Goal: Information Seeking & Learning: Find specific page/section

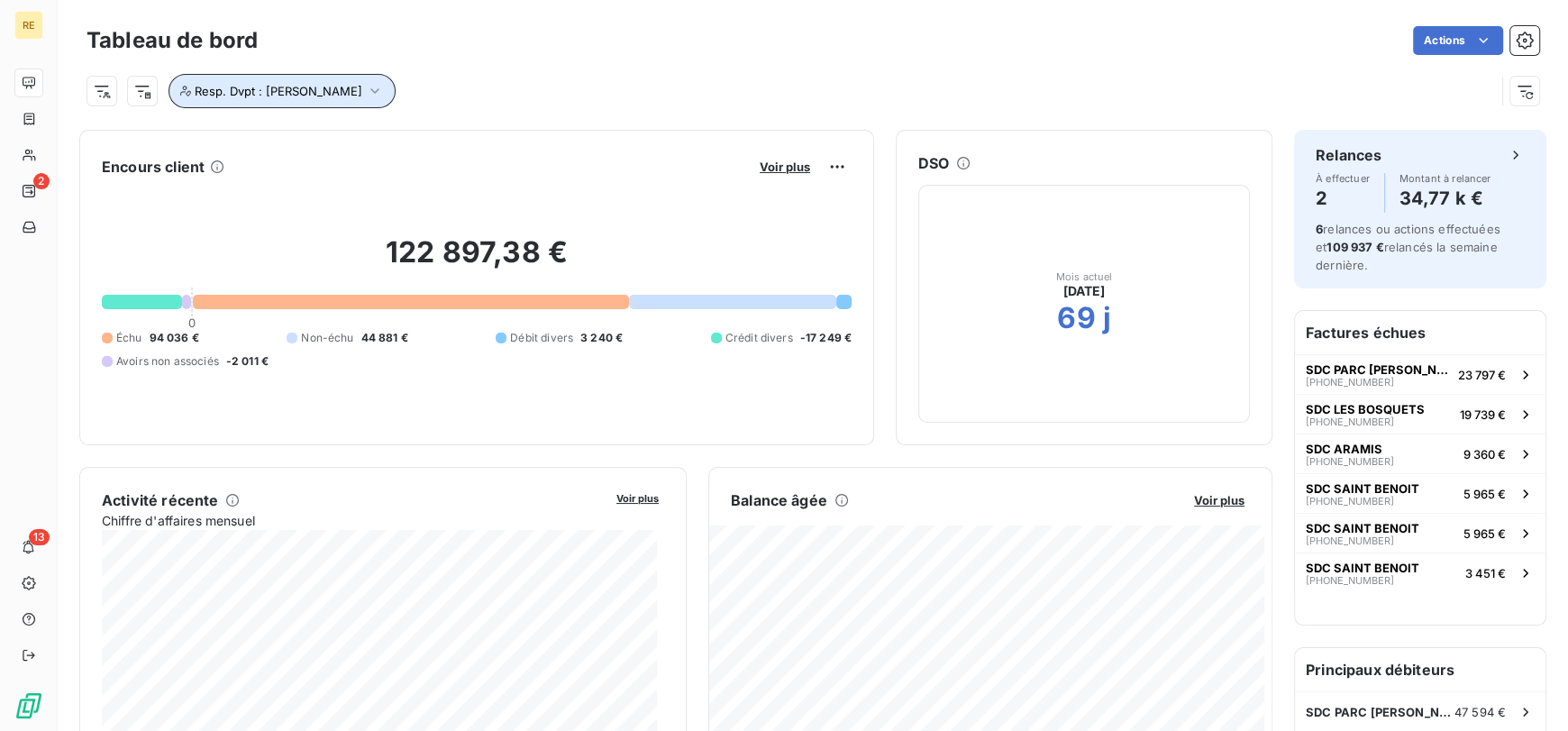
click at [190, 99] on button "Resp. Dvpt : [PERSON_NAME]" at bounding box center [282, 91] width 227 height 34
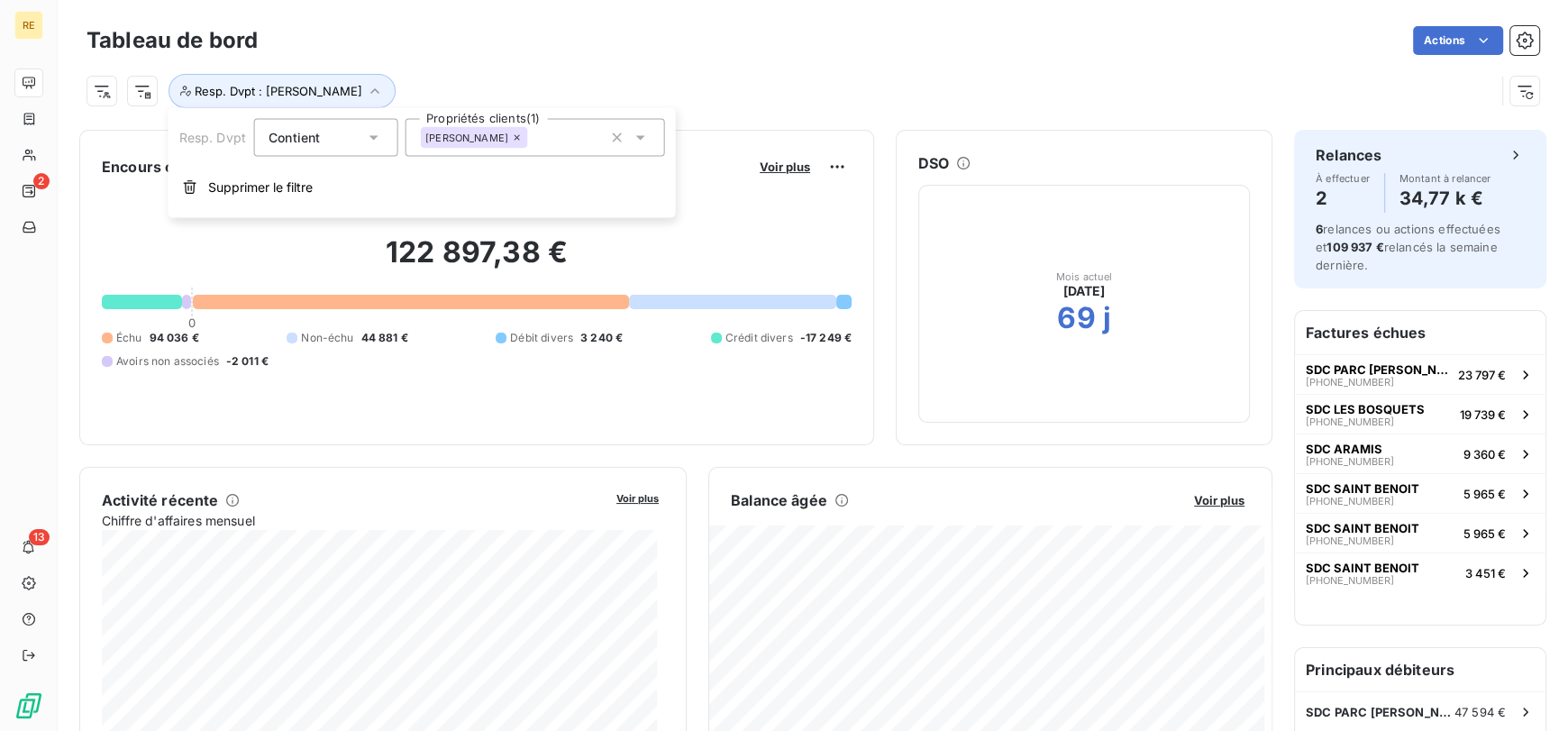
click at [542, 138] on input "text" at bounding box center [535, 137] width 14 height 16
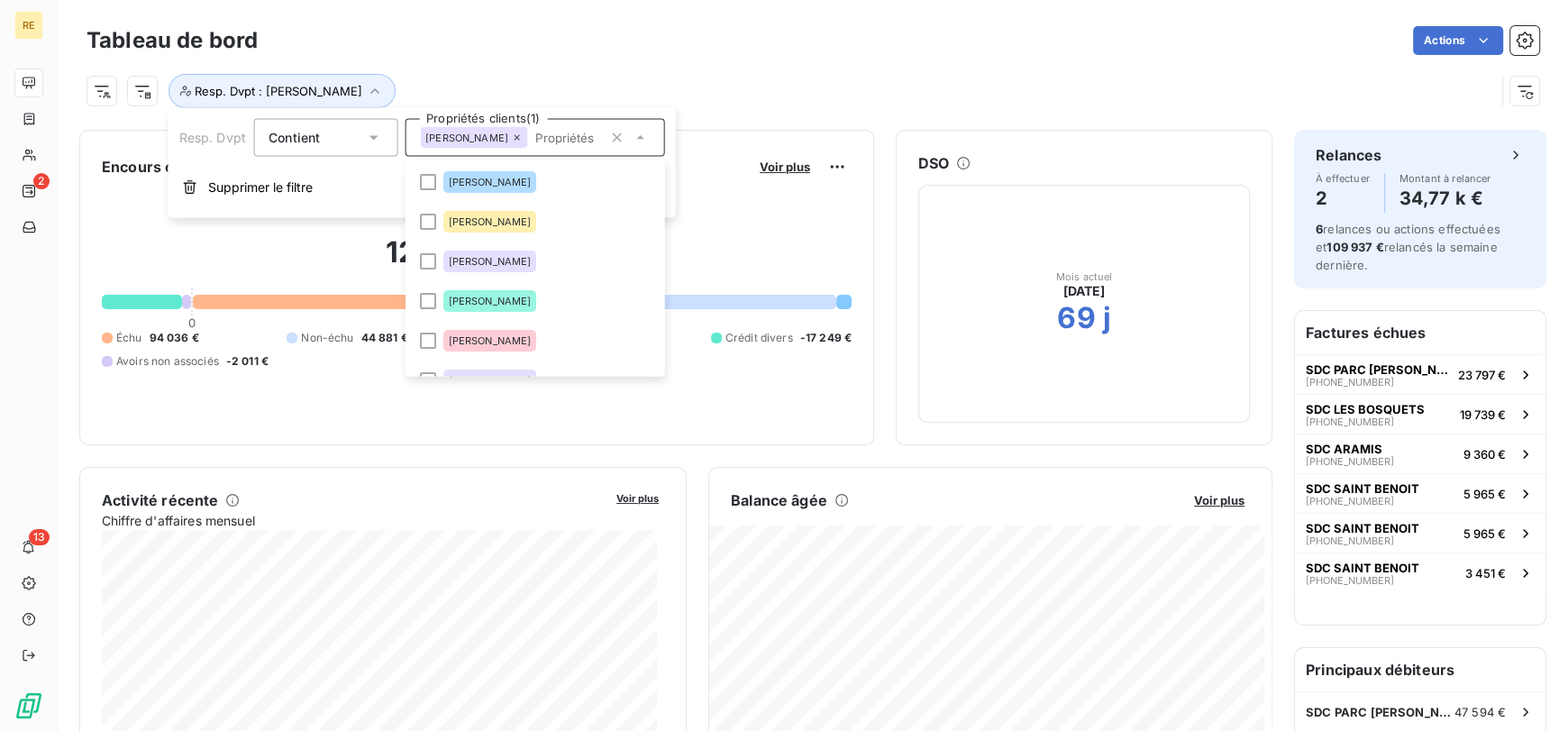
scroll to position [61, 0]
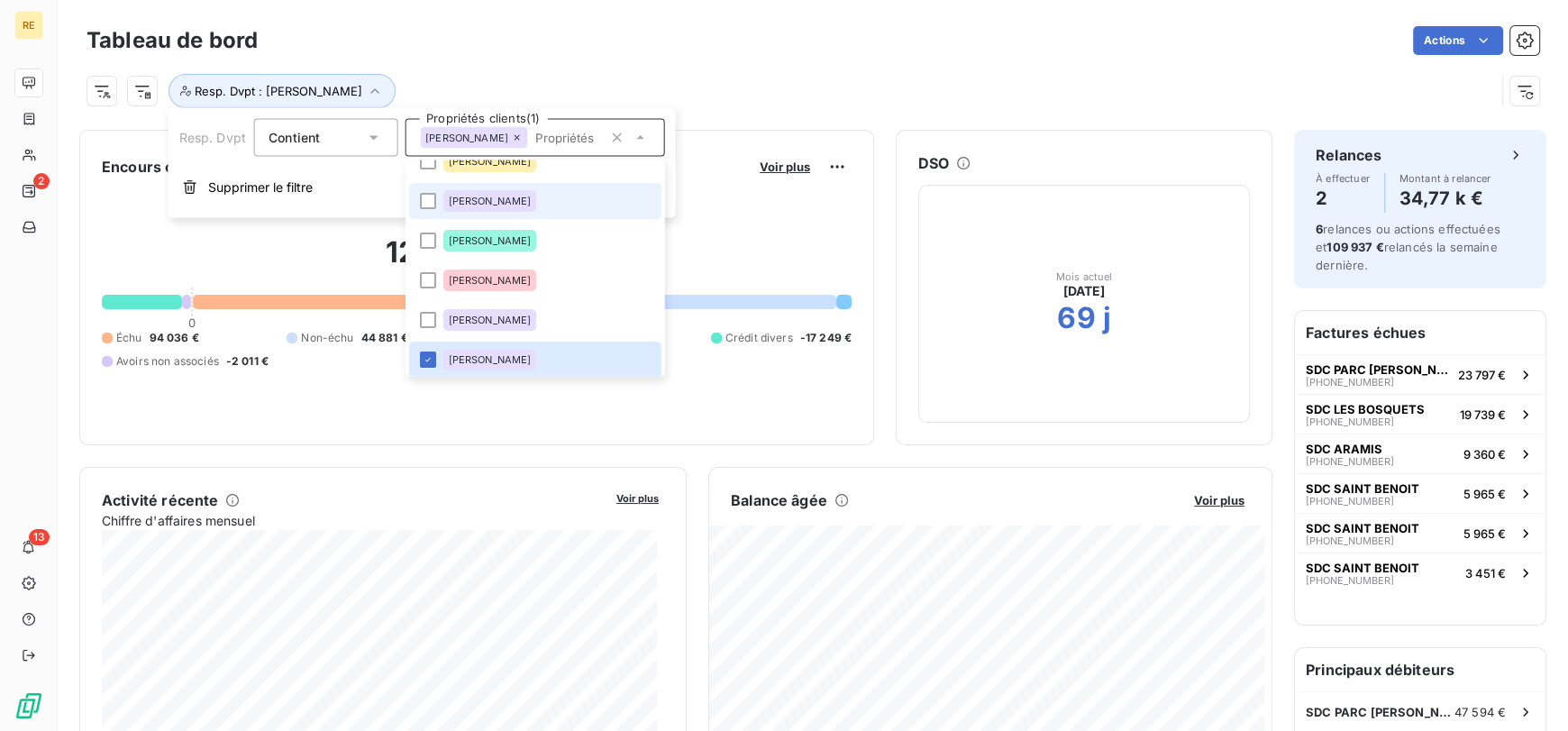
click at [501, 210] on li "[PERSON_NAME]" at bounding box center [535, 201] width 252 height 36
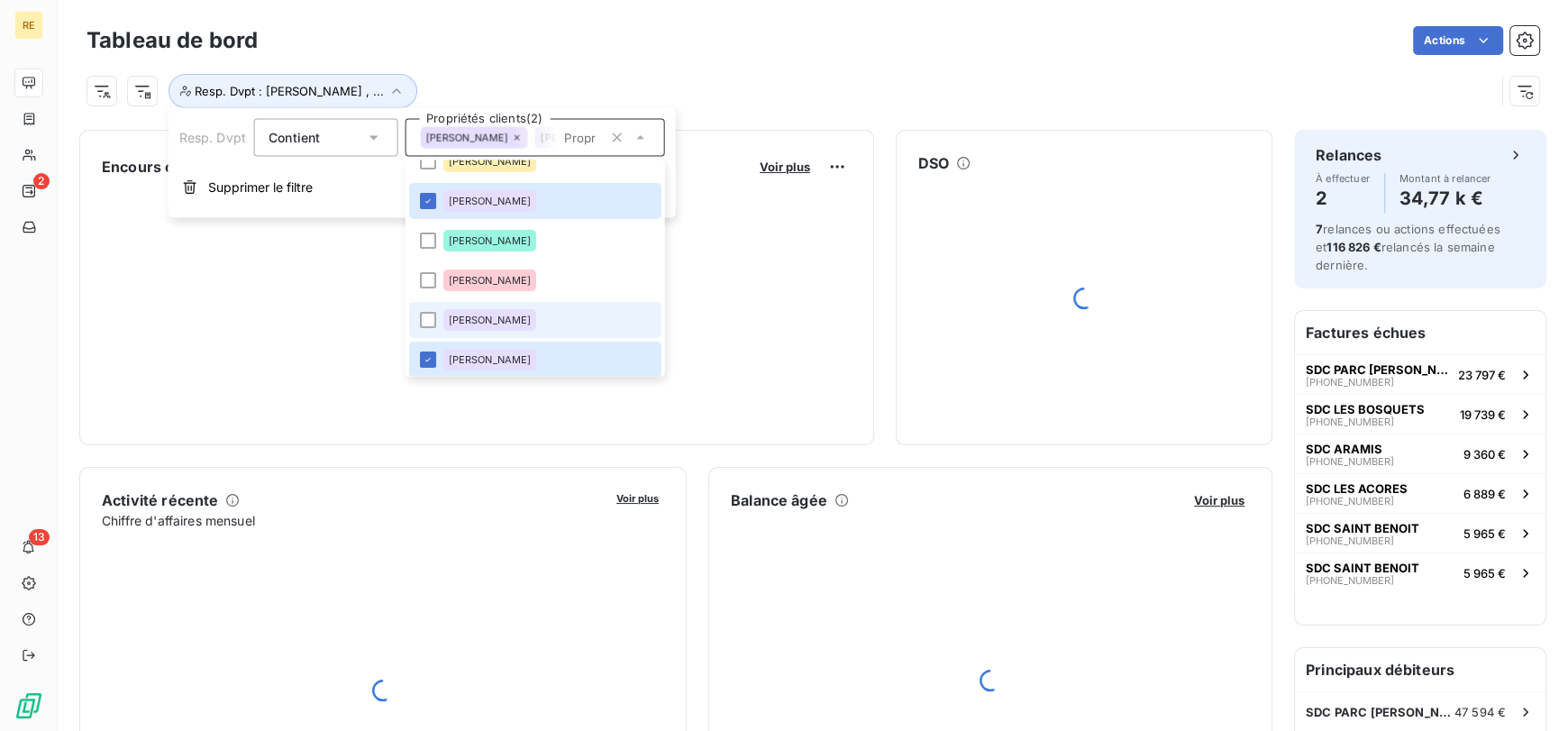
click at [476, 315] on span "[PERSON_NAME]" at bounding box center [488, 320] width 82 height 10
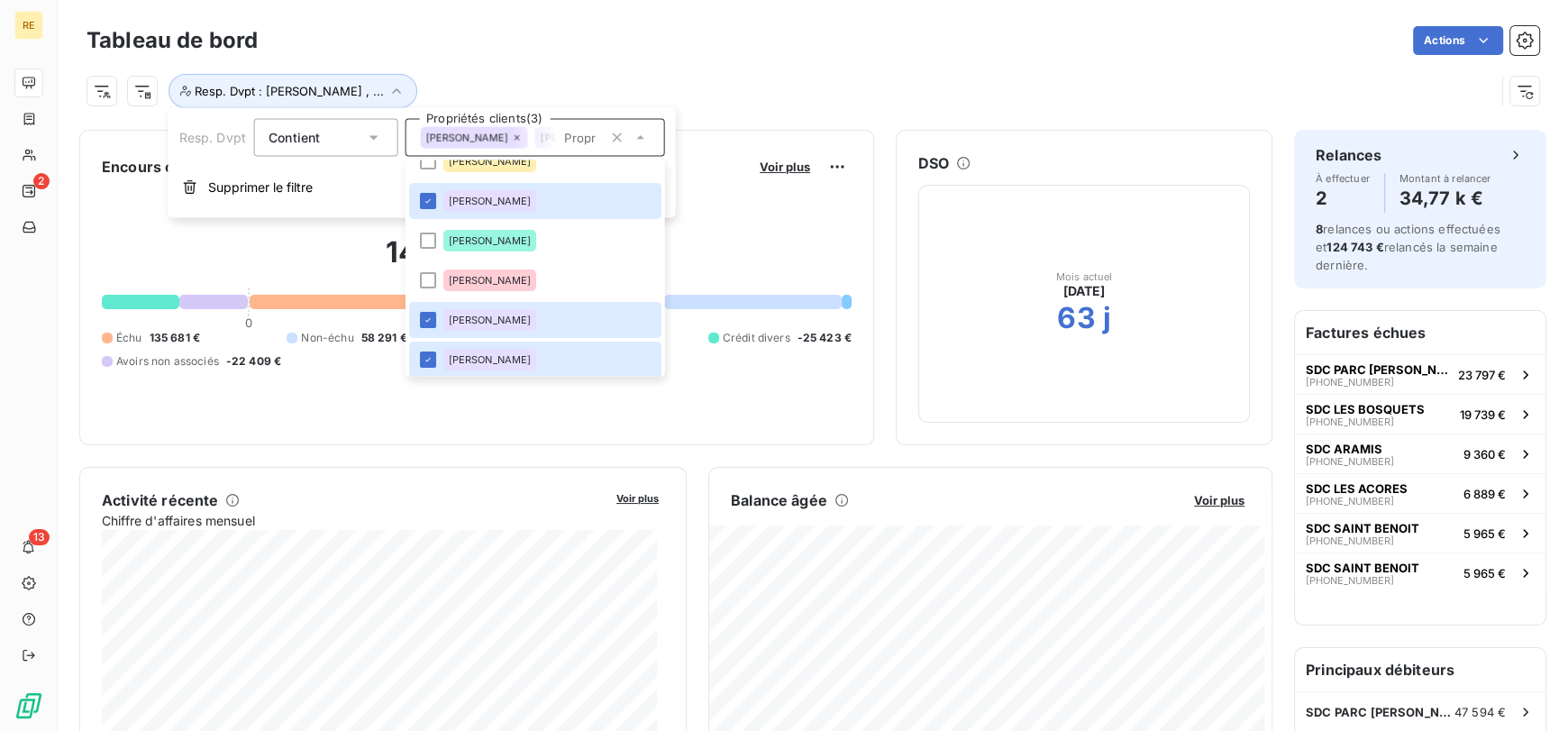
click at [831, 89] on div "Resp. Dvpt : [PERSON_NAME] , ..." at bounding box center [790, 91] width 1408 height 34
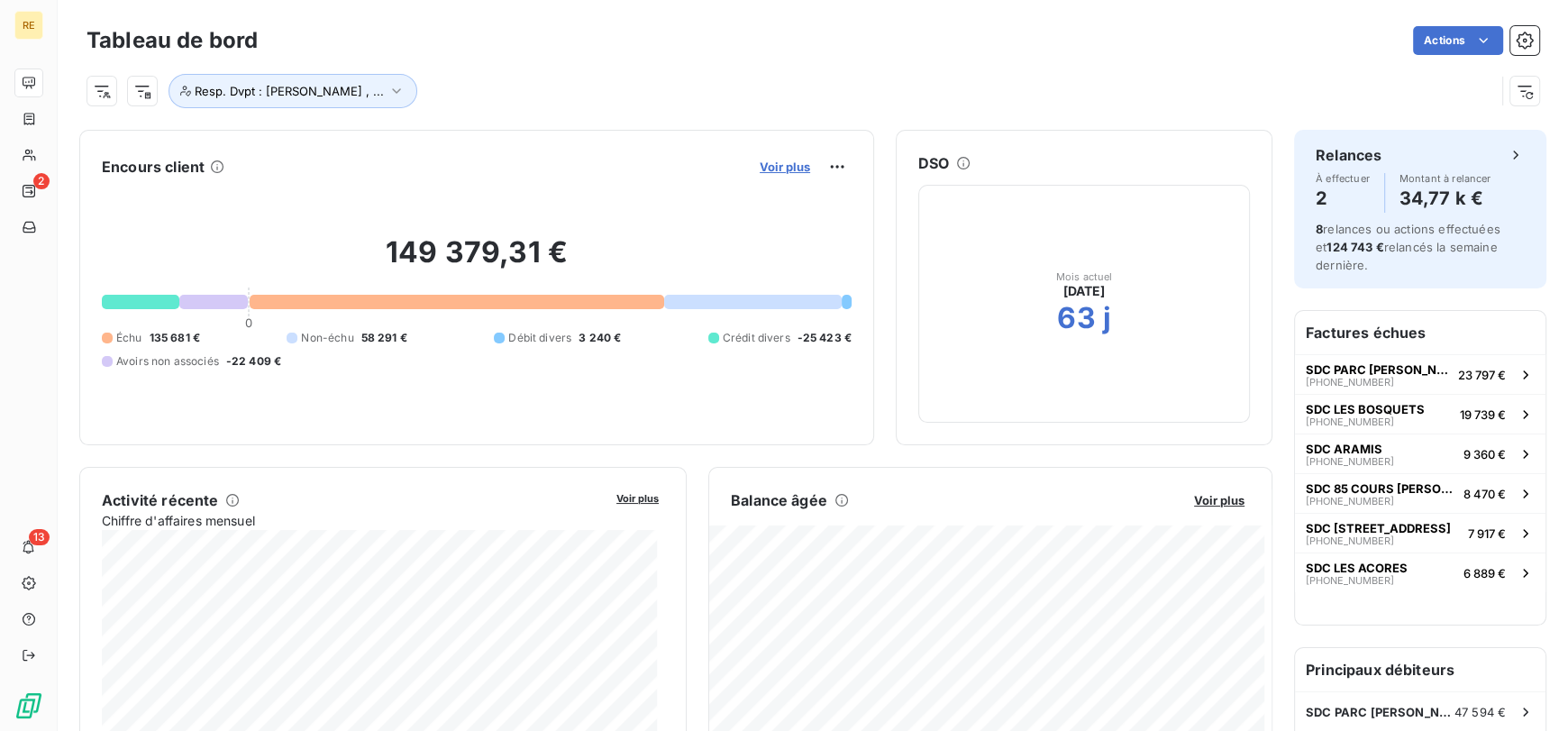
click at [775, 168] on span "Voir plus" at bounding box center [784, 166] width 50 height 14
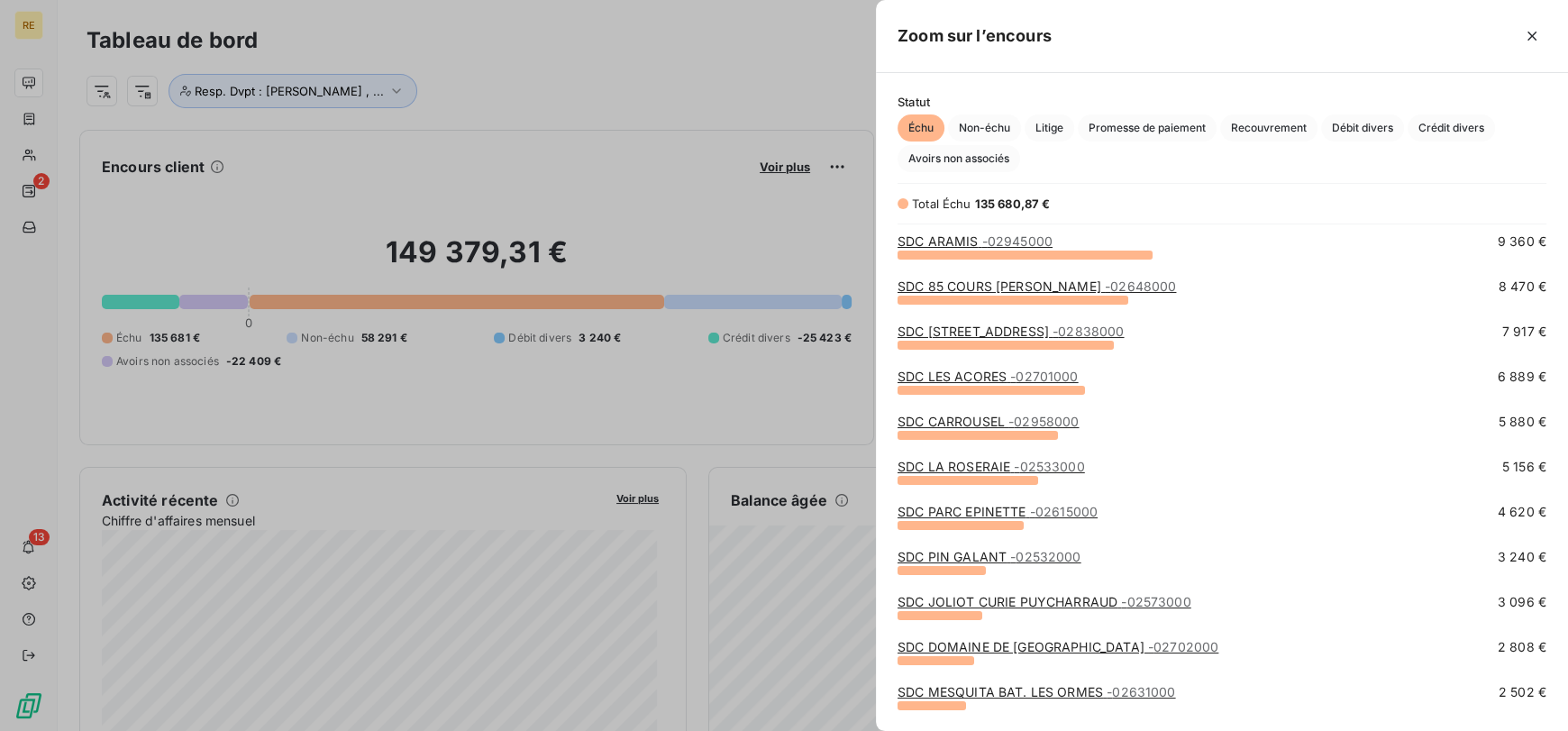
scroll to position [0, 0]
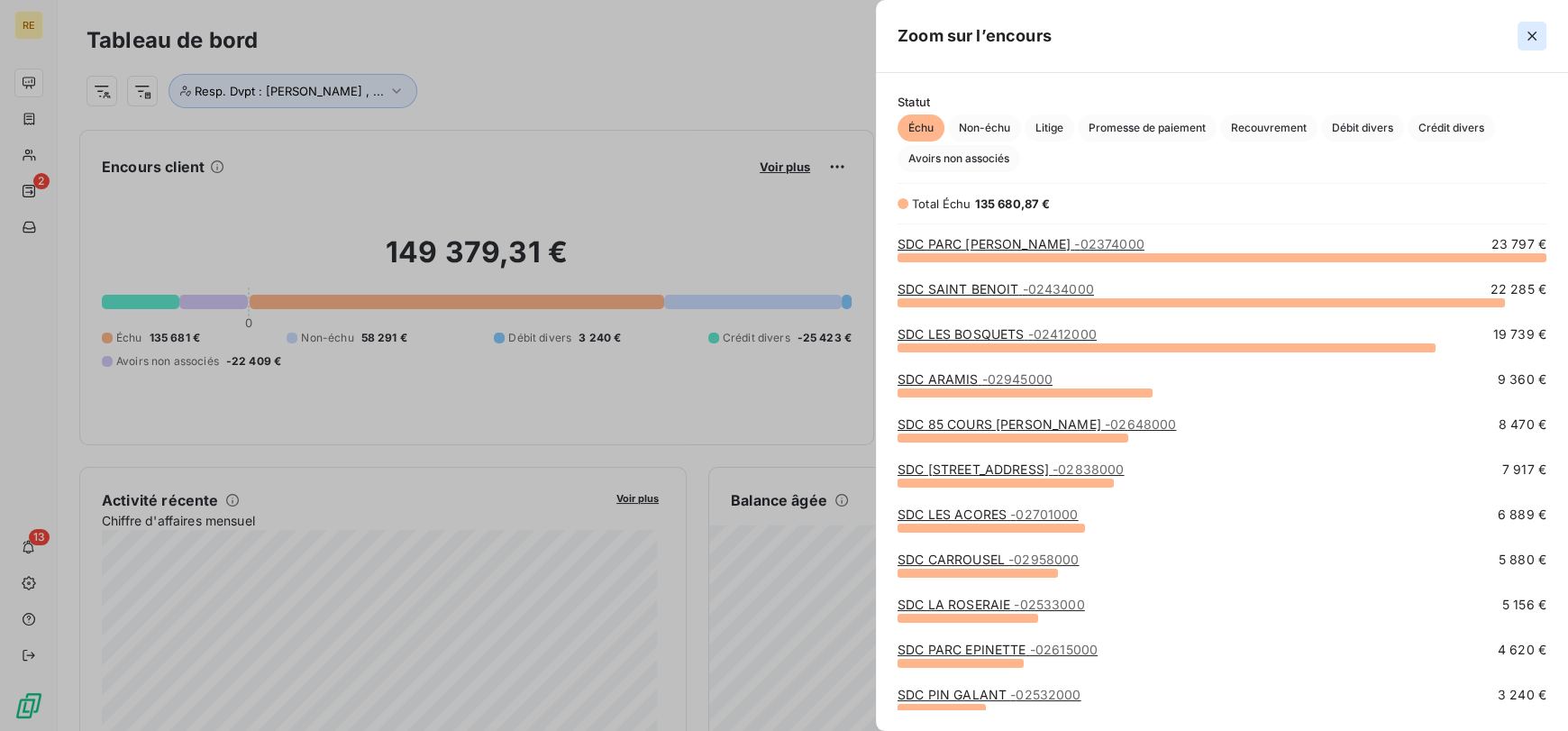
click at [1531, 32] on icon "button" at bounding box center [1531, 36] width 18 height 18
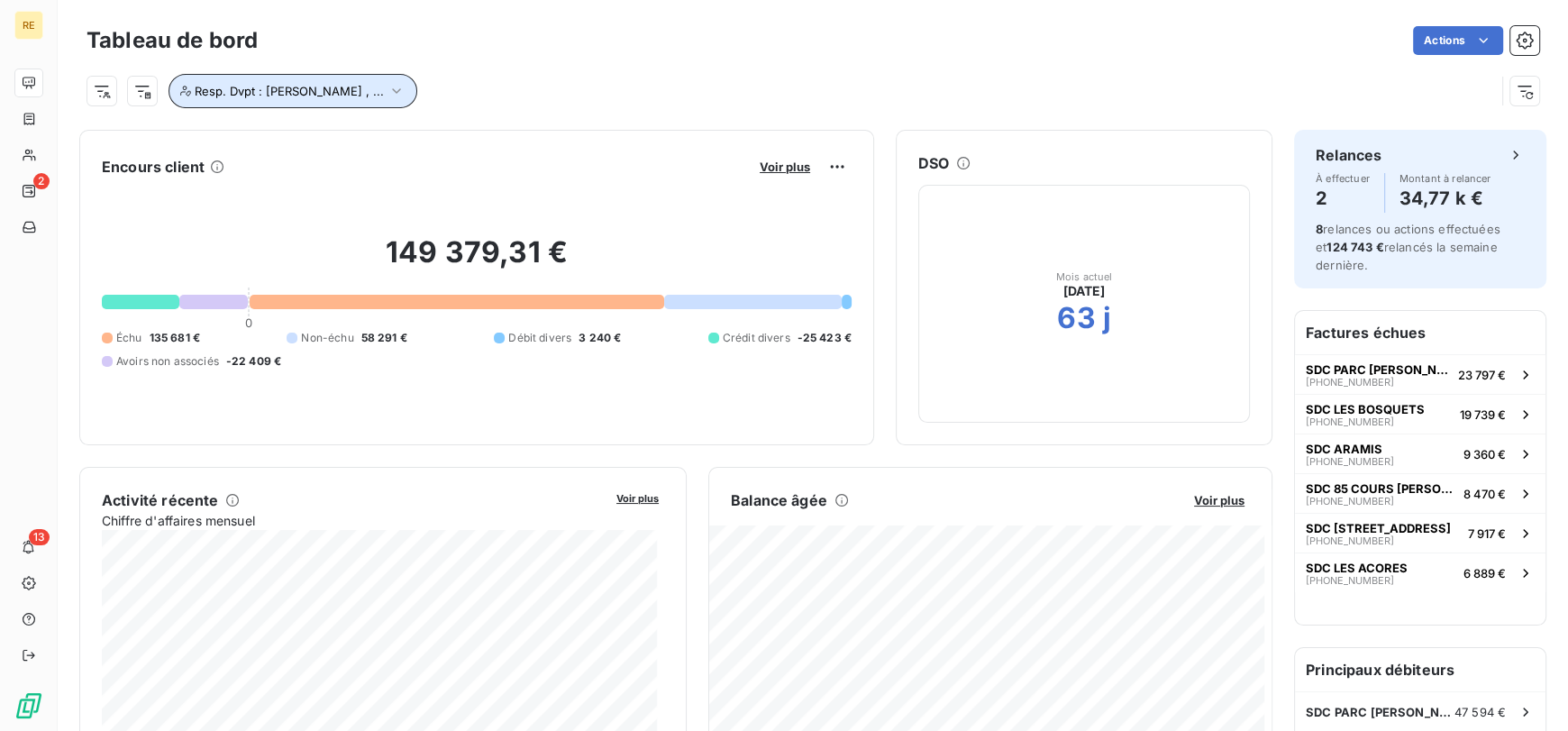
click at [339, 83] on span "Resp. Dvpt : [PERSON_NAME] , ..." at bounding box center [289, 90] width 190 height 14
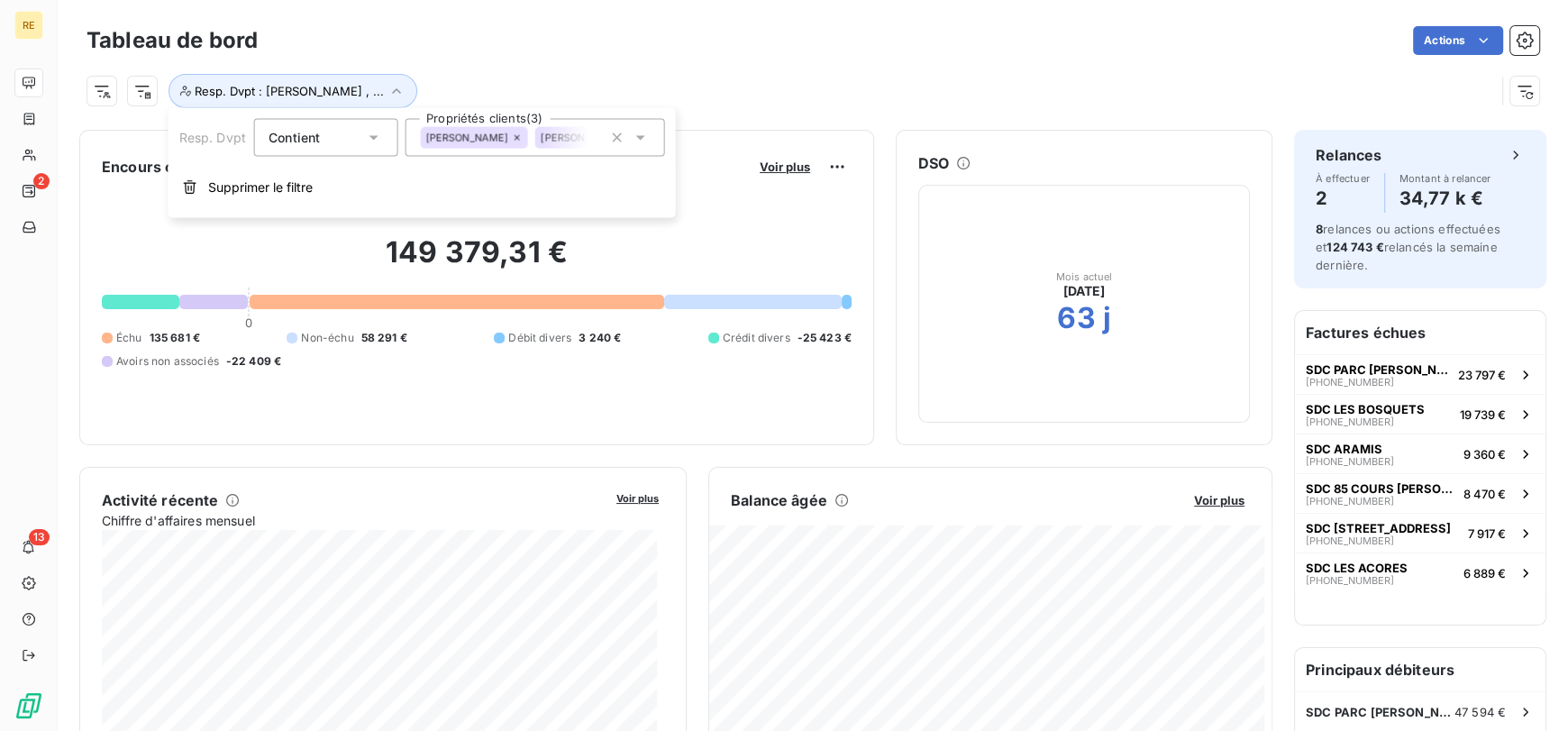
click at [432, 152] on div "[PERSON_NAME] [PERSON_NAME] Quenot [PERSON_NAME] Louazel" at bounding box center [535, 137] width 260 height 38
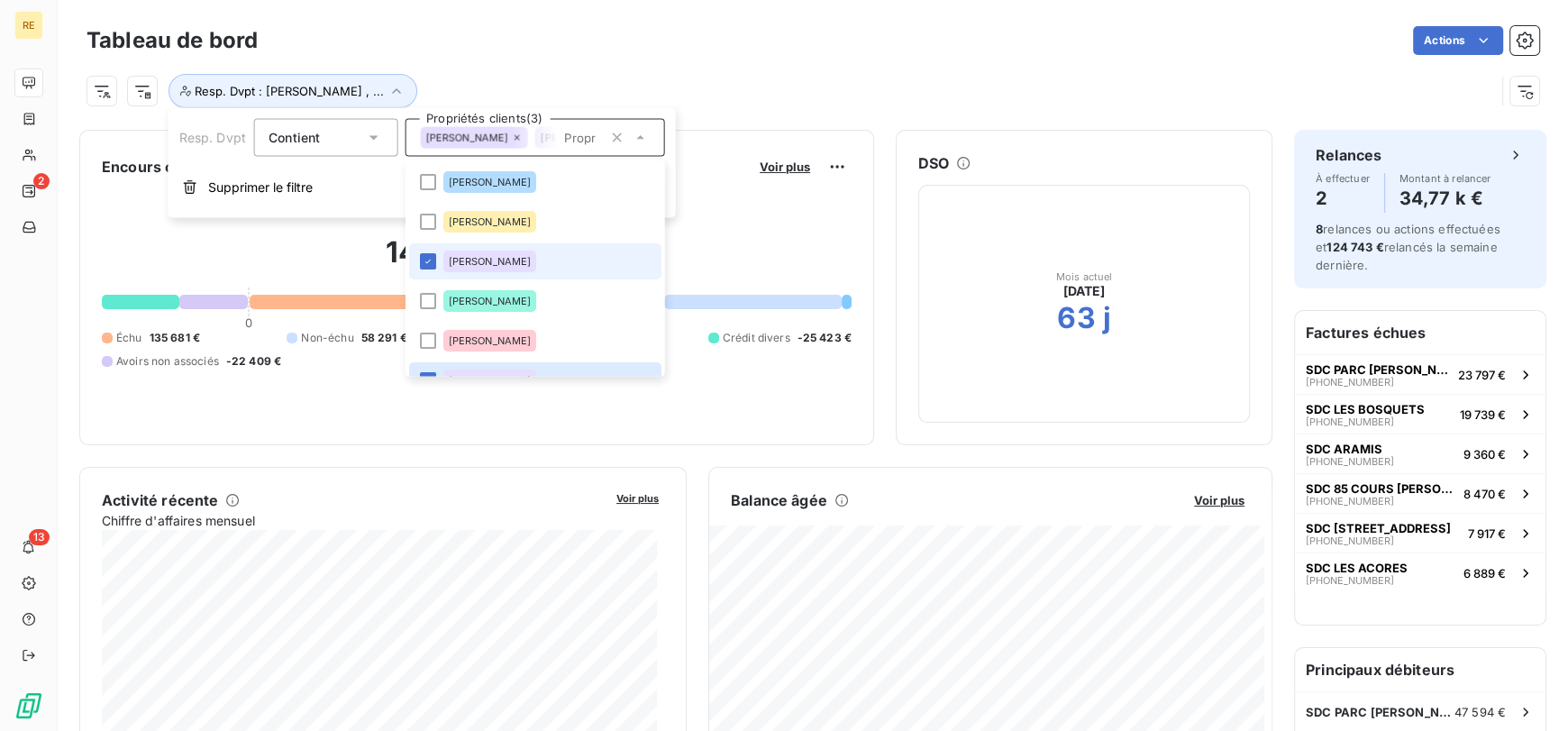
scroll to position [64, 0]
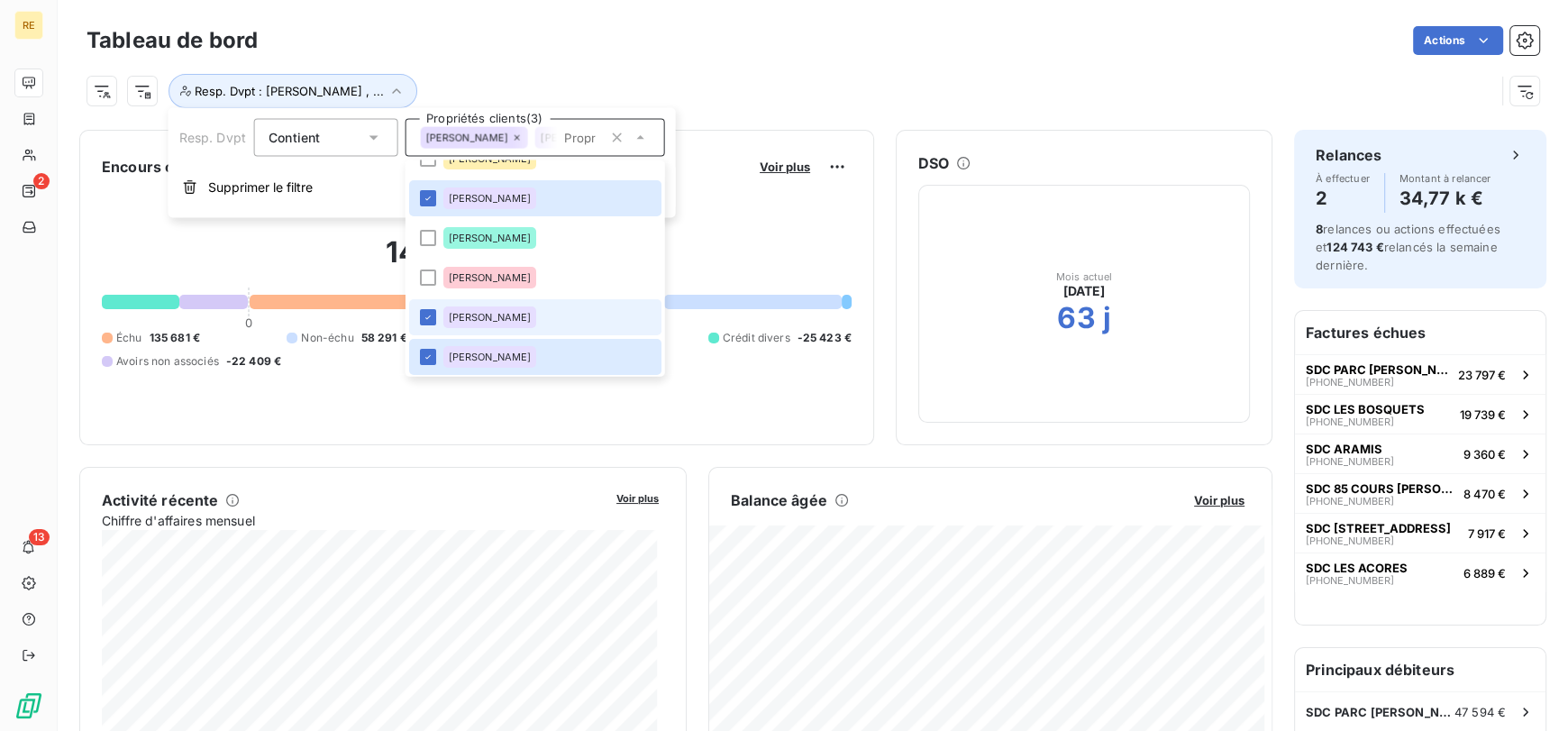
click at [487, 306] on div "[PERSON_NAME]" at bounding box center [489, 317] width 94 height 22
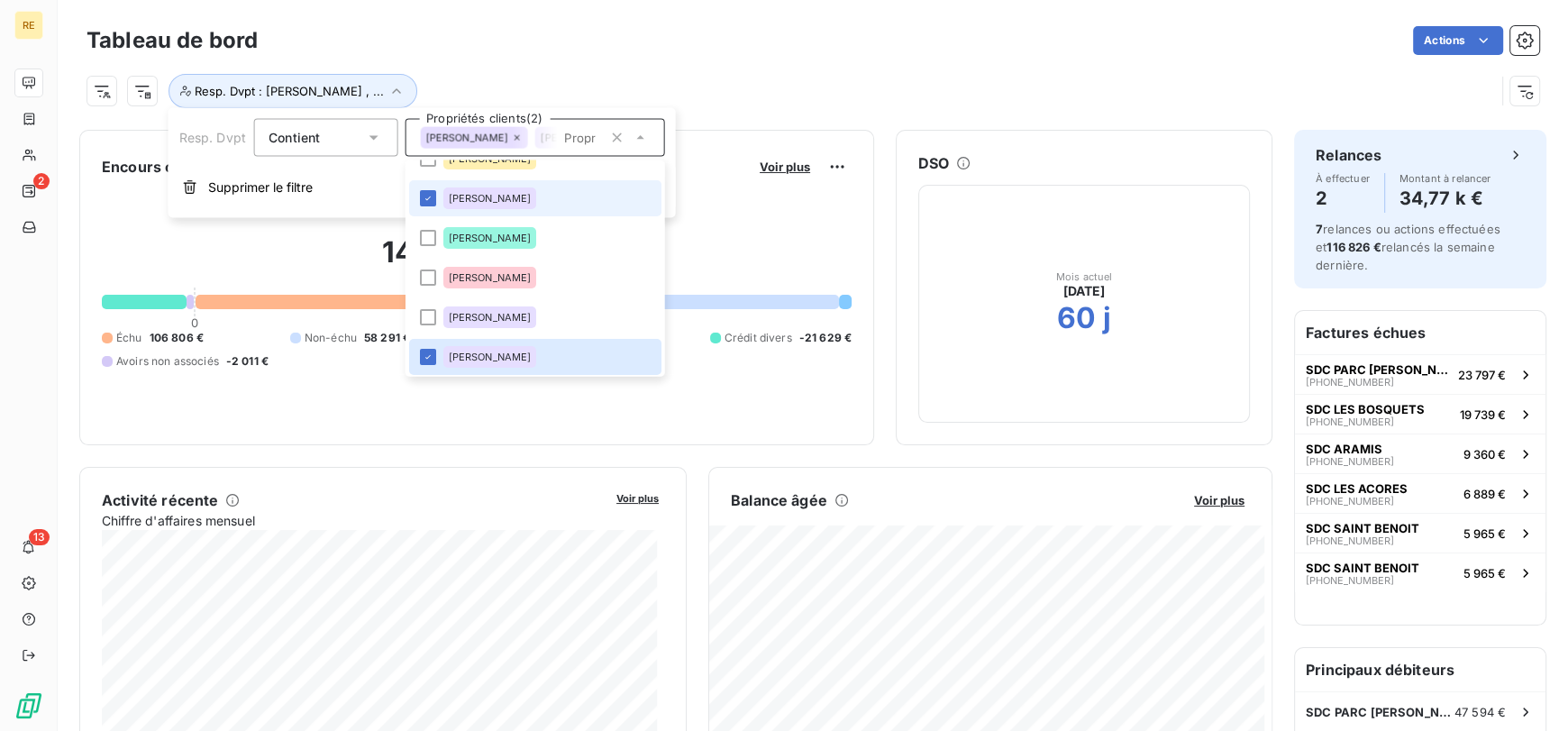
click at [501, 192] on span "[PERSON_NAME]" at bounding box center [488, 197] width 82 height 10
click at [576, 47] on div "Actions" at bounding box center [909, 41] width 1260 height 28
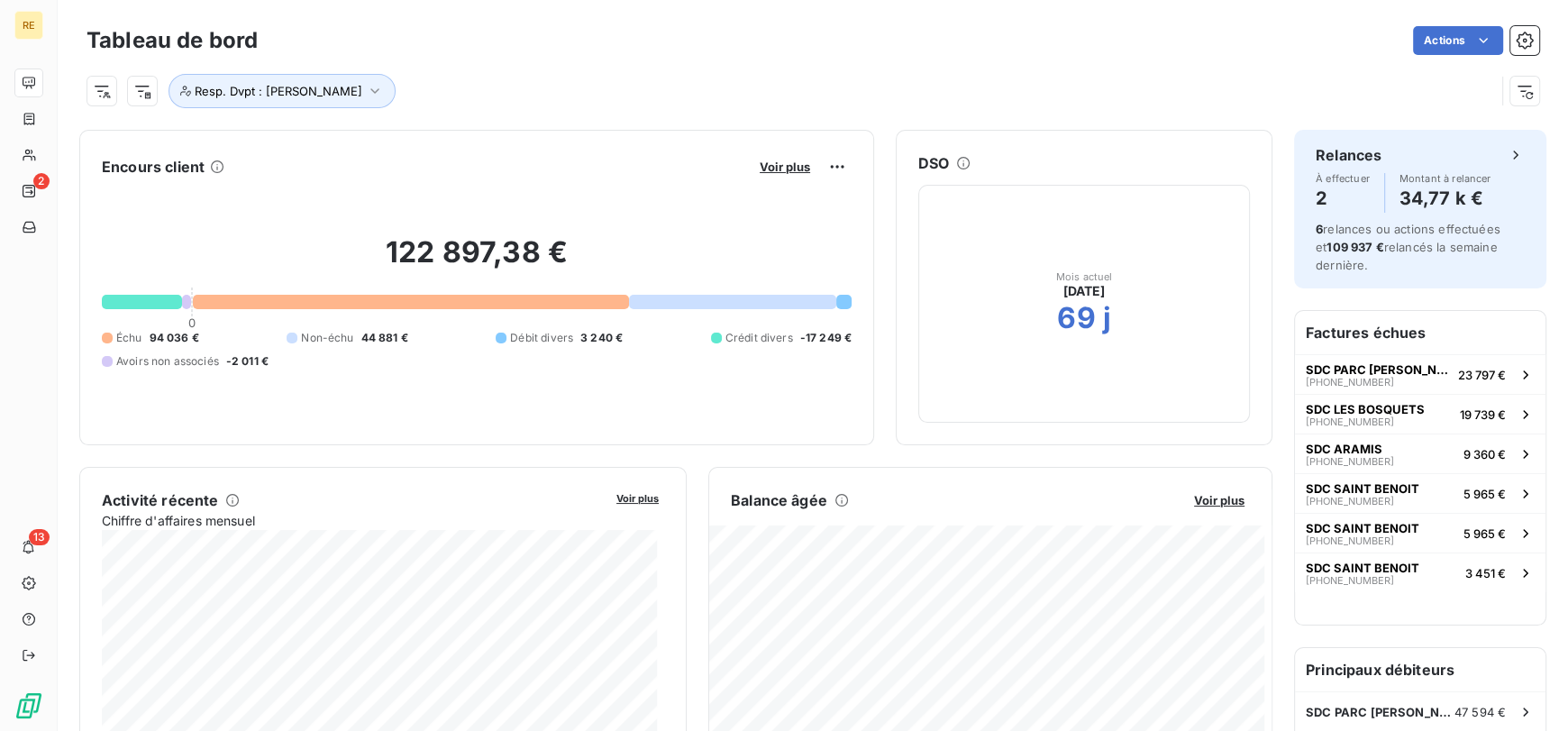
click at [771, 174] on div "Voir plus" at bounding box center [802, 167] width 98 height 28
click at [771, 160] on span "Voir plus" at bounding box center [784, 166] width 50 height 14
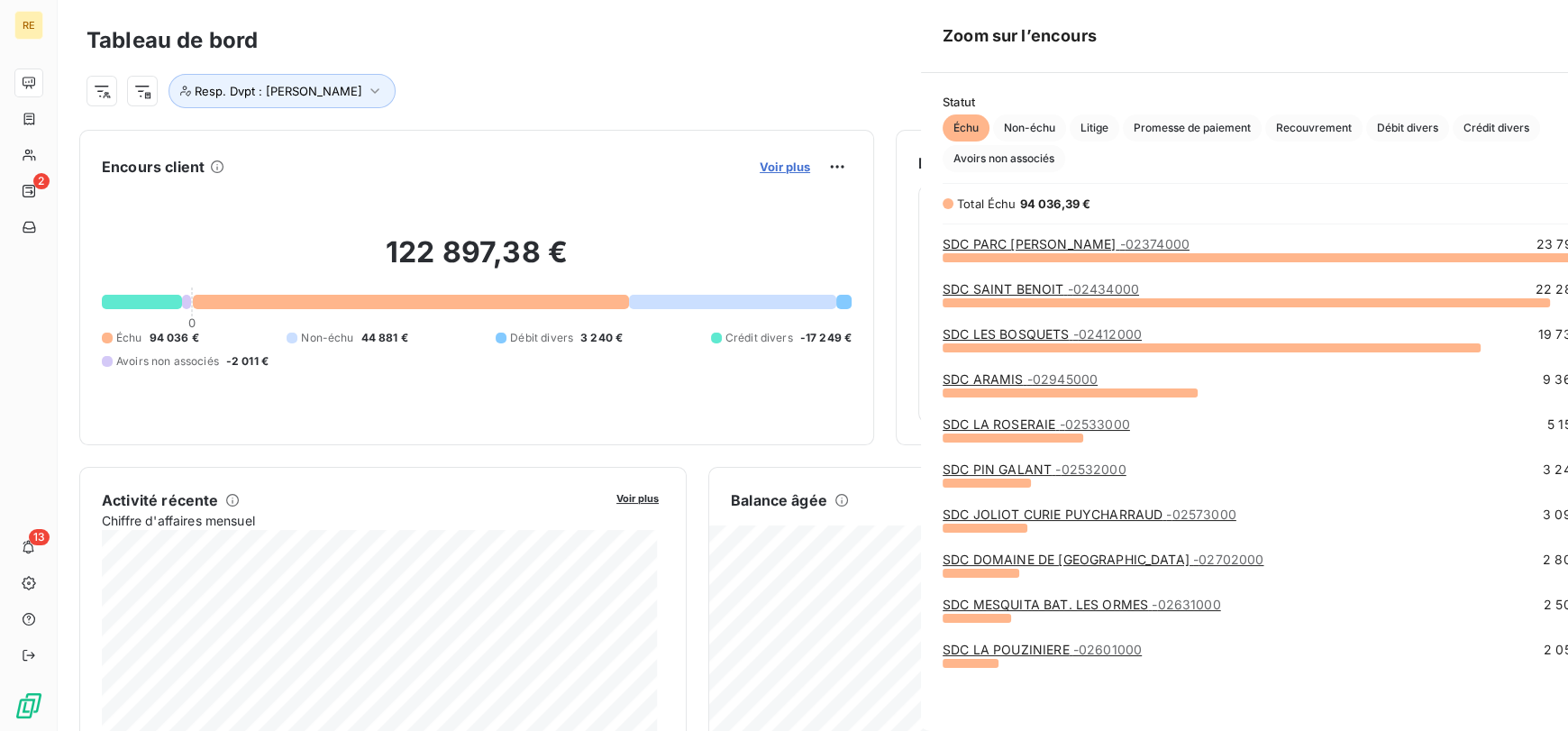
scroll to position [459, 678]
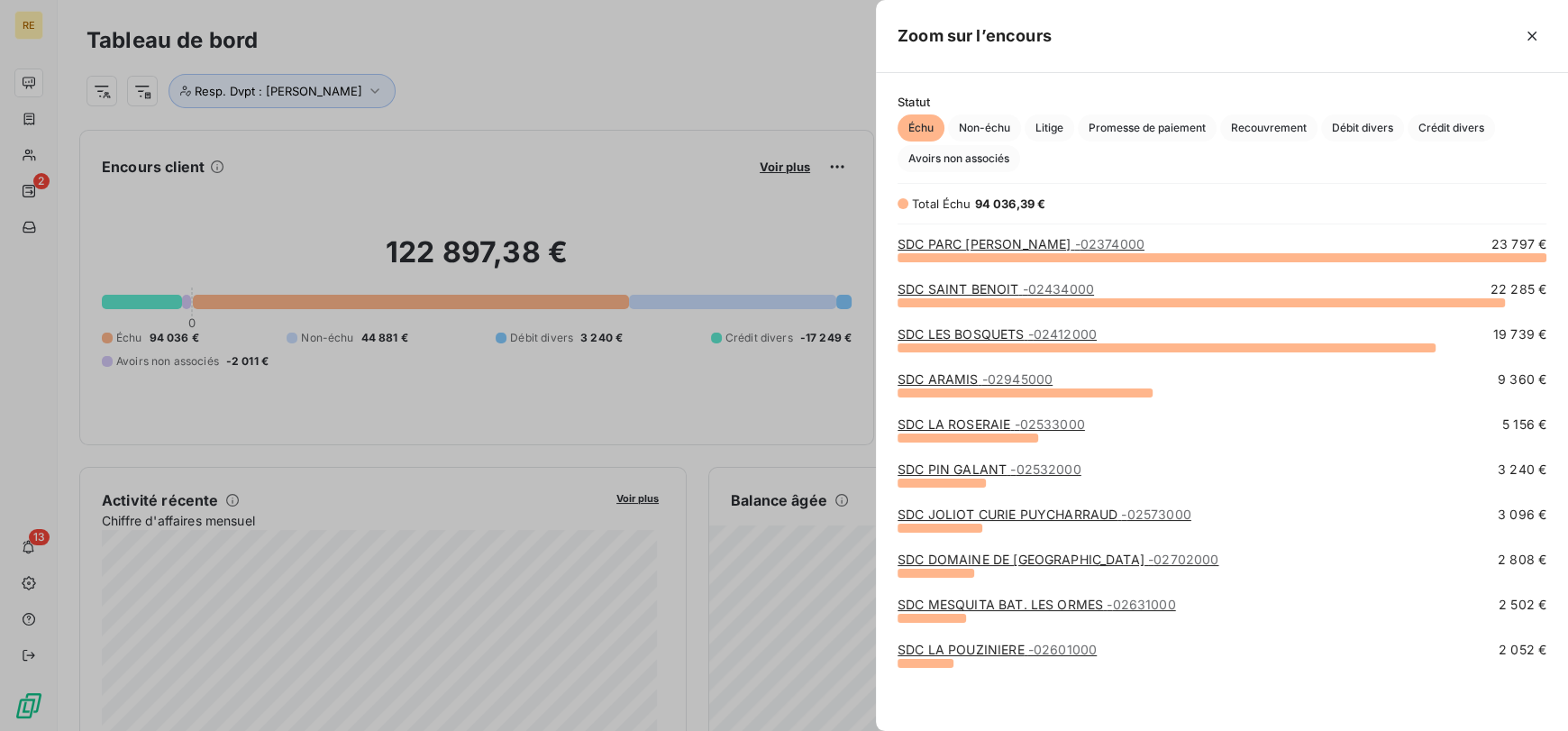
click at [612, 111] on div at bounding box center [784, 365] width 1568 height 731
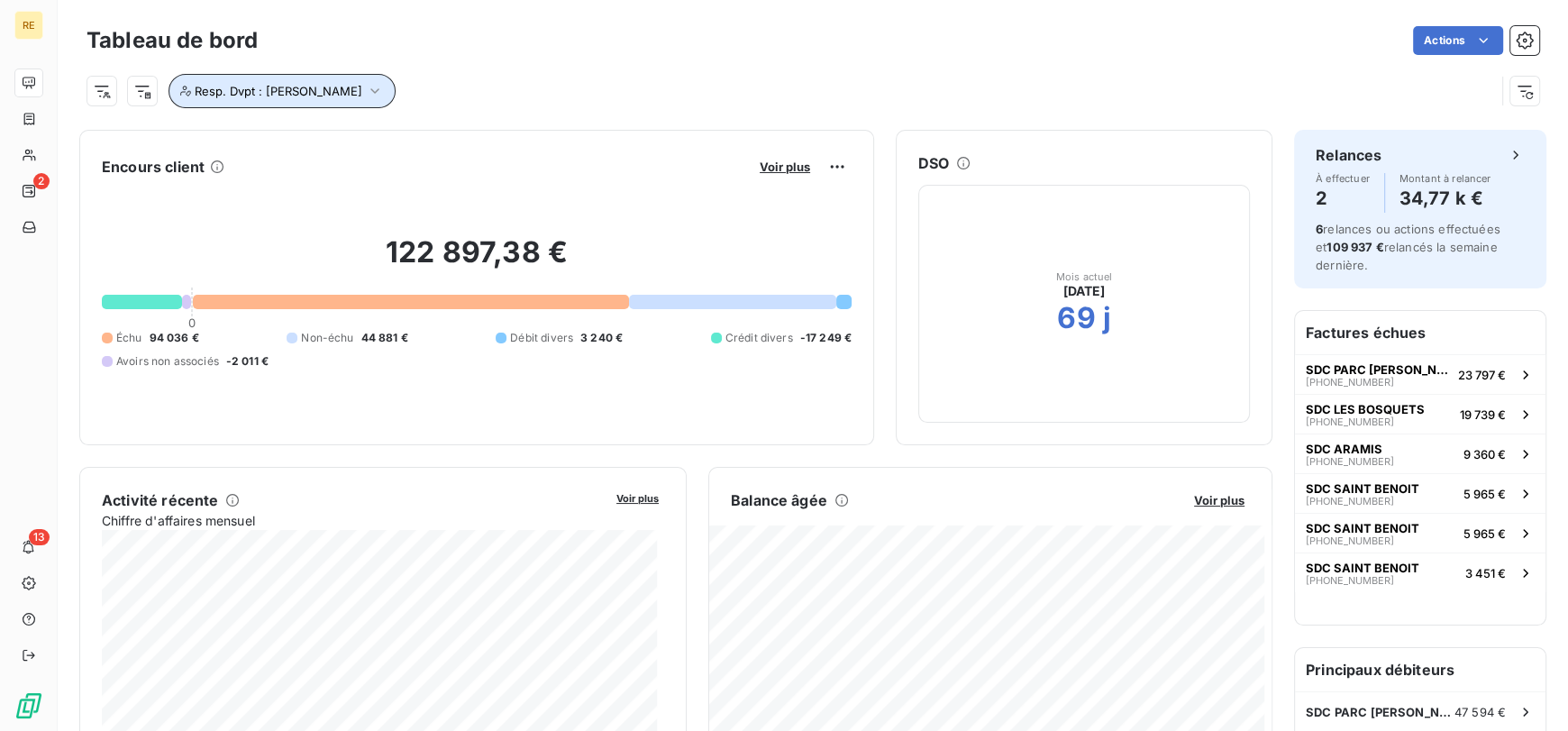
click at [395, 79] on button "Resp. Dvpt : [PERSON_NAME]" at bounding box center [282, 91] width 227 height 34
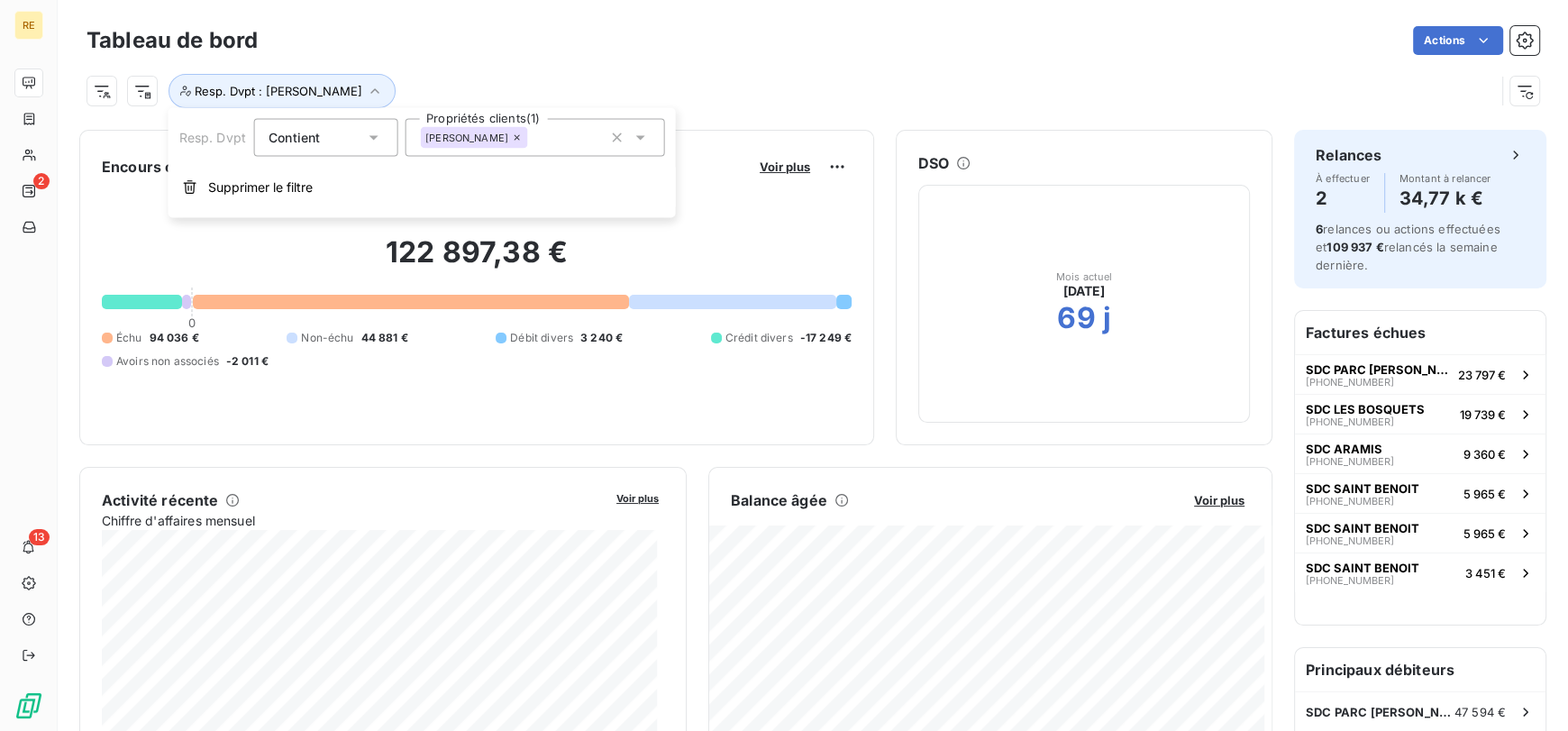
click at [427, 145] on div "[PERSON_NAME]" at bounding box center [474, 137] width 108 height 22
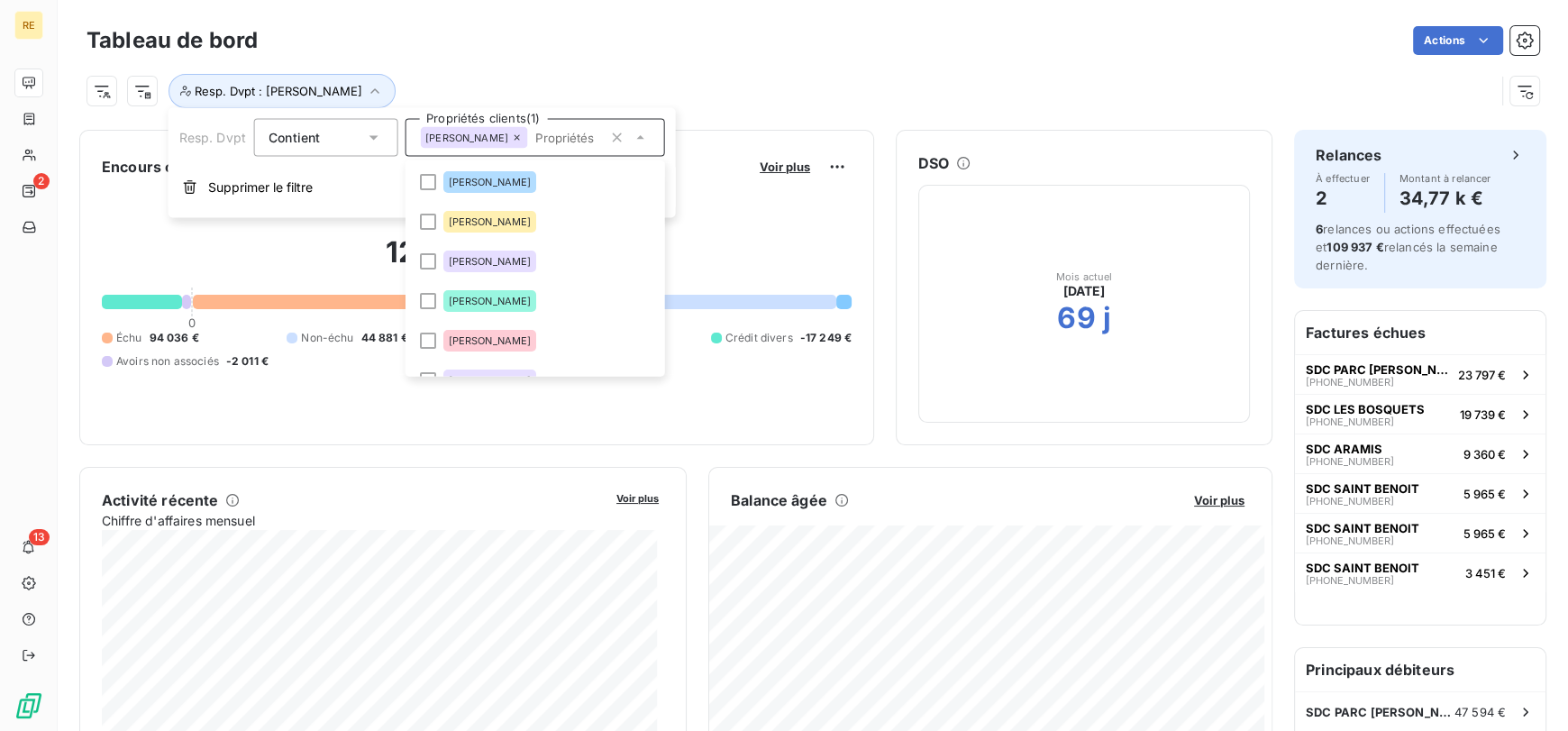
scroll to position [61, 0]
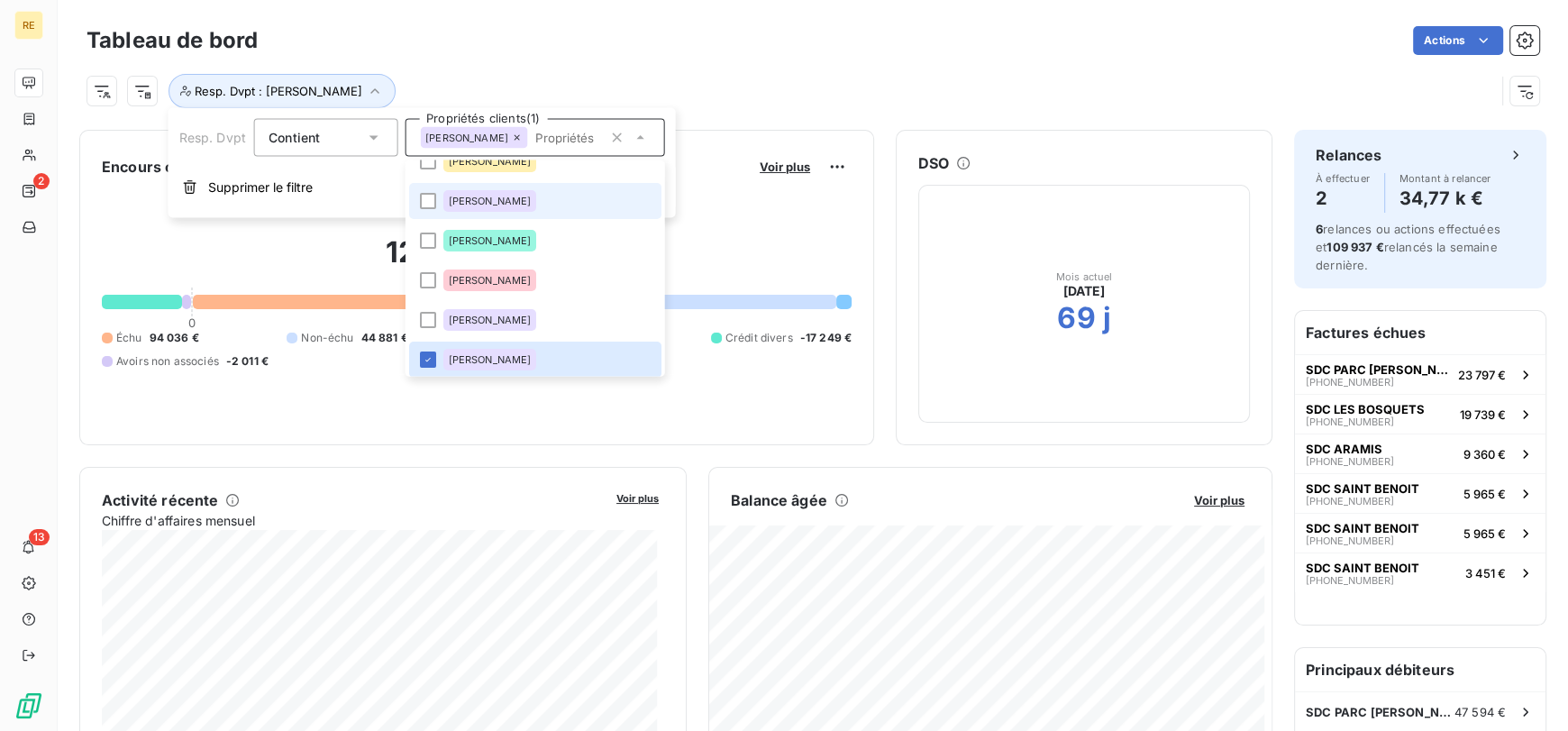
click at [450, 206] on div "[PERSON_NAME]" at bounding box center [489, 201] width 94 height 22
click at [481, 315] on span "[PERSON_NAME]" at bounding box center [488, 320] width 82 height 10
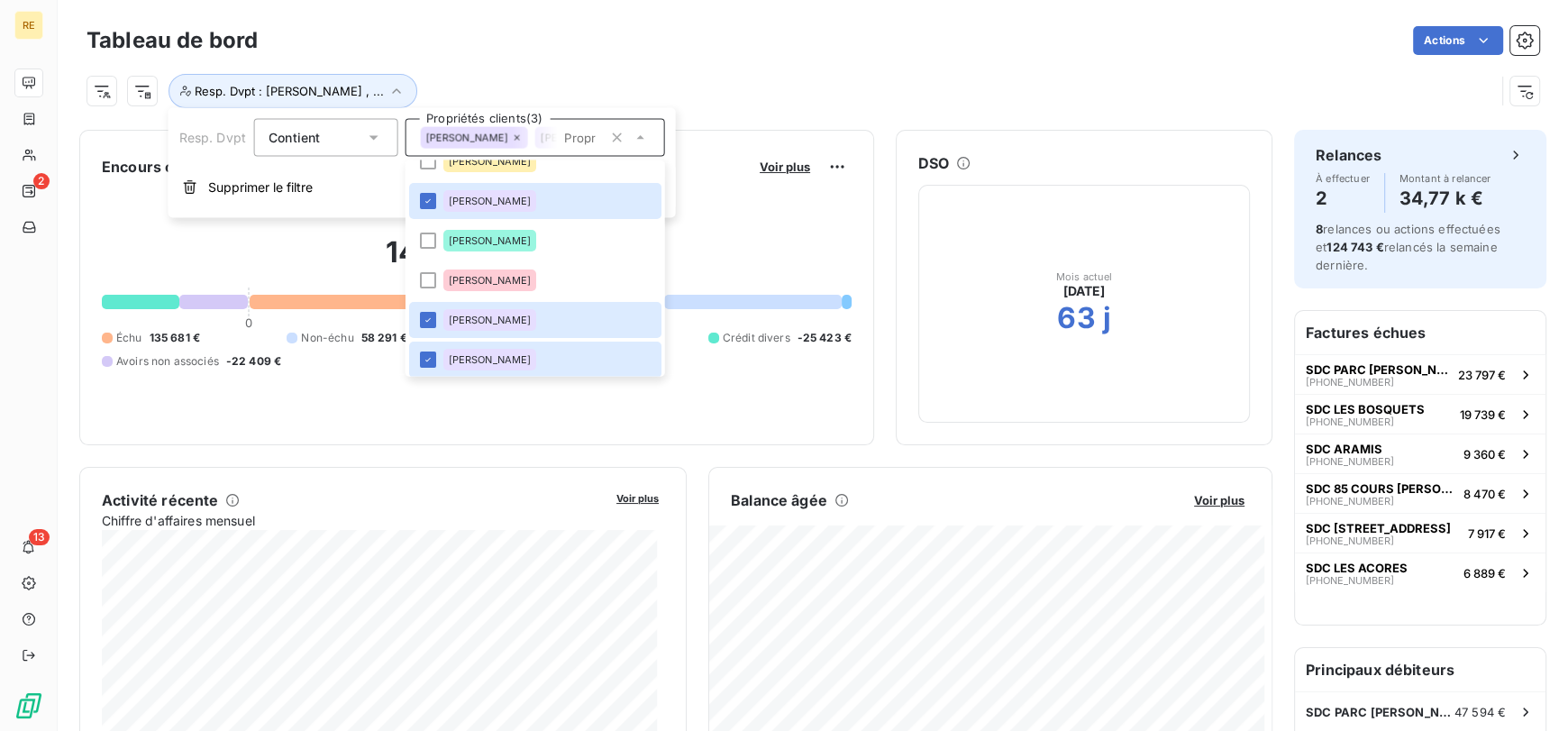
click at [684, 94] on div "Resp. Dvpt : [PERSON_NAME] , ..." at bounding box center [790, 91] width 1408 height 34
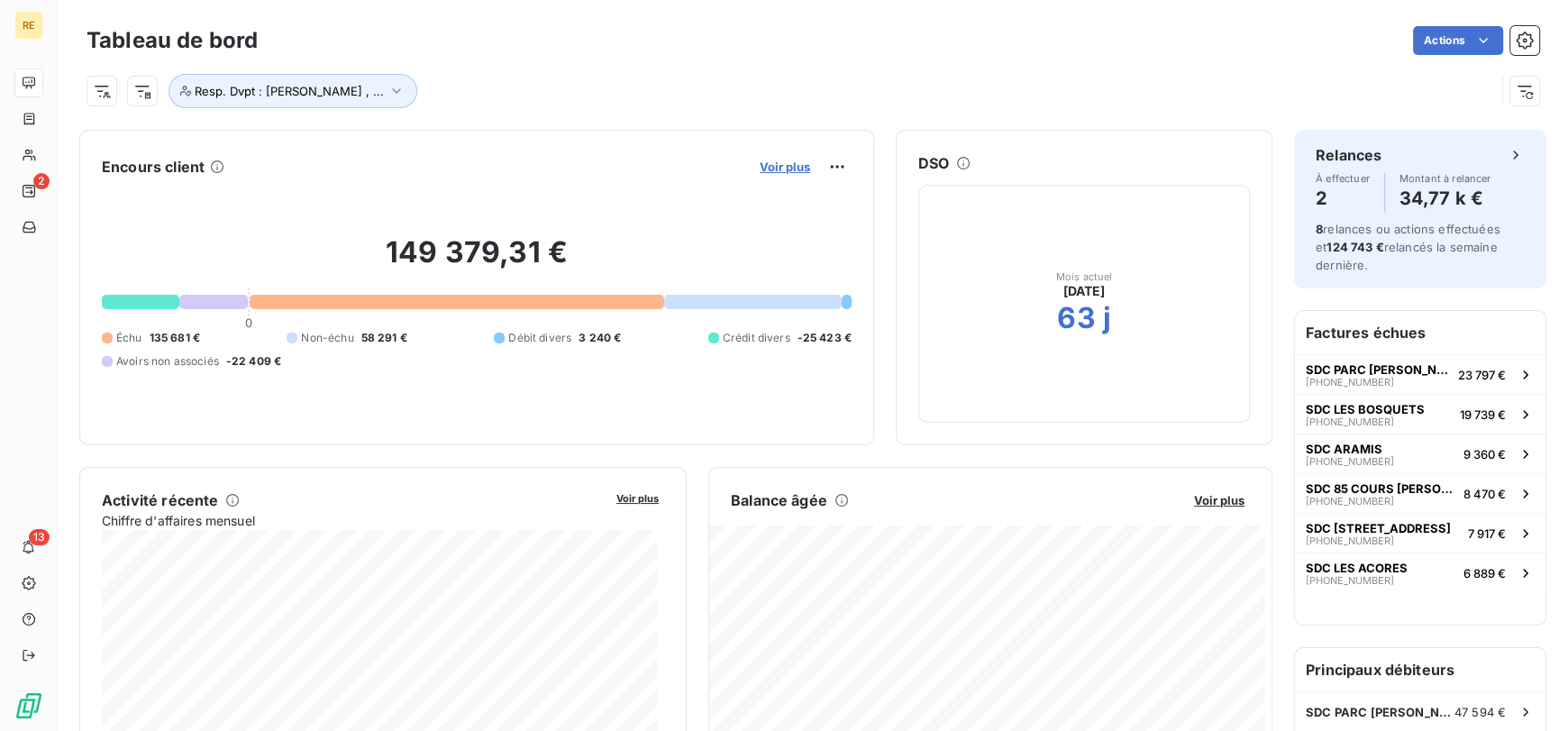
click at [780, 169] on span "Voir plus" at bounding box center [784, 166] width 50 height 14
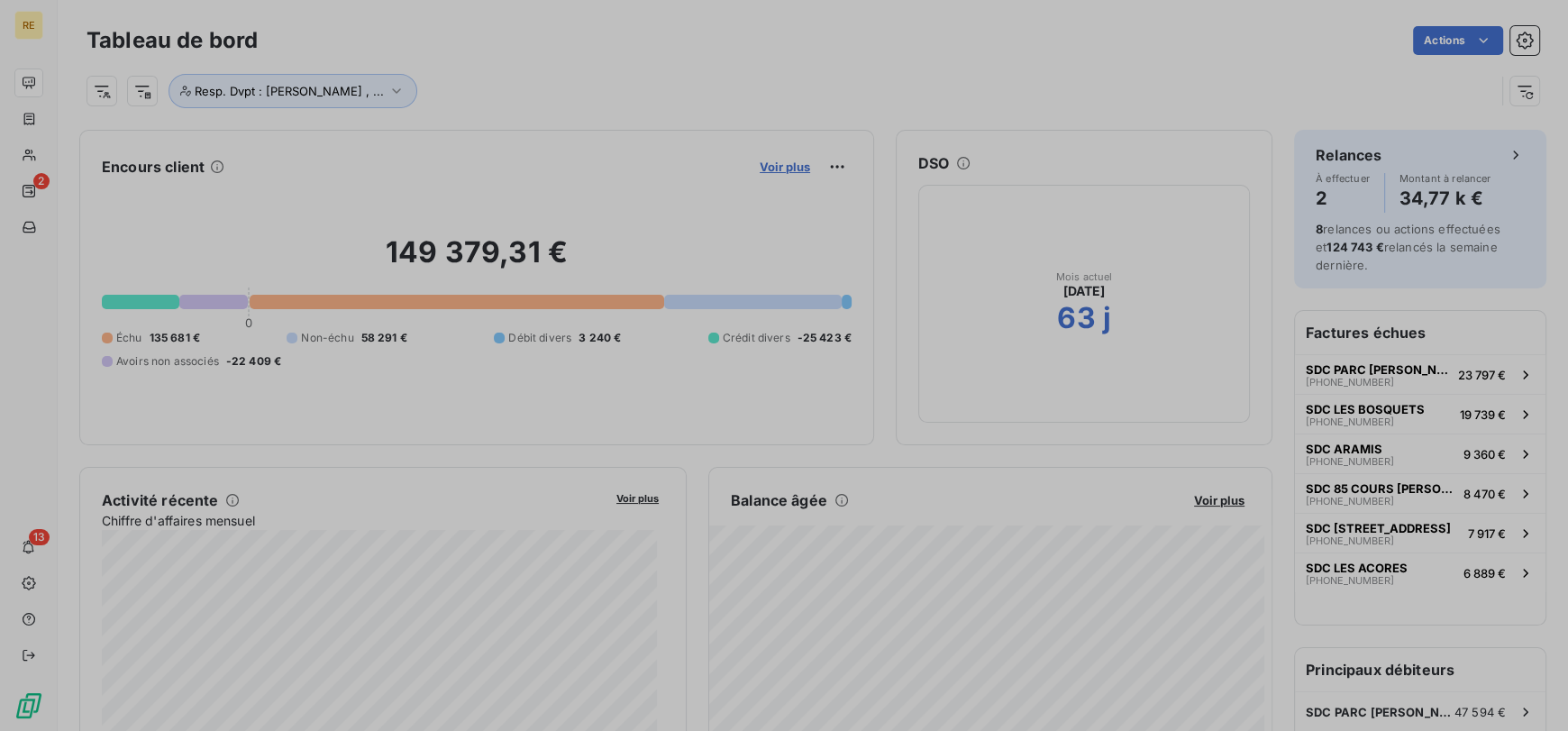
scroll to position [717, 678]
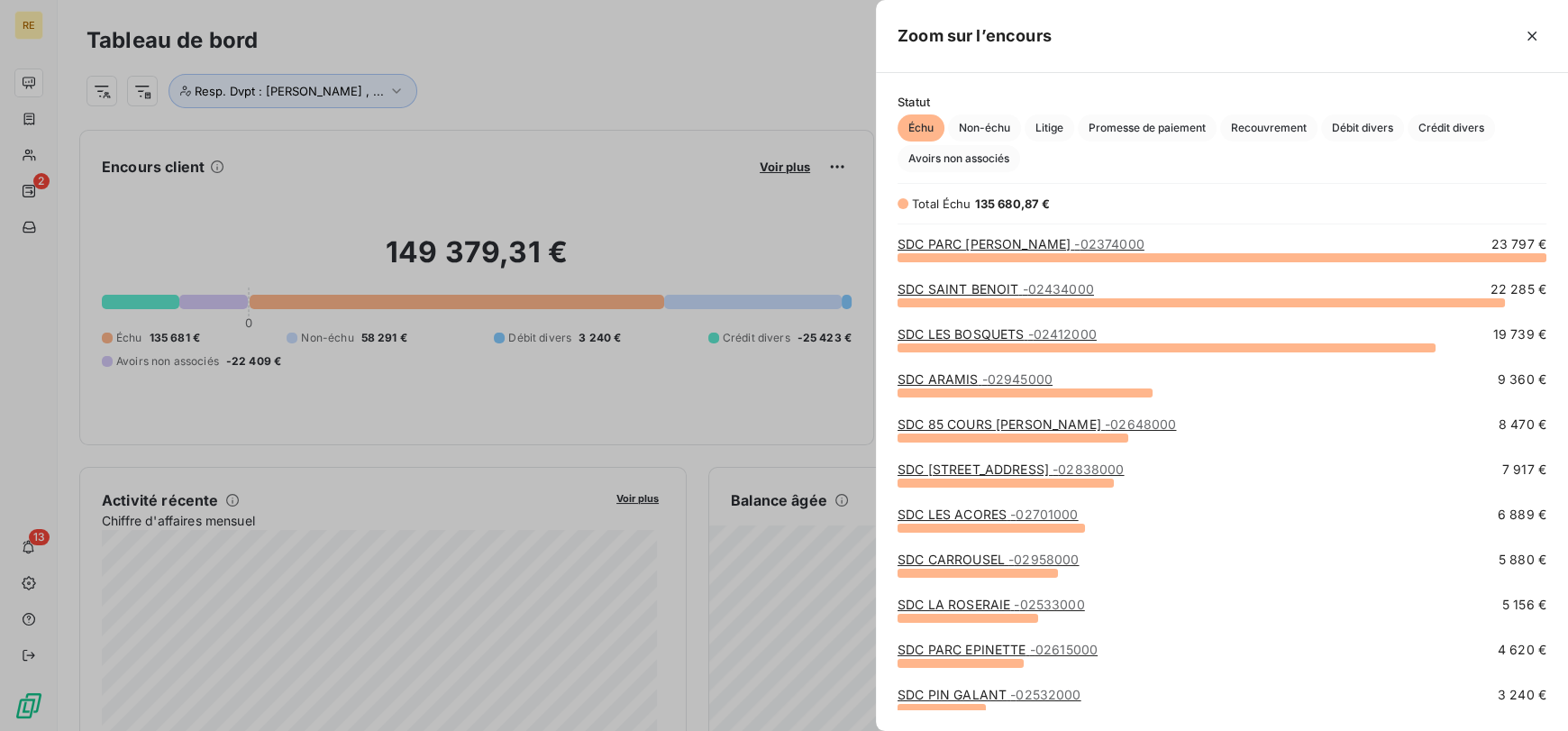
click at [585, 139] on div at bounding box center [784, 365] width 1568 height 731
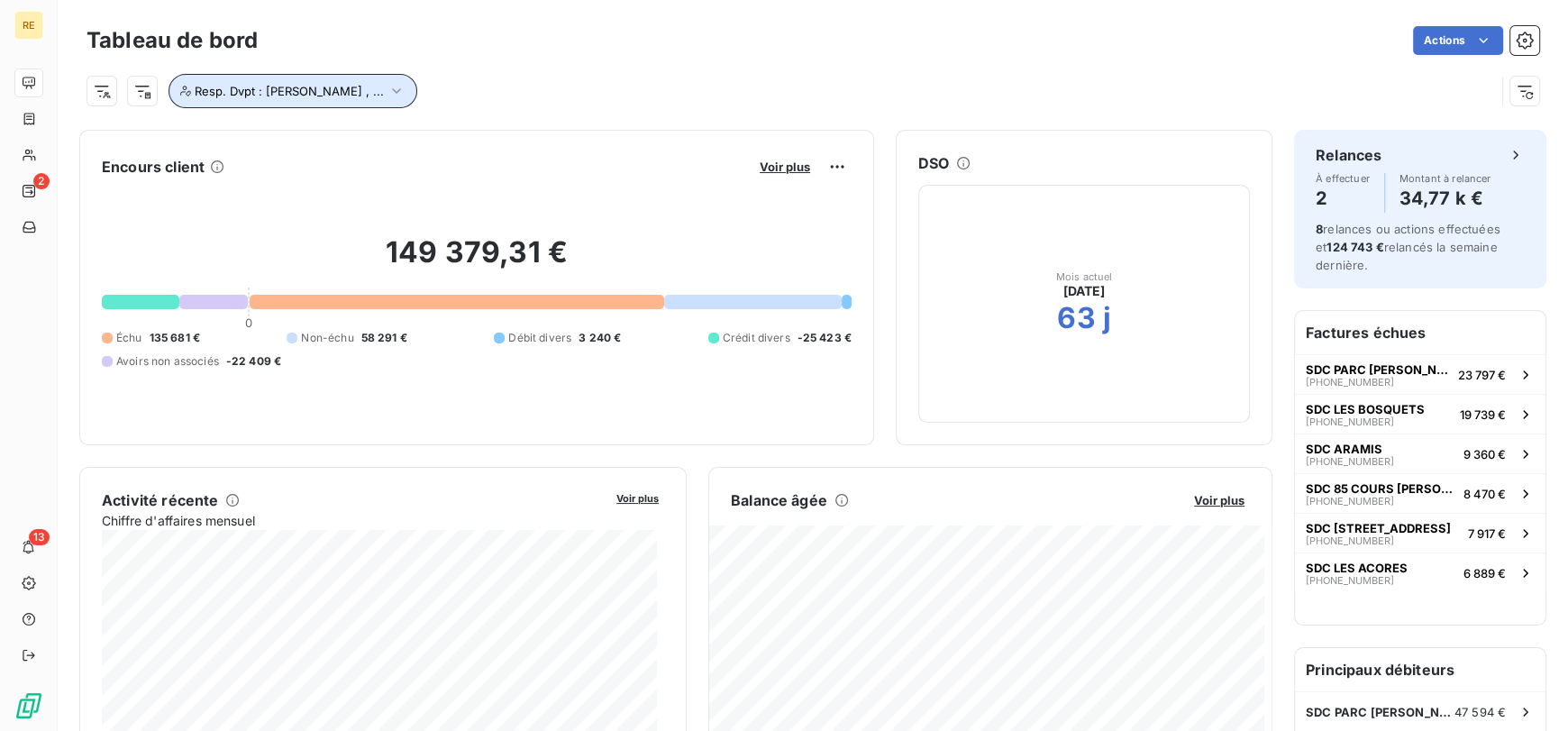
click at [361, 74] on button "Resp. Dvpt : [PERSON_NAME] , ..." at bounding box center [293, 91] width 248 height 34
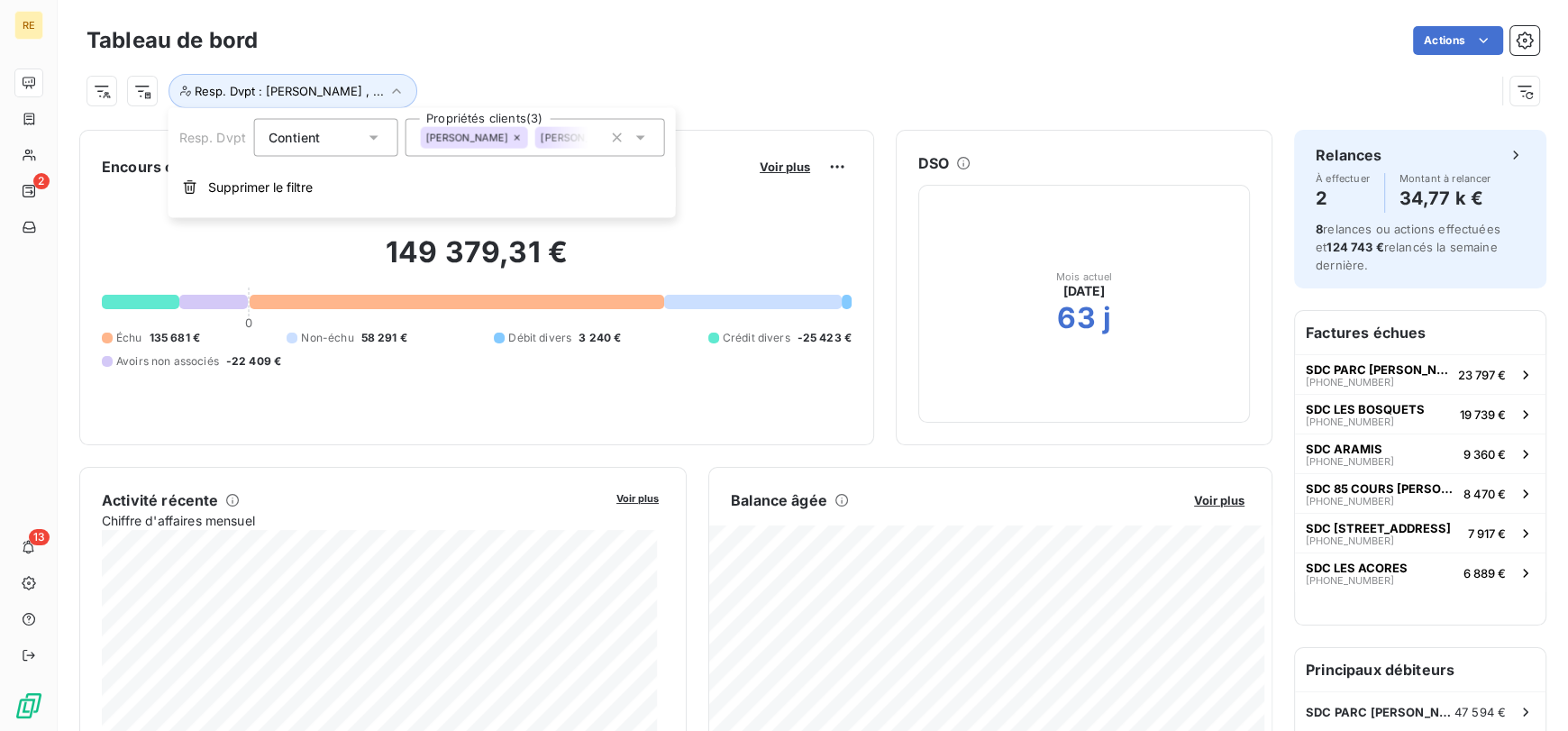
click at [452, 124] on div "[PERSON_NAME] [PERSON_NAME] Quenot [PERSON_NAME] Louazel" at bounding box center [535, 137] width 260 height 38
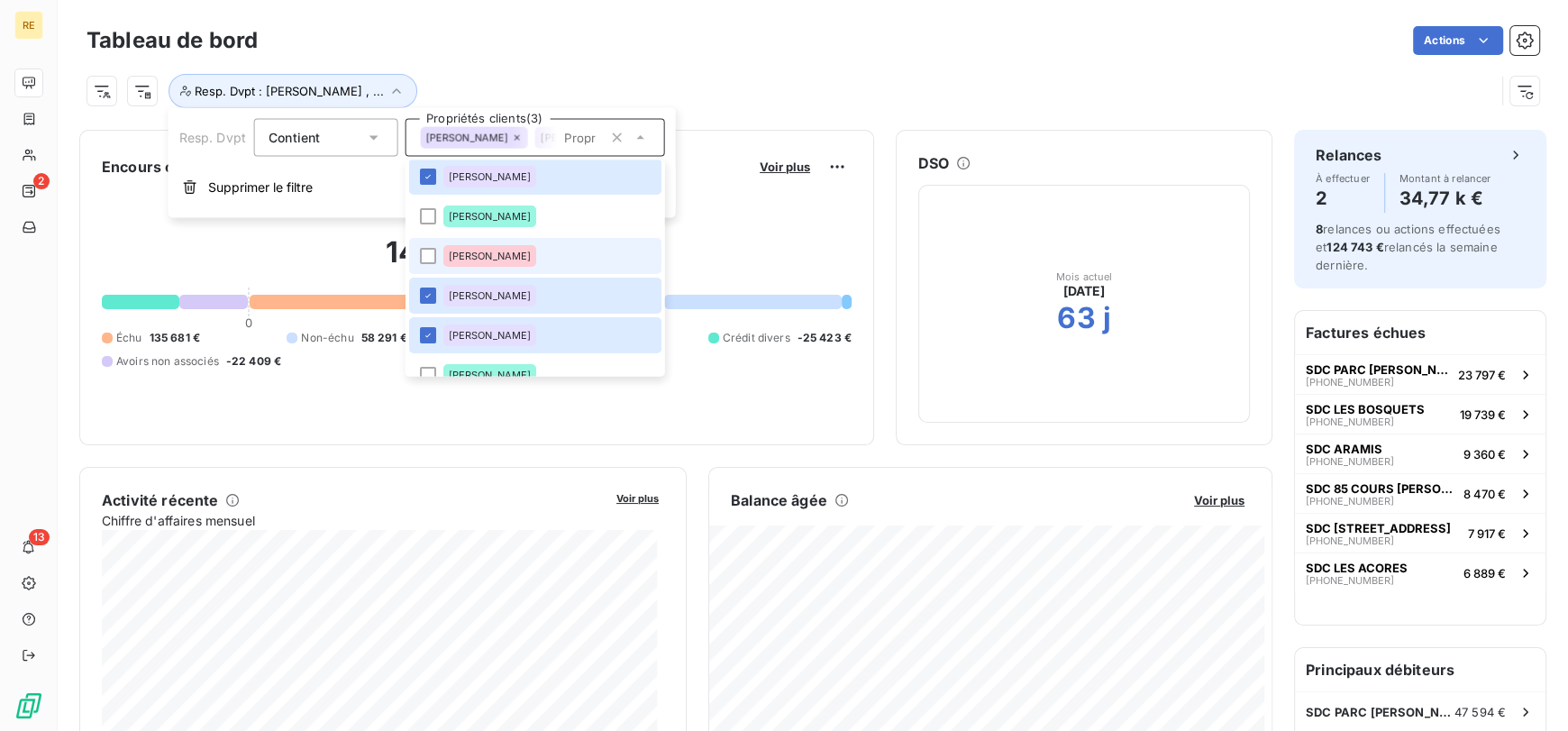
scroll to position [85, 0]
click at [479, 330] on span "[PERSON_NAME]" at bounding box center [488, 334] width 82 height 10
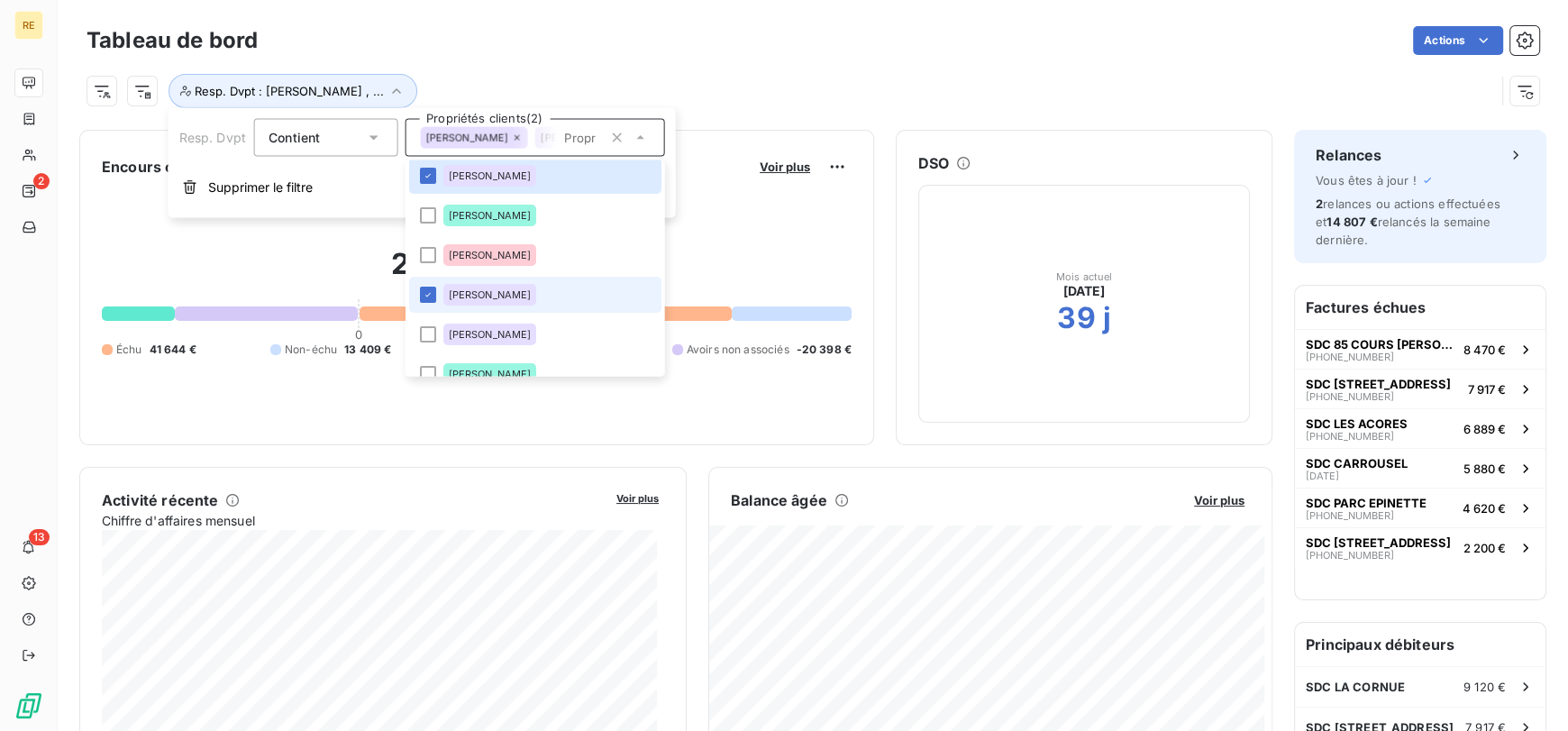
click at [473, 296] on span "[PERSON_NAME]" at bounding box center [488, 294] width 82 height 10
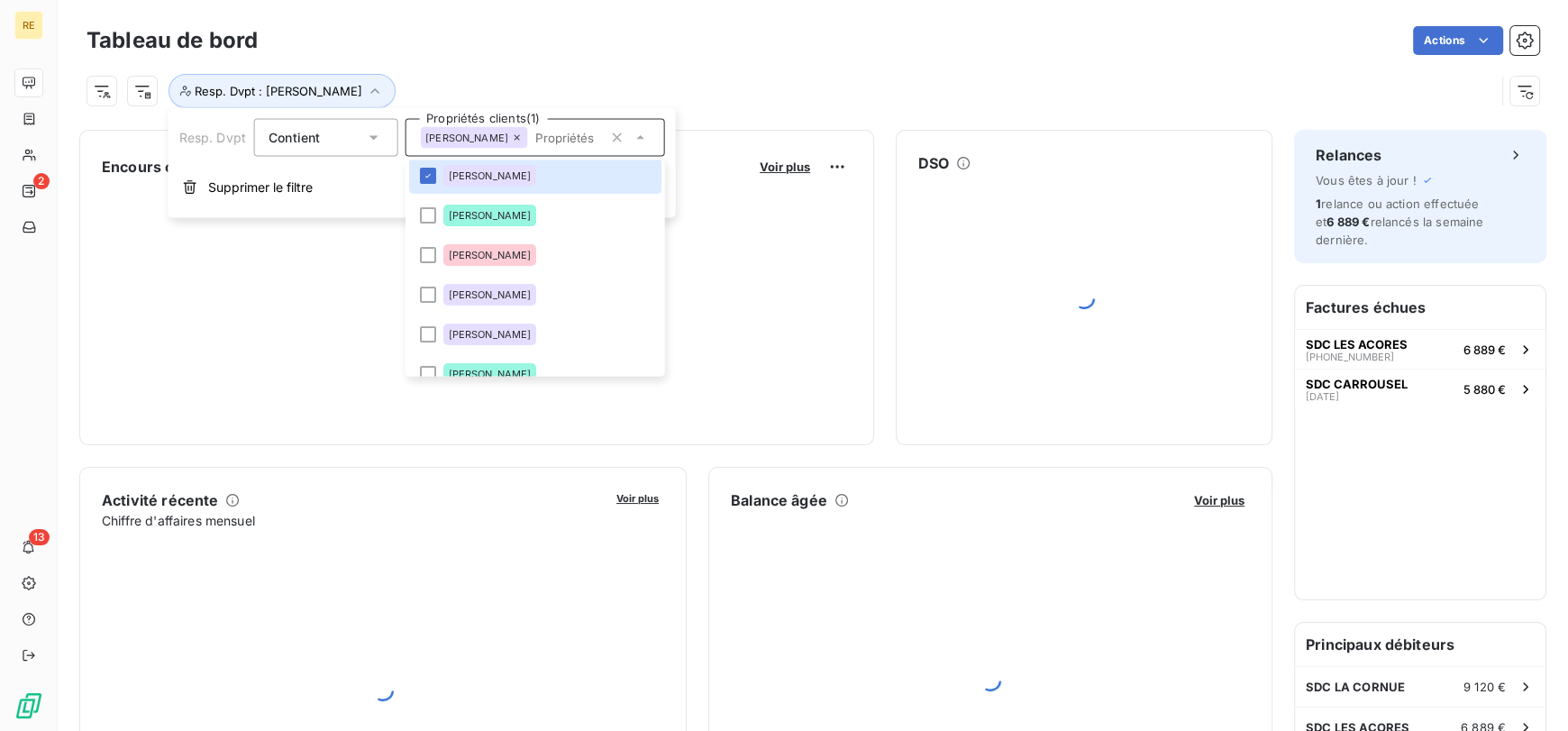
click at [633, 63] on div "Resp. Dvpt : [PERSON_NAME]" at bounding box center [812, 83] width 1452 height 48
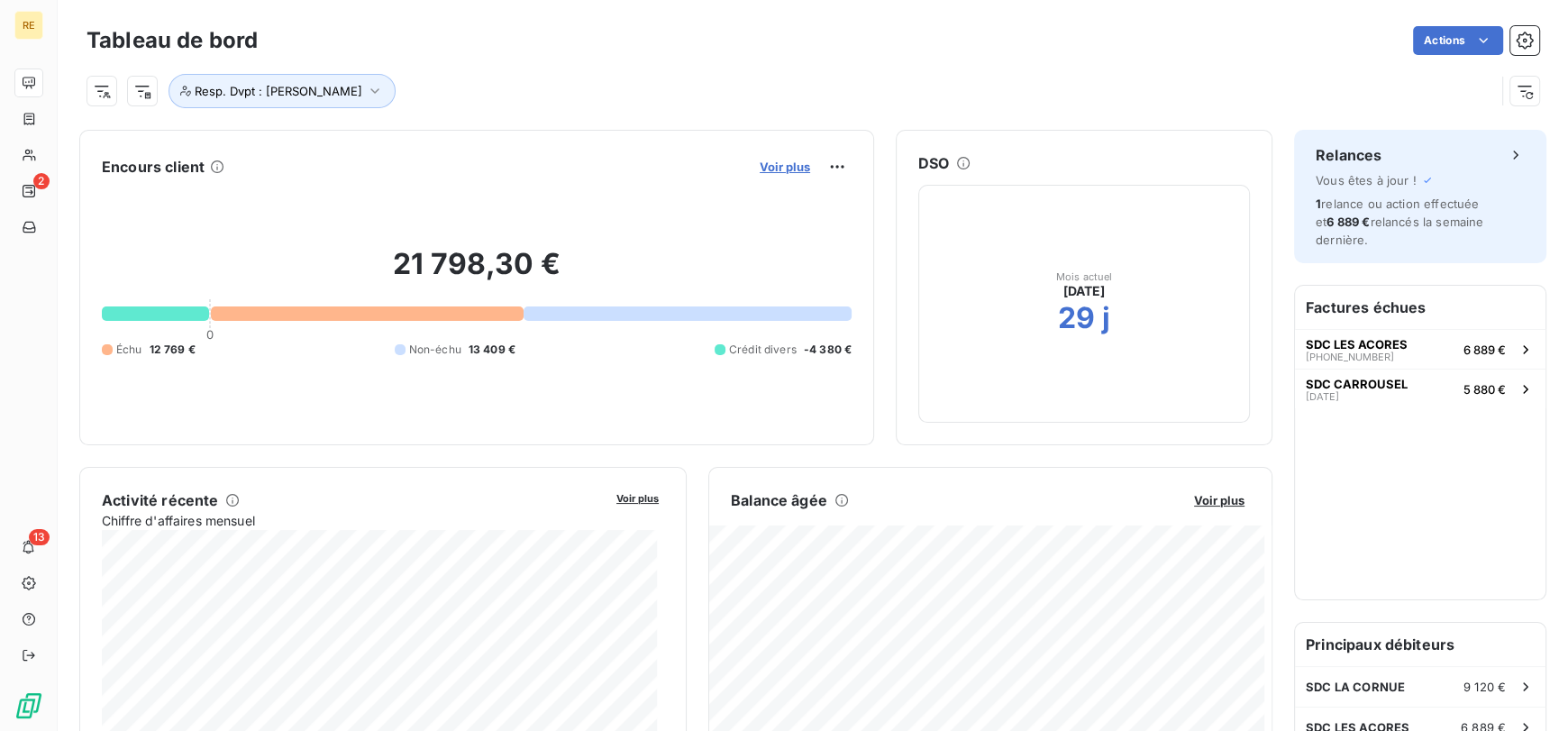
click at [762, 169] on span "Voir plus" at bounding box center [784, 166] width 50 height 14
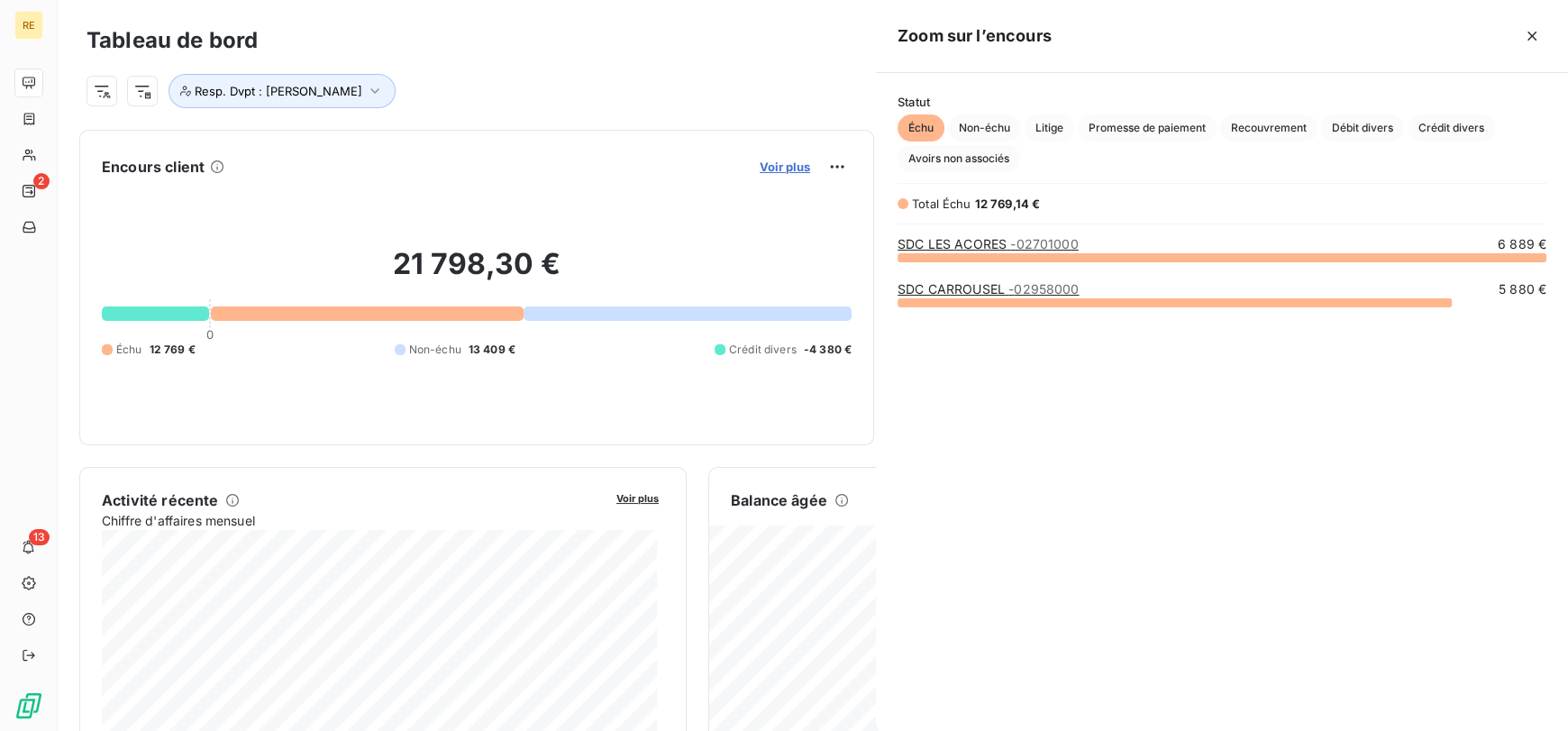
scroll to position [459, 678]
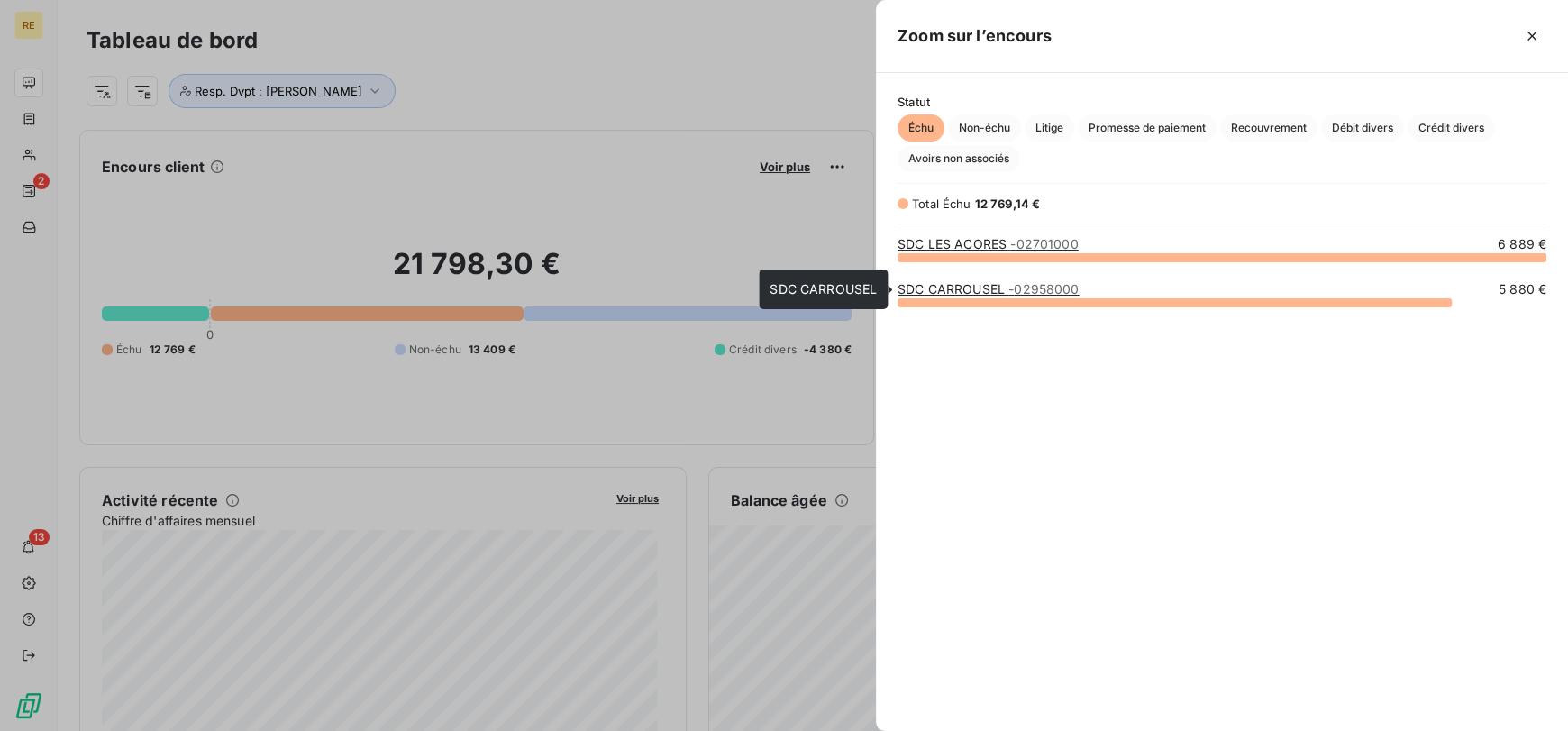
click at [1038, 287] on span "- 02958000" at bounding box center [1043, 289] width 70 height 15
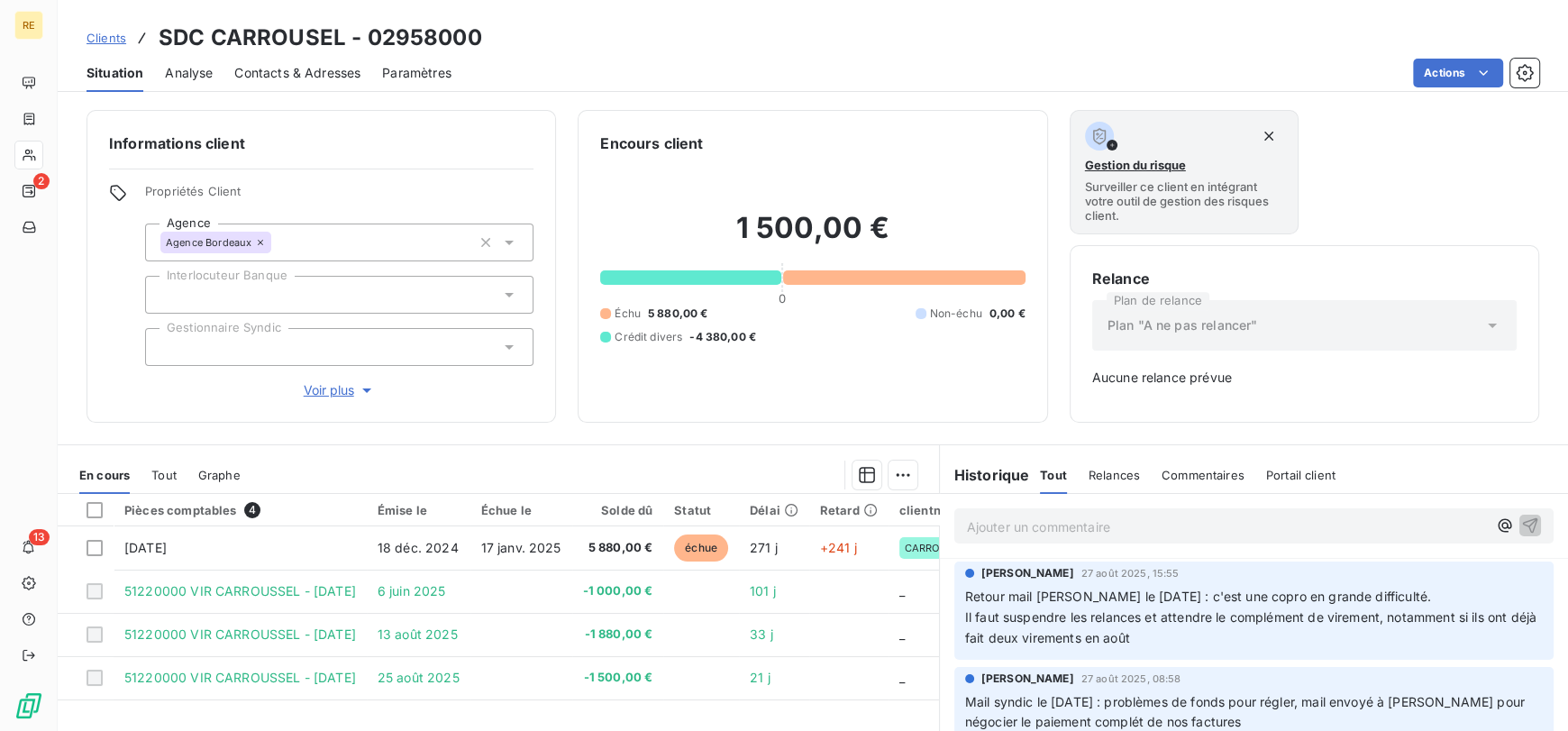
click at [1507, 175] on div "Gestion du risque Surveiller ce client en intégrant votre outil de gestion des …" at bounding box center [1304, 172] width 469 height 124
click at [105, 41] on span "Clients" at bounding box center [106, 37] width 40 height 14
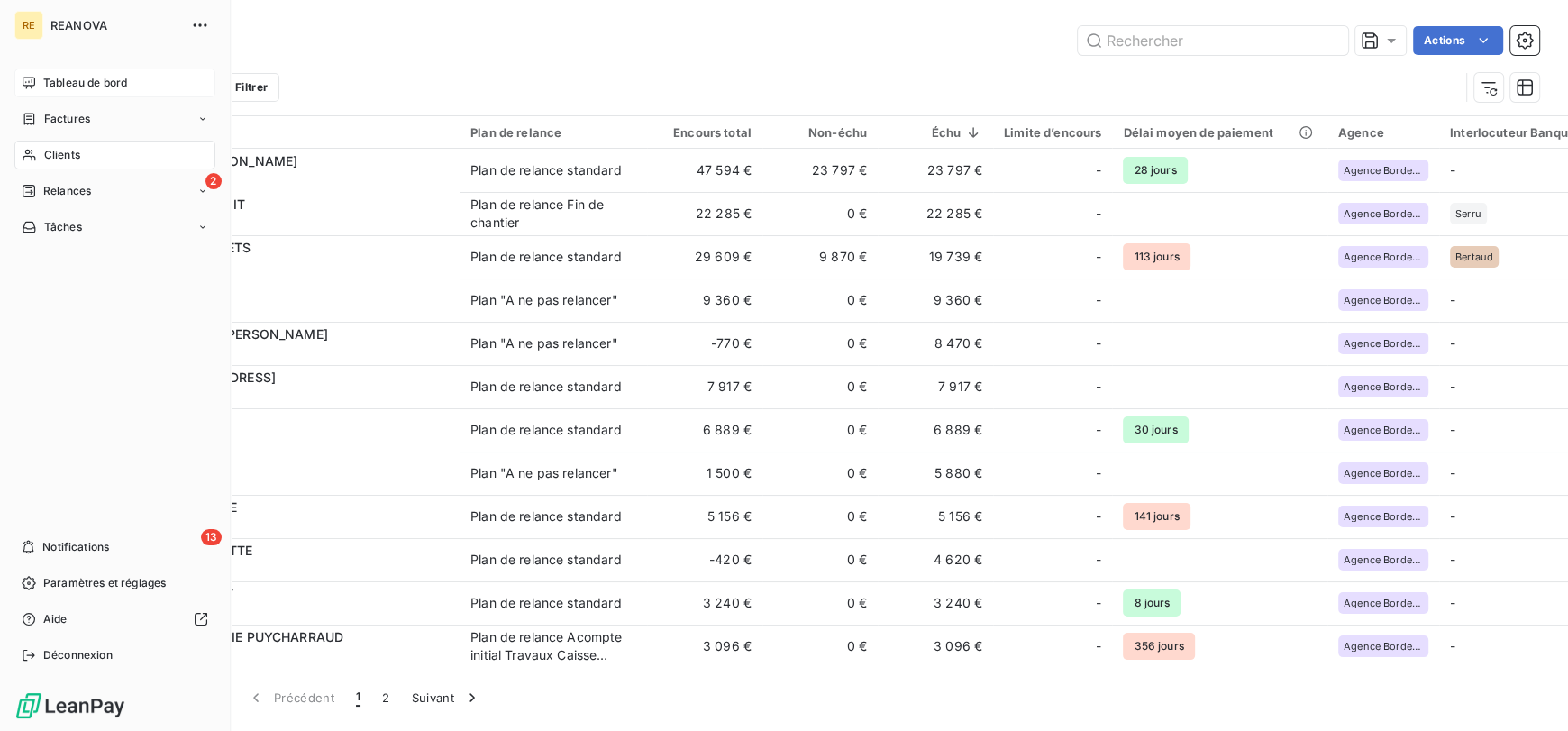
click at [91, 81] on span "Tableau de bord" at bounding box center [85, 82] width 83 height 16
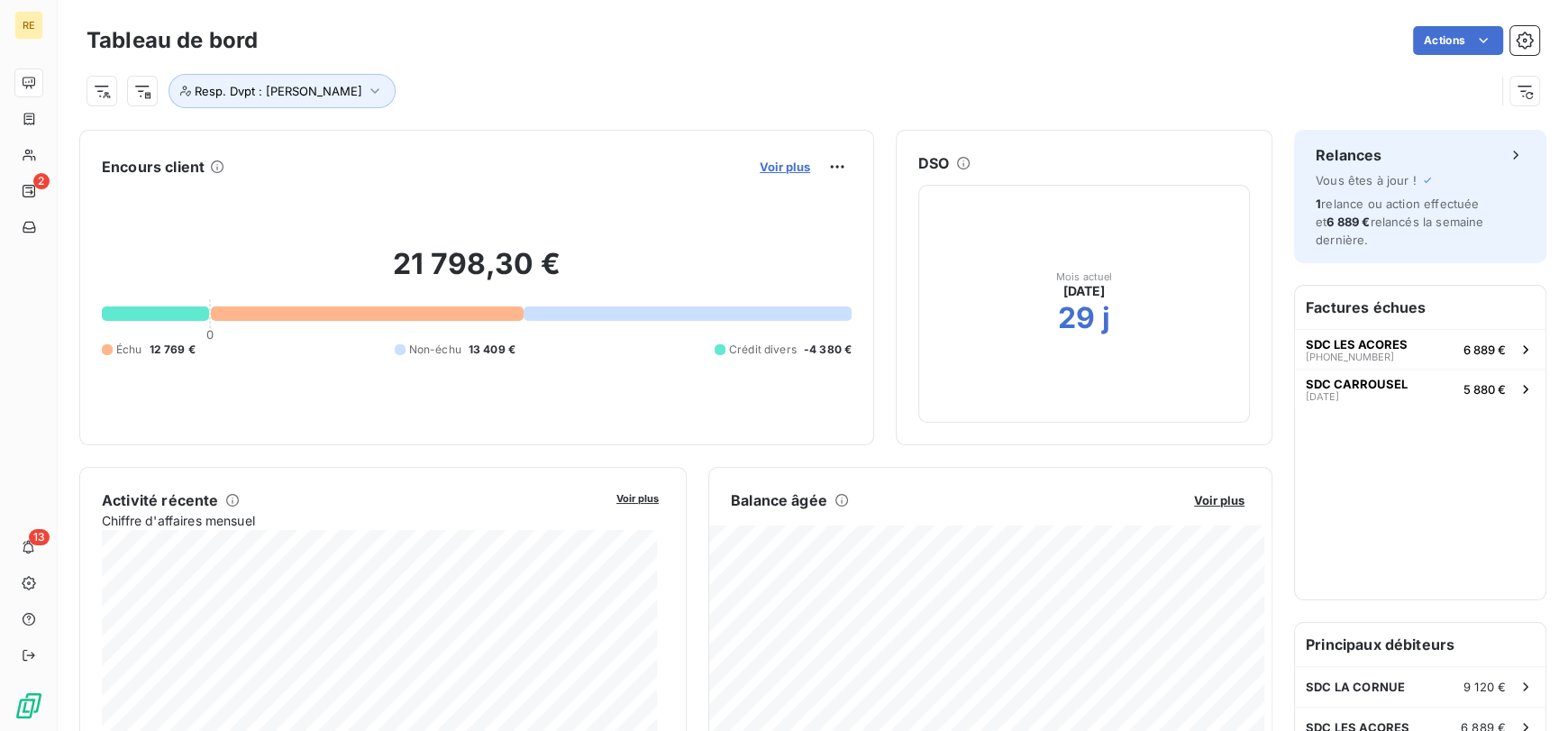
click at [774, 163] on span "Voir plus" at bounding box center [784, 166] width 50 height 14
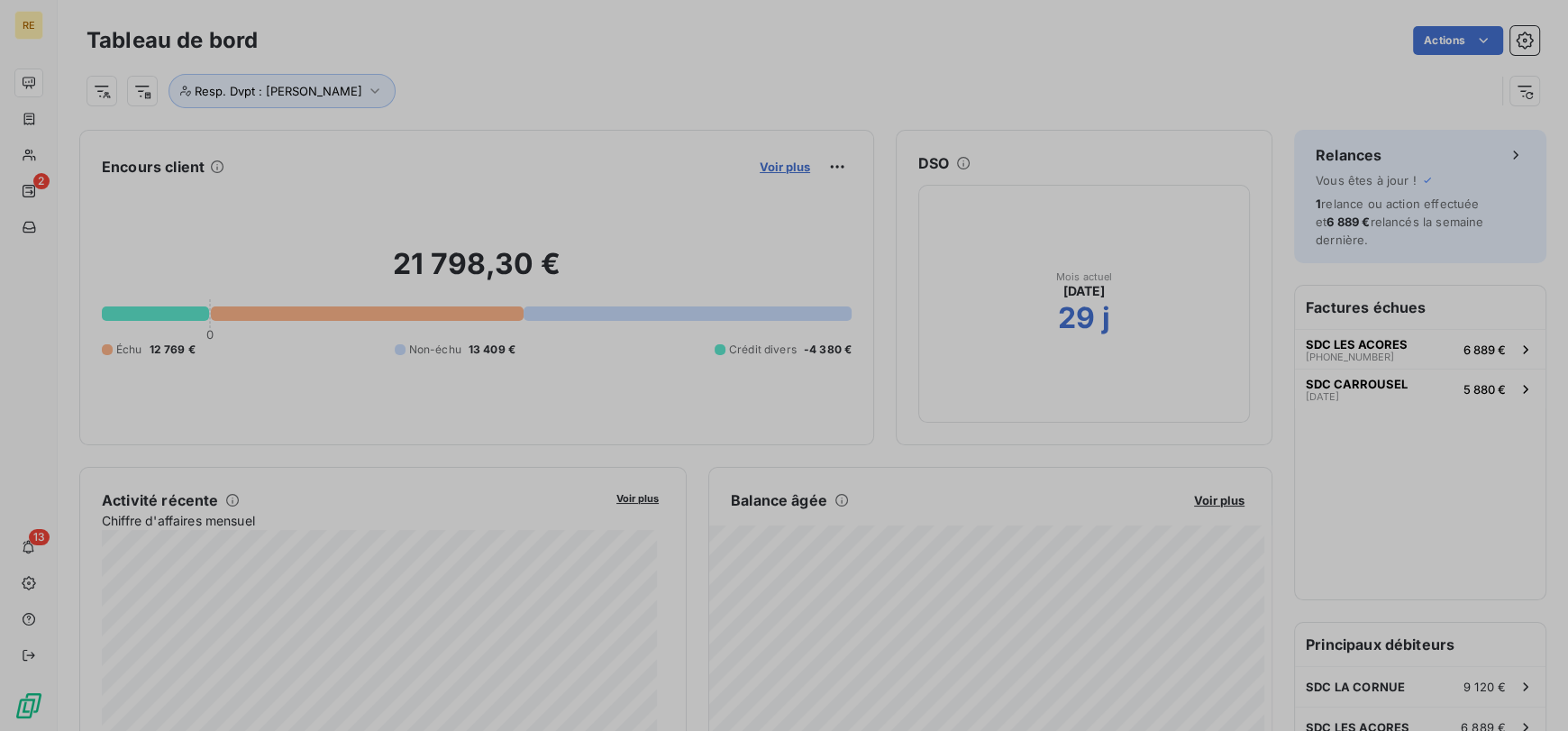
scroll to position [717, 678]
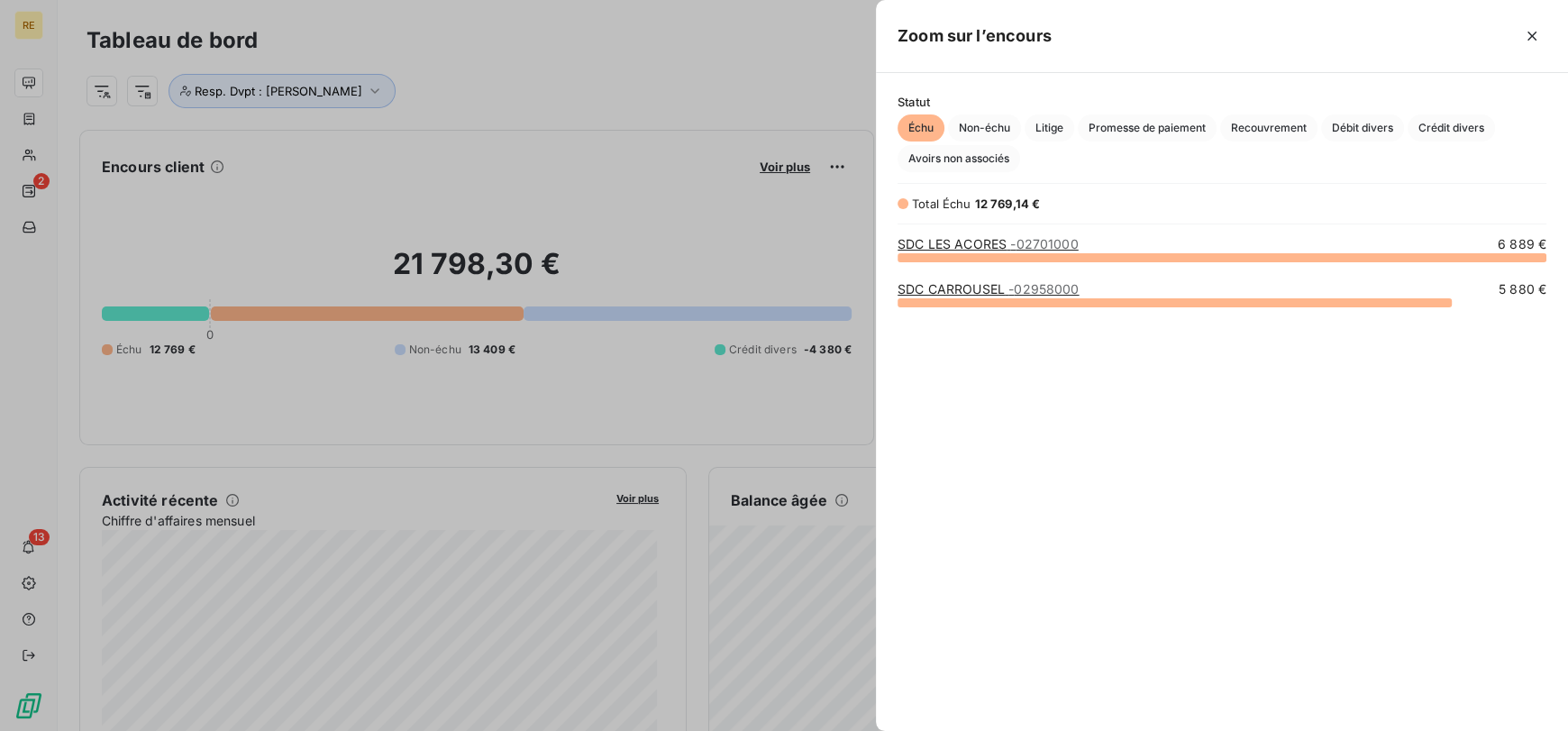
click at [627, 82] on div at bounding box center [784, 365] width 1568 height 731
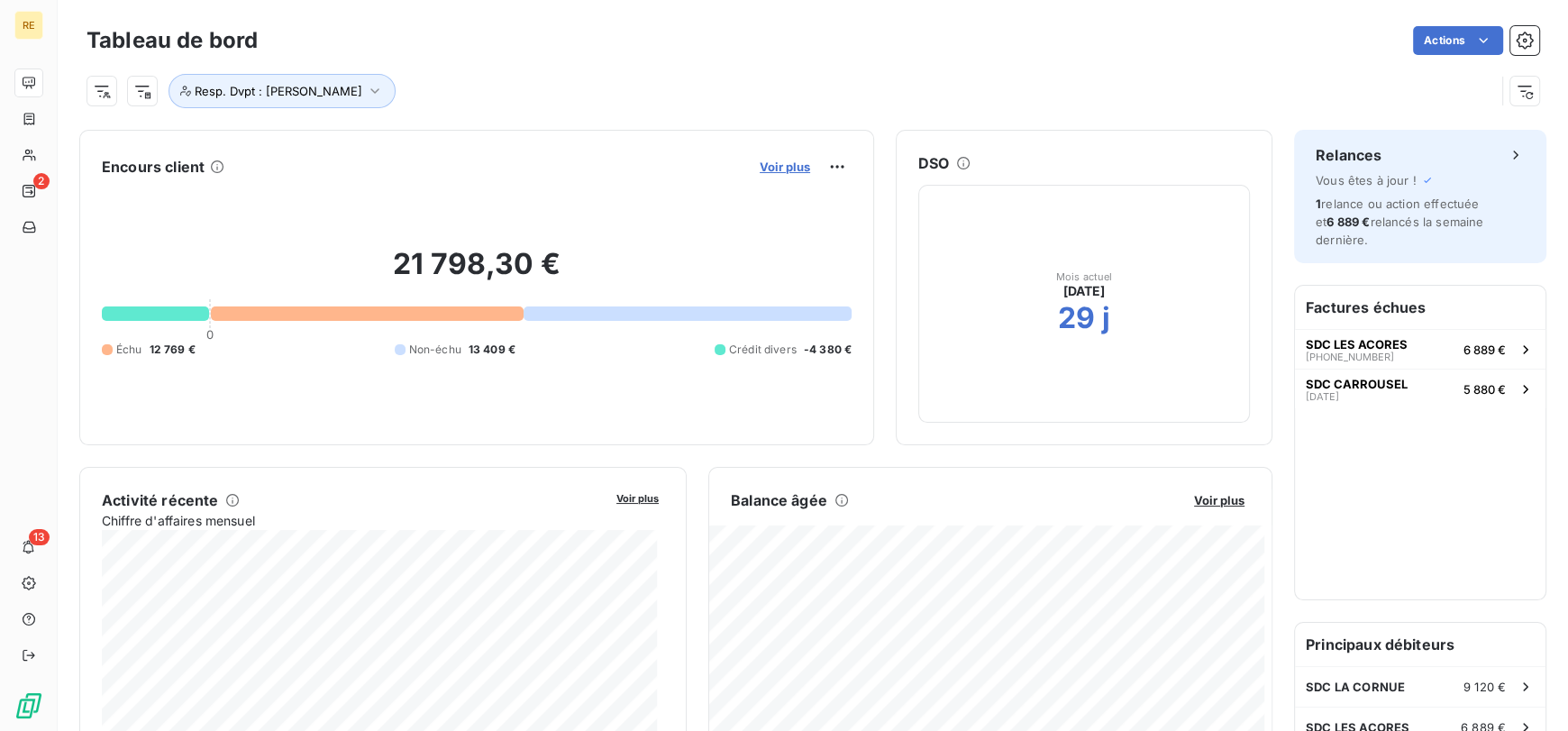
click at [759, 162] on span "Voir plus" at bounding box center [784, 166] width 50 height 14
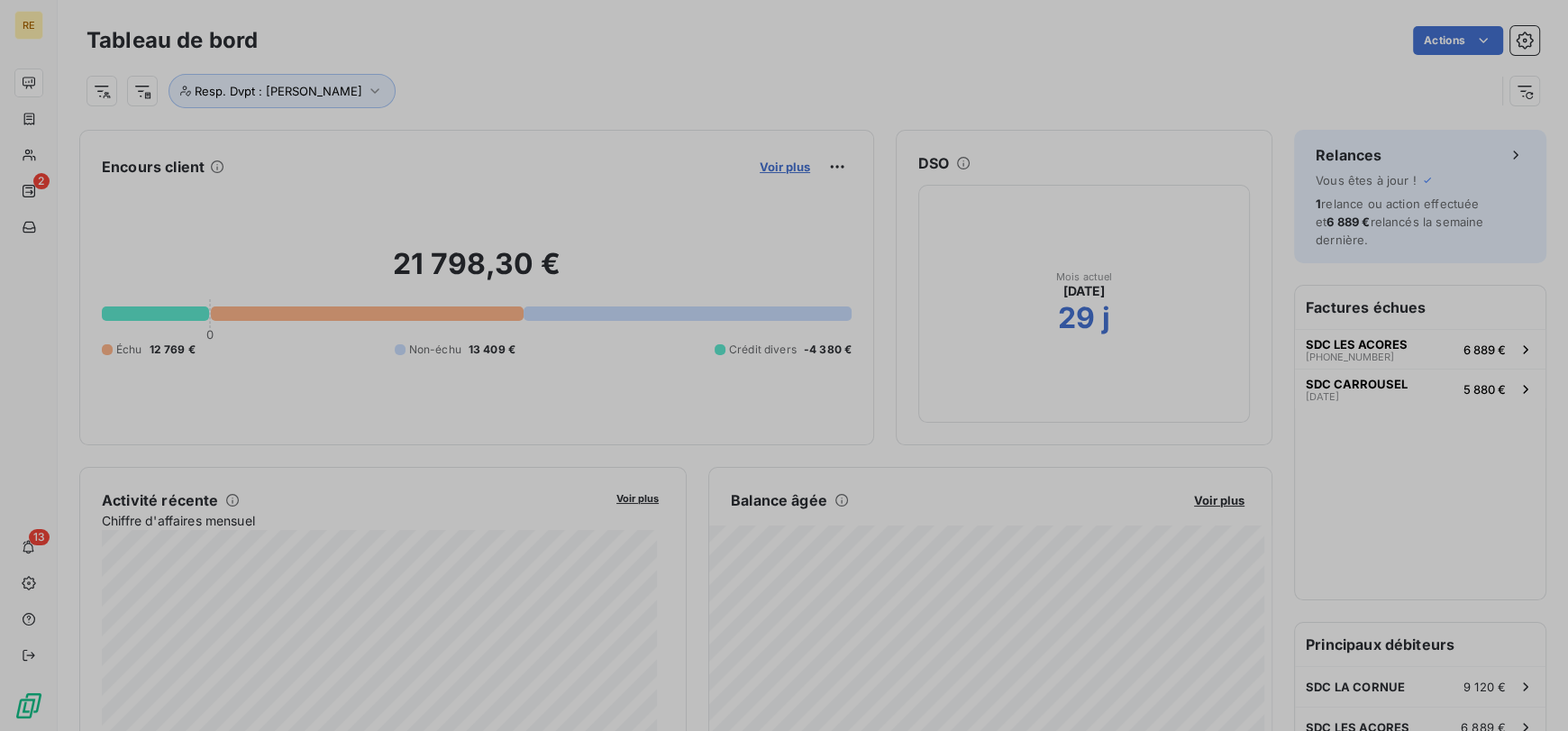
scroll to position [15, 14]
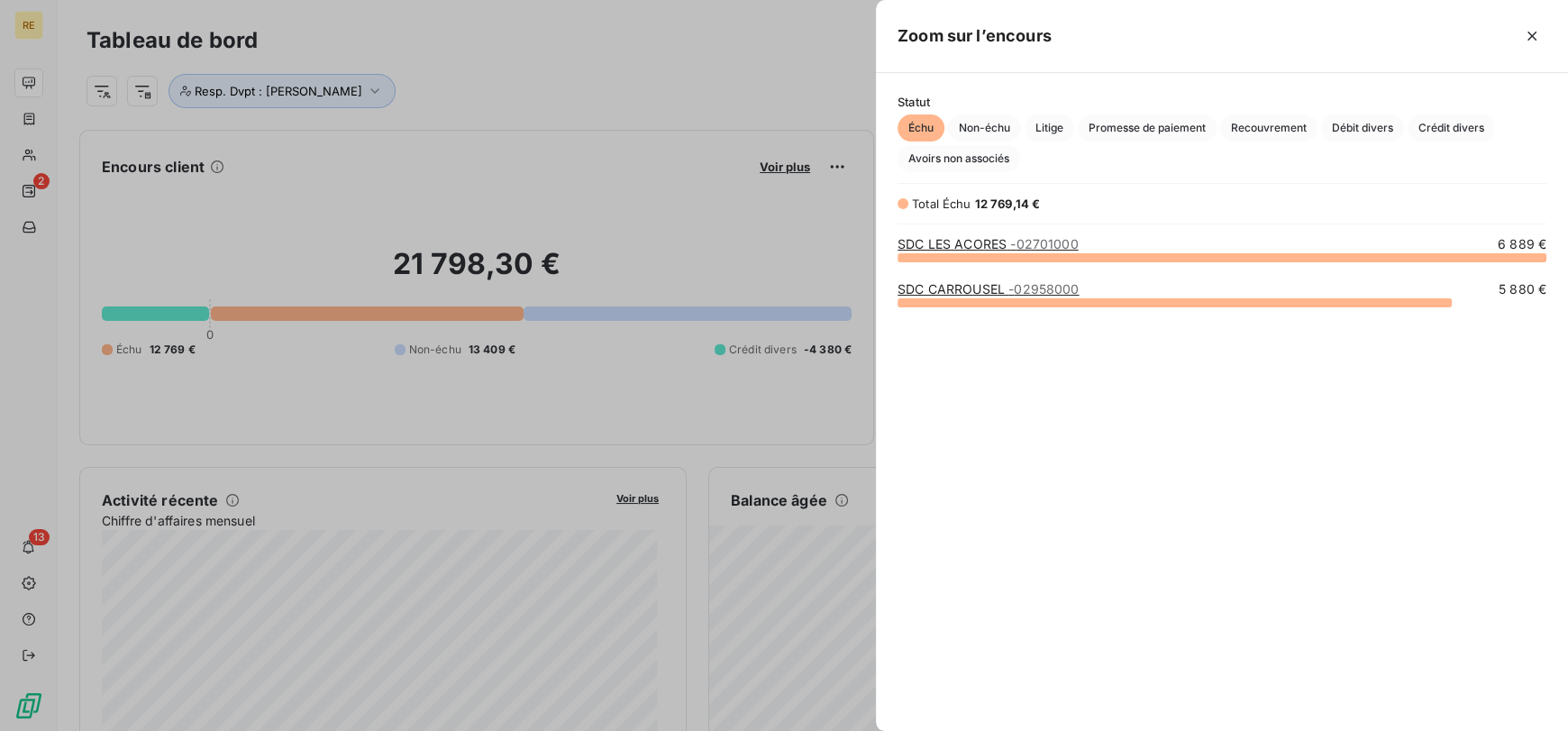
click at [609, 131] on div at bounding box center [784, 365] width 1568 height 731
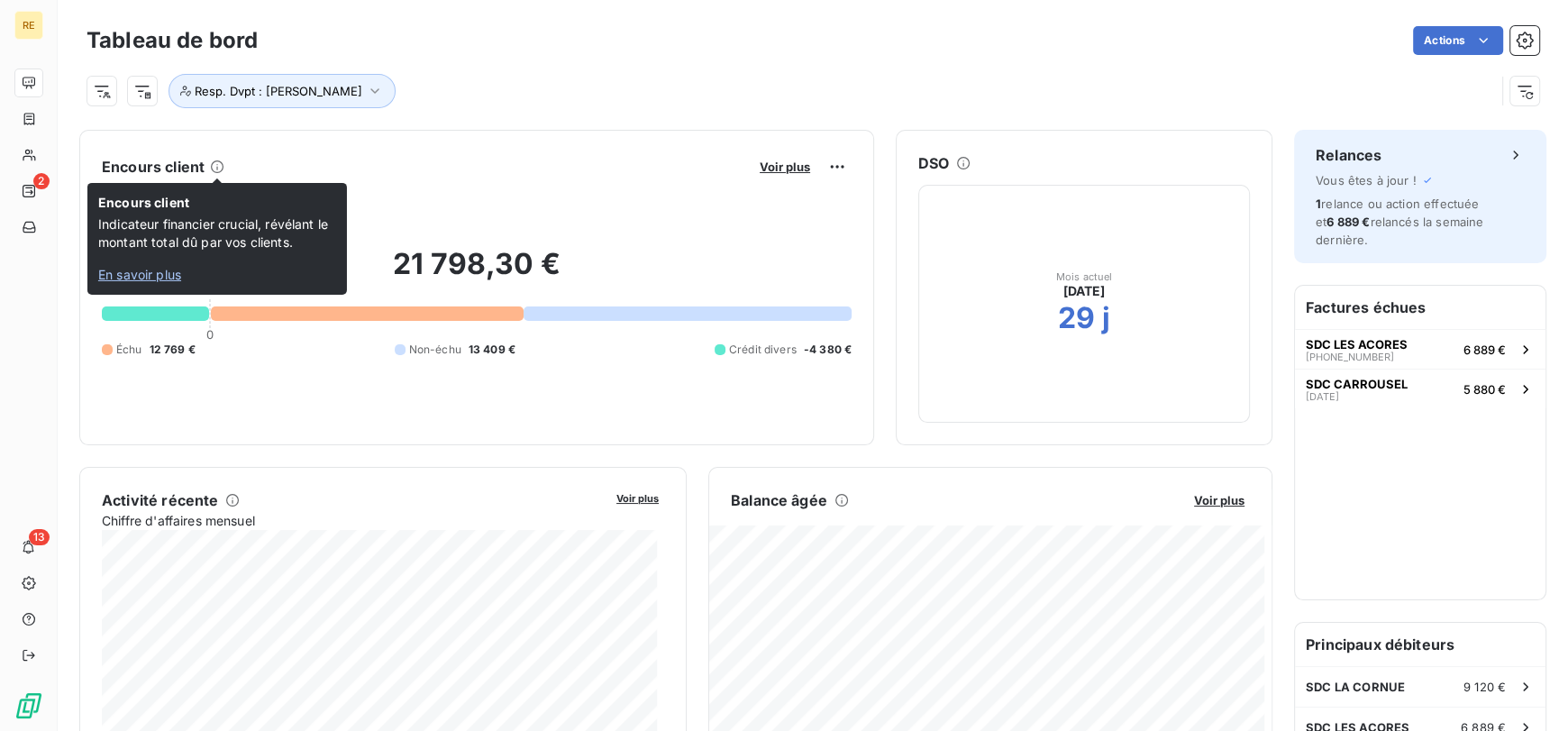
click at [216, 168] on icon at bounding box center [216, 166] width 12 height 12
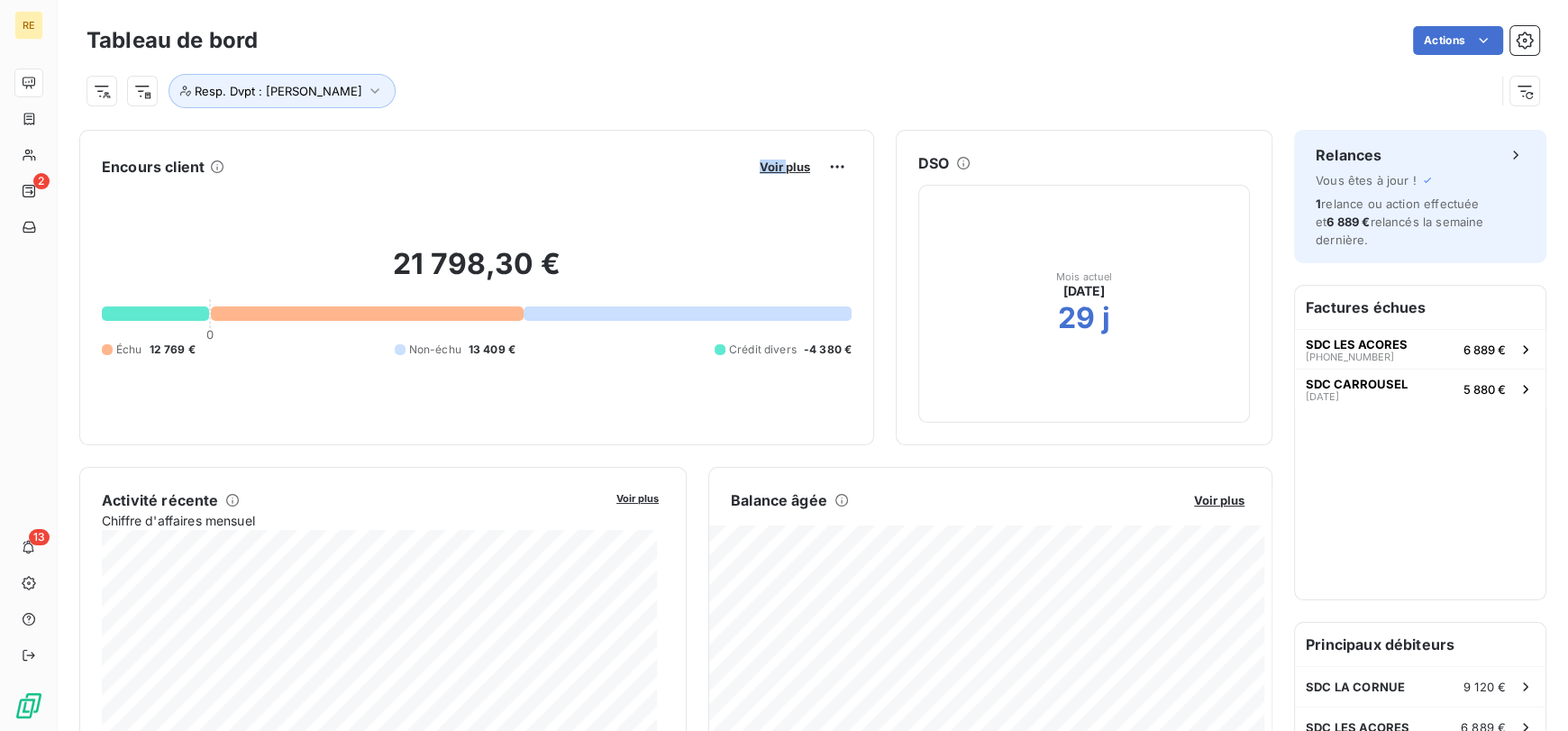
click at [216, 168] on icon at bounding box center [216, 166] width 12 height 12
click at [402, 113] on div "Tableau de bord Actions Resp. Dvpt : [PERSON_NAME]" at bounding box center [812, 59] width 1510 height 119
click at [779, 159] on span "Voir plus" at bounding box center [784, 166] width 50 height 14
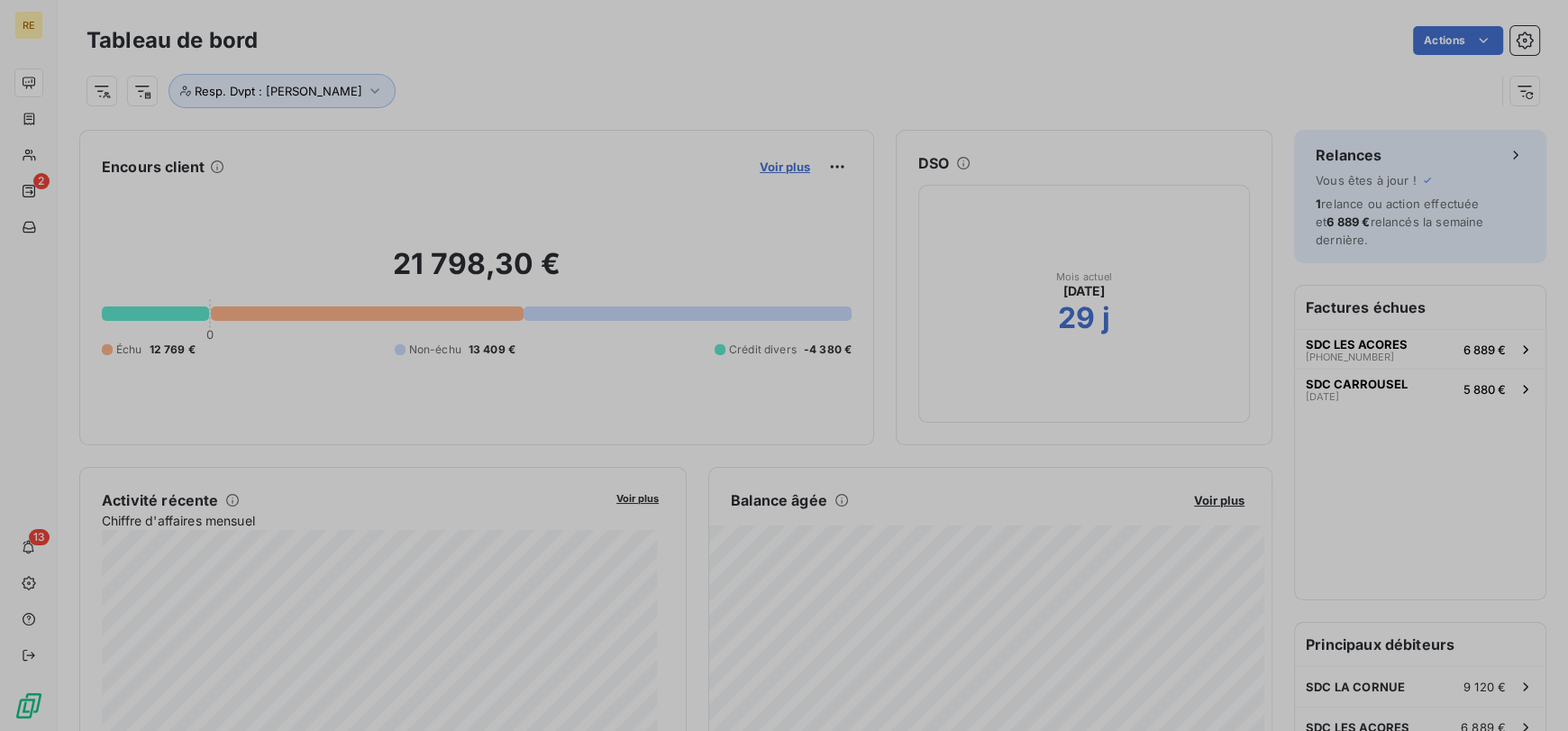
scroll to position [717, 678]
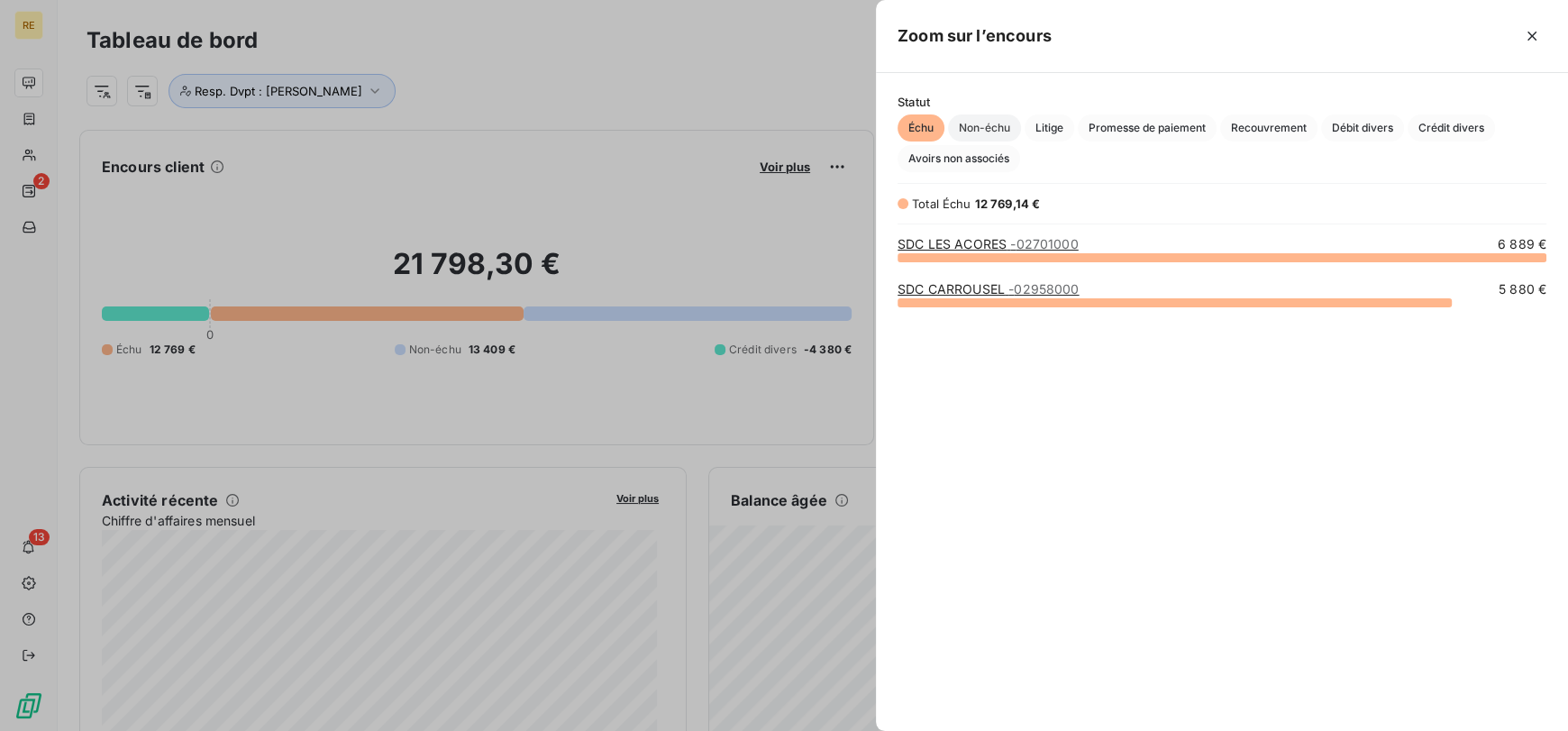
click at [986, 128] on span "Non-échu" at bounding box center [984, 128] width 73 height 27
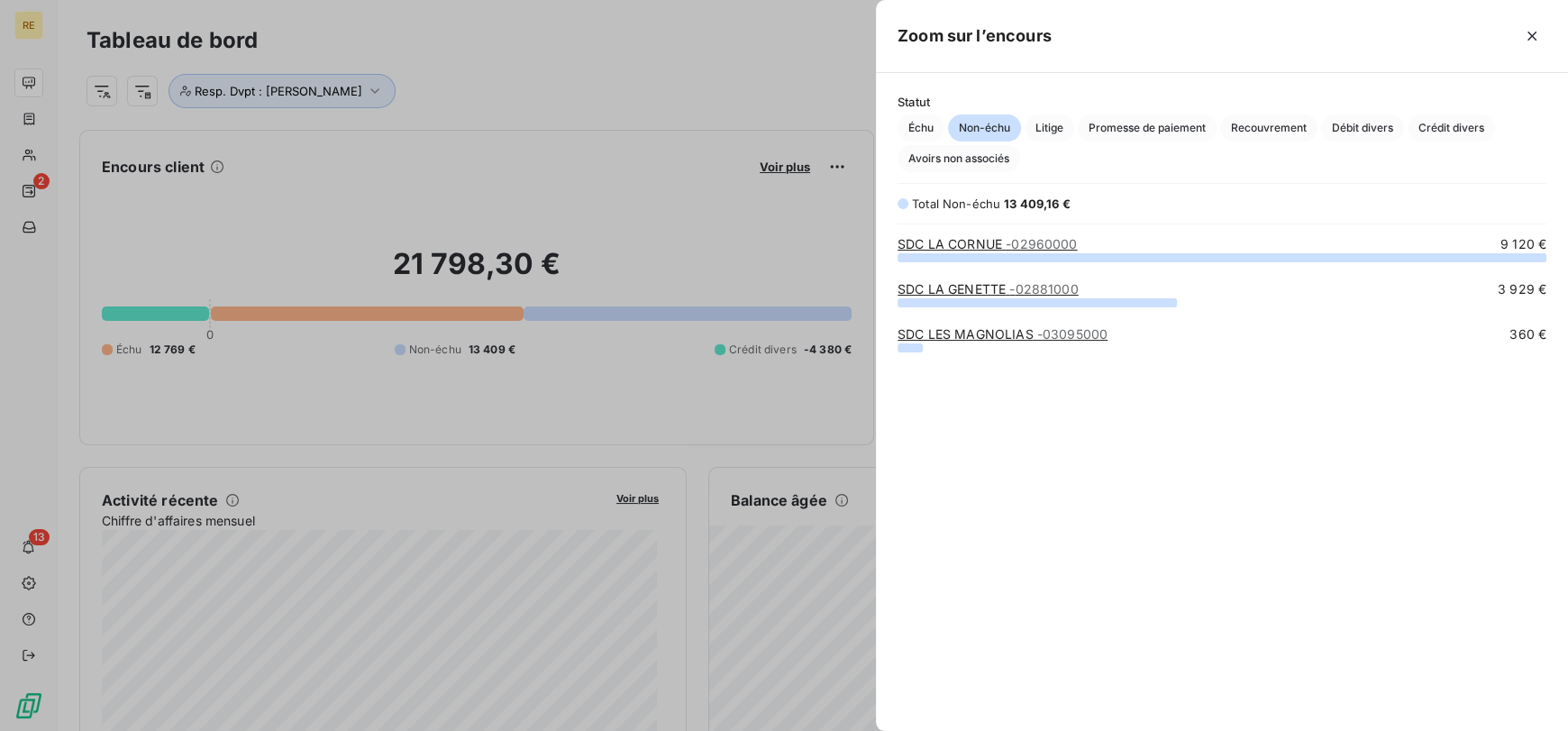
scroll to position [459, 678]
click at [923, 123] on span "Échu" at bounding box center [921, 128] width 46 height 27
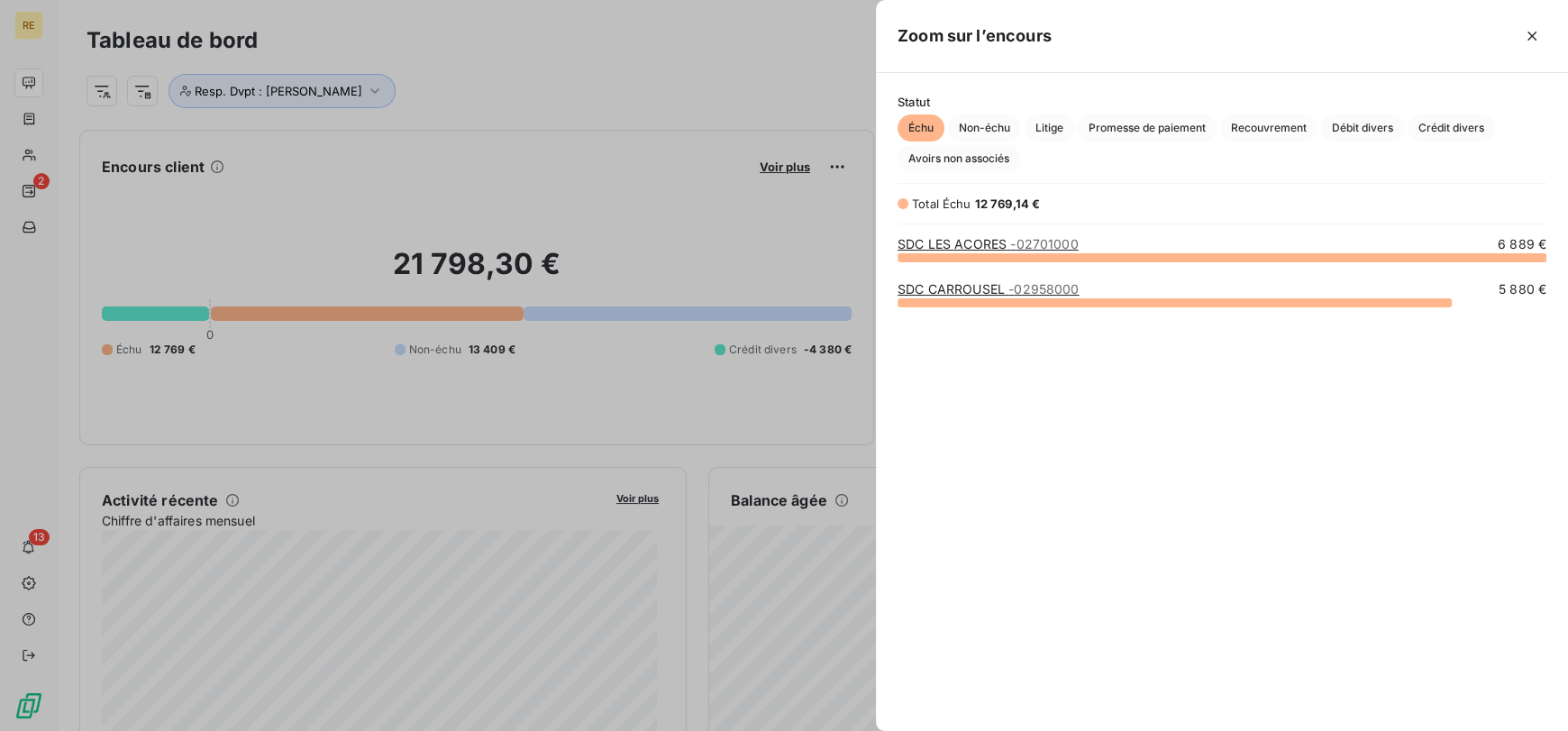
click at [822, 64] on div at bounding box center [784, 365] width 1568 height 731
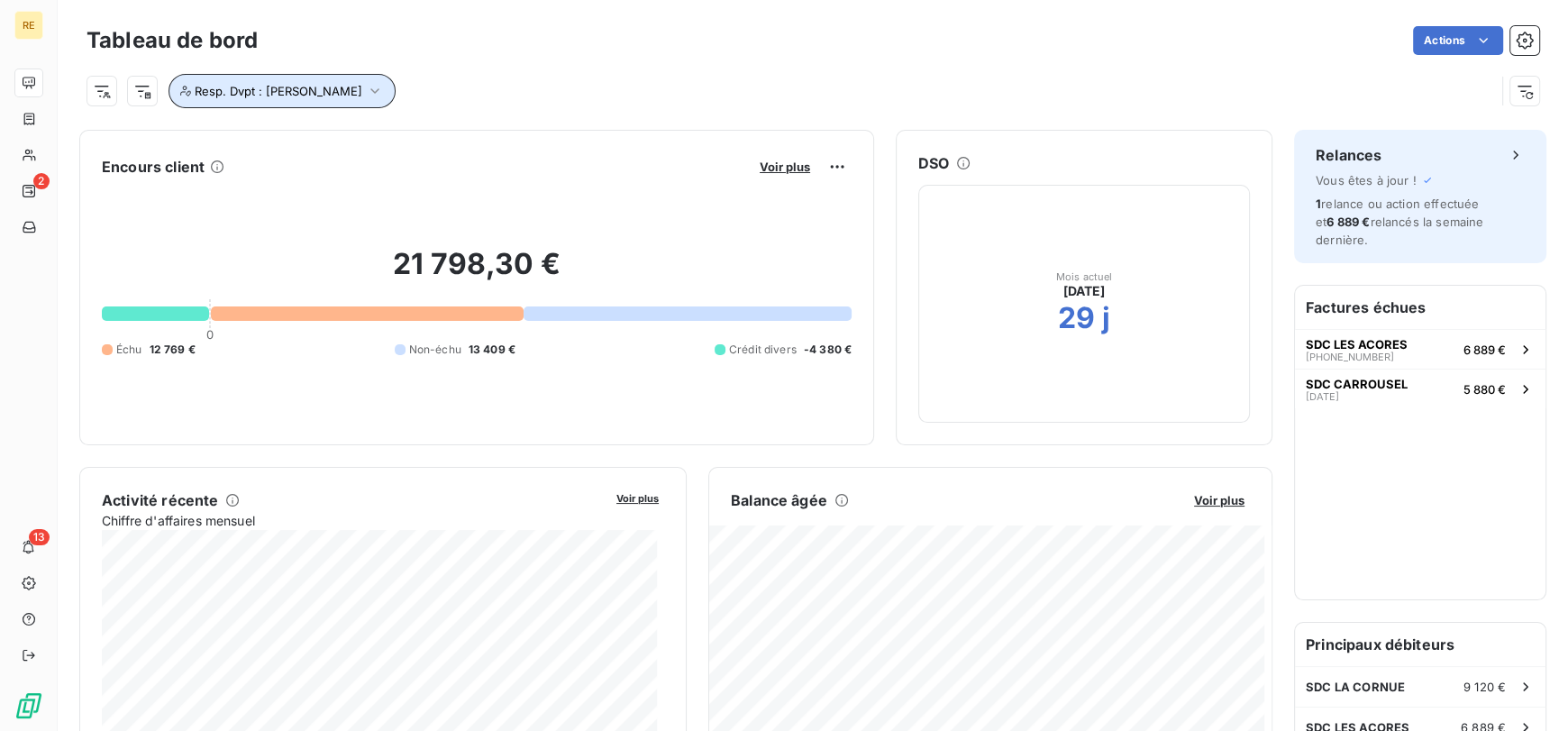
click at [351, 90] on span "Resp. Dvpt : [PERSON_NAME]" at bounding box center [278, 90] width 168 height 14
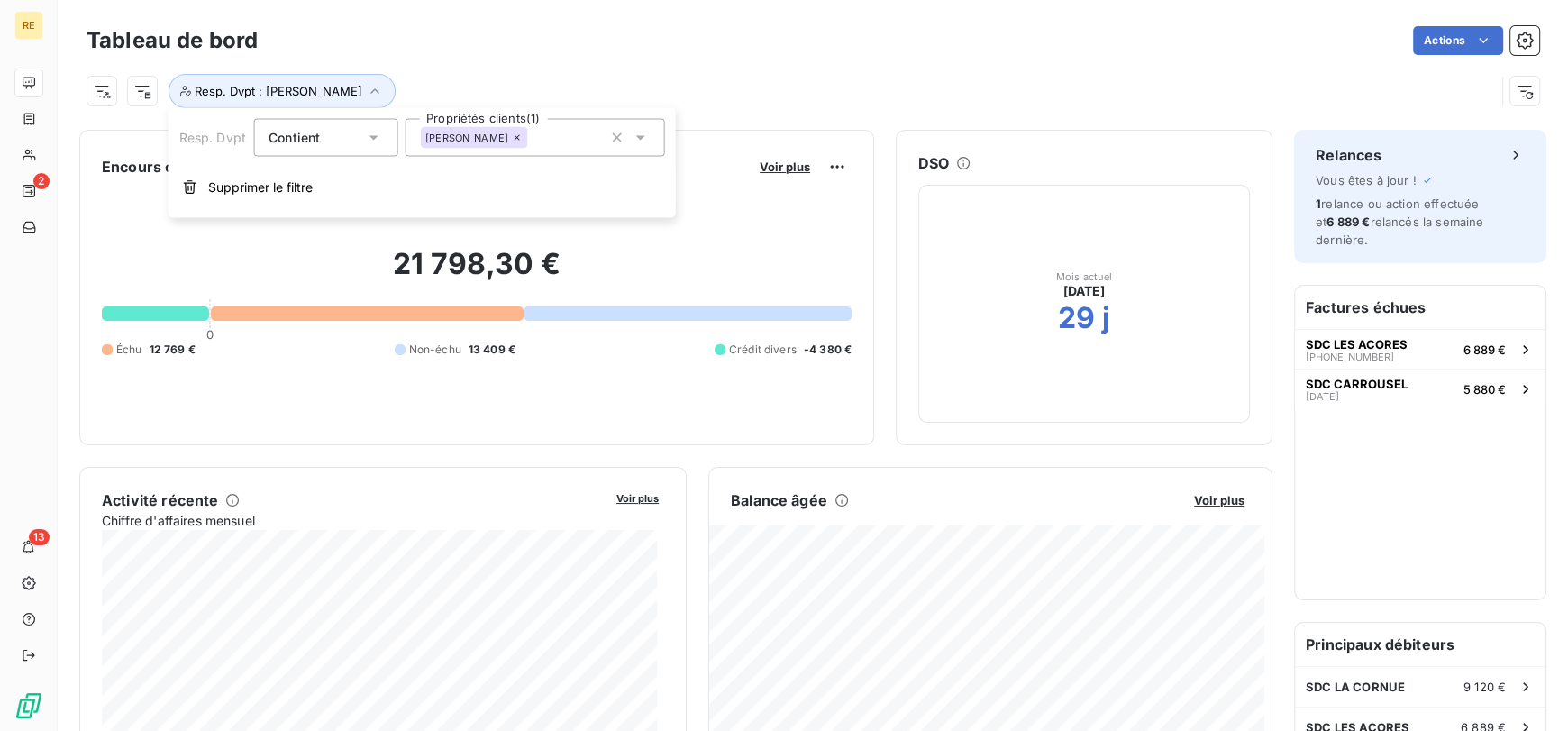
click at [520, 53] on div "Actions" at bounding box center [909, 41] width 1260 height 28
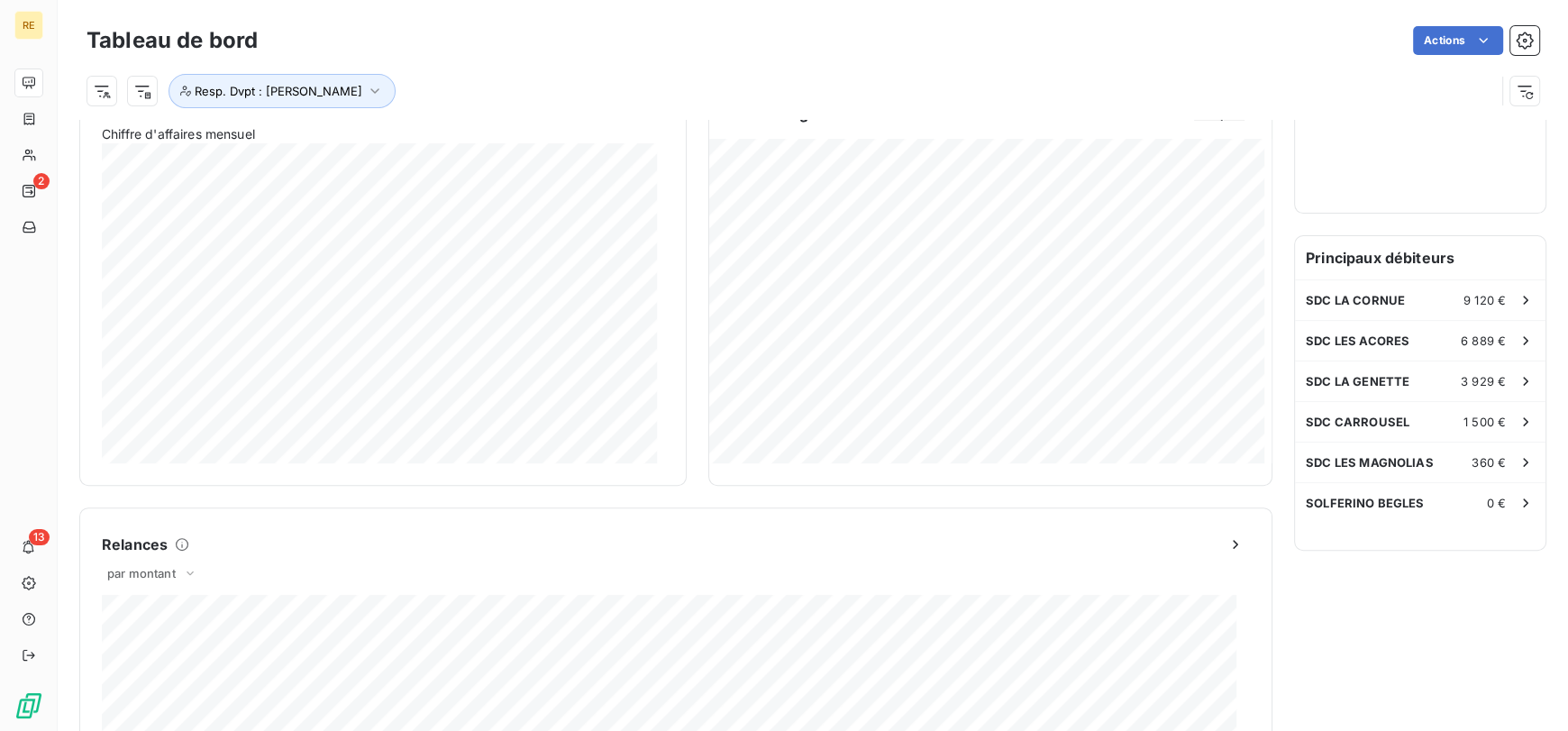
scroll to position [0, 0]
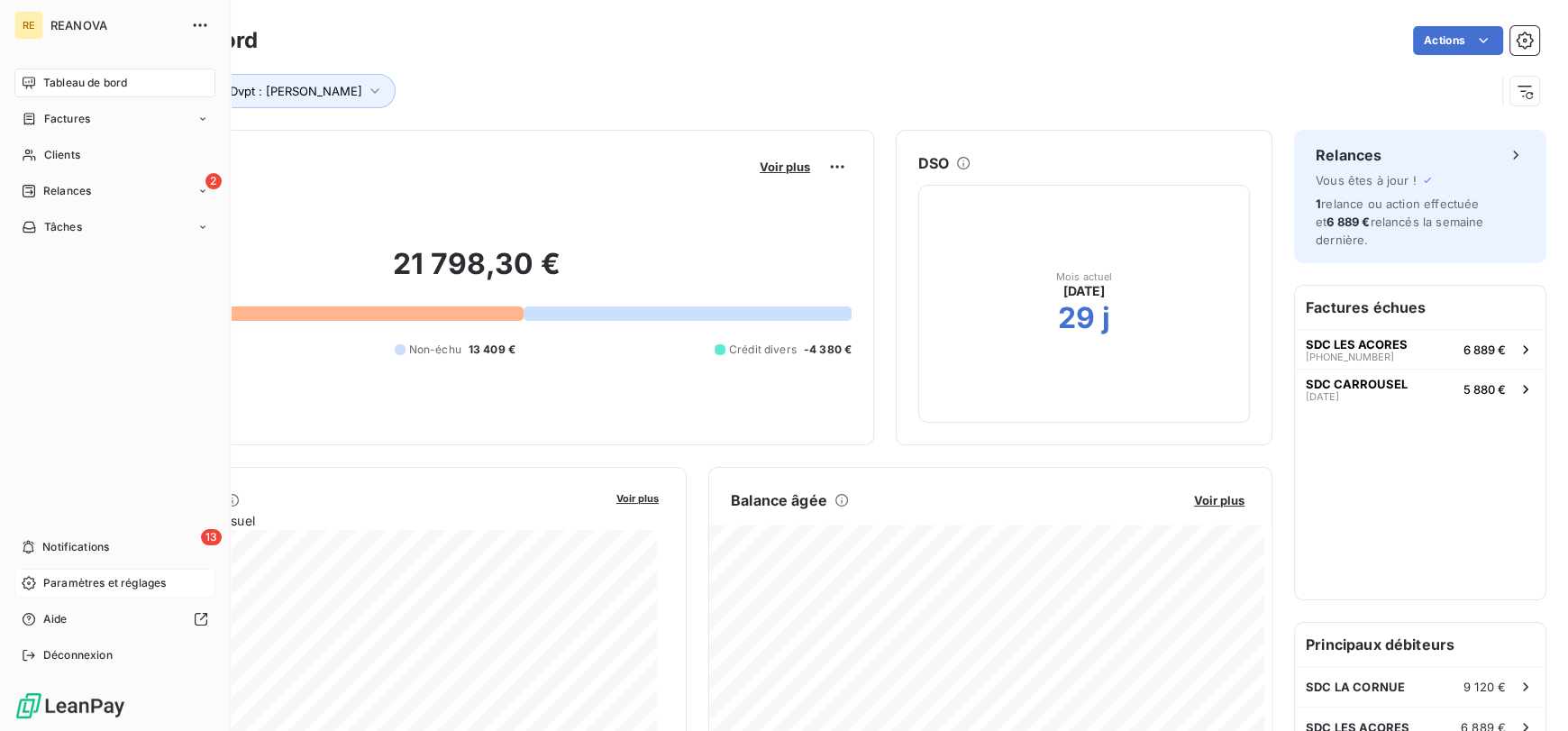
click at [117, 576] on span "Paramètres et réglages" at bounding box center [104, 582] width 122 height 16
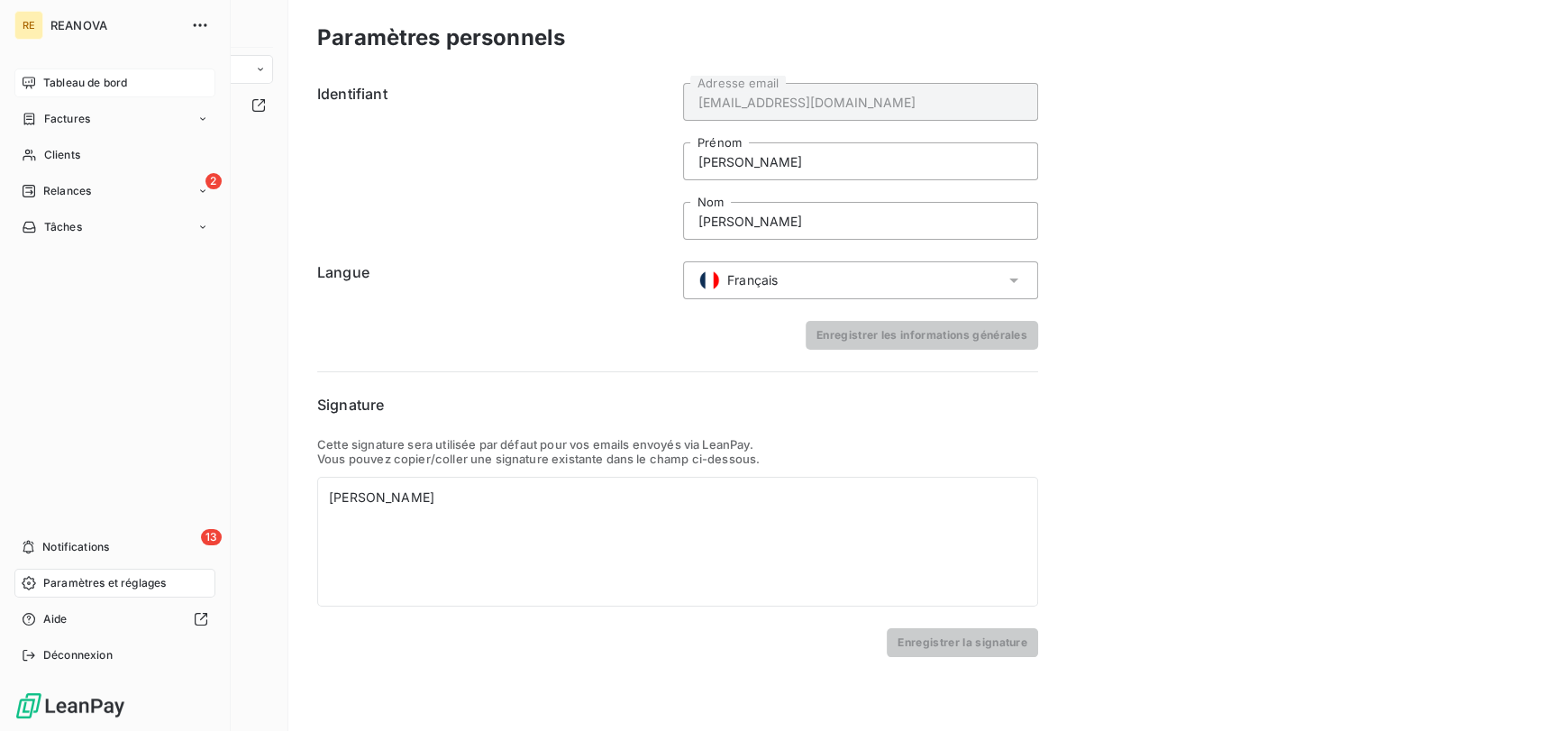
click at [32, 72] on div "Tableau de bord" at bounding box center [115, 82] width 201 height 28
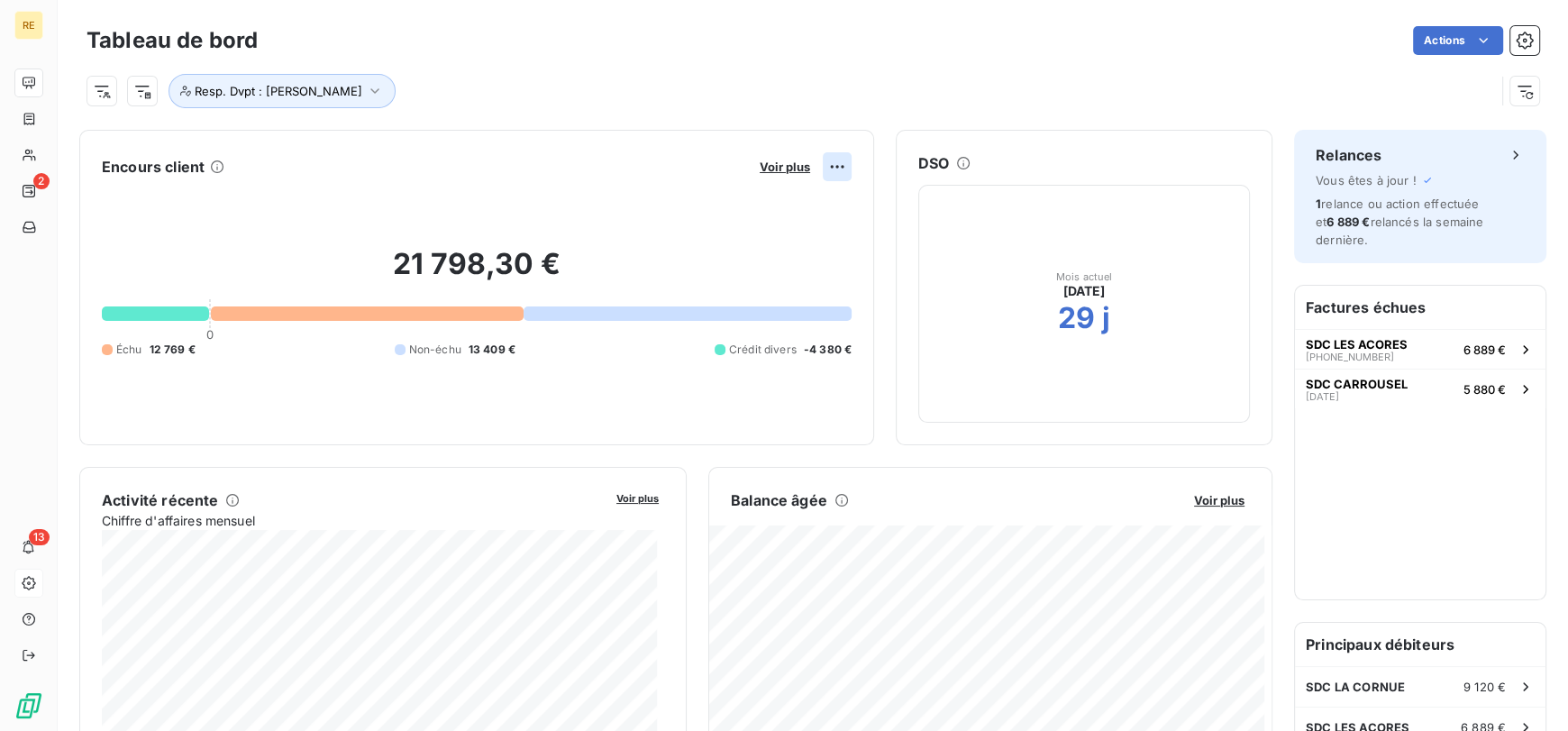
click at [826, 161] on html "RE 2 13 Tableau de bord Actions Resp. Dvpt : [PERSON_NAME] Encours client Voir …" at bounding box center [784, 365] width 1568 height 731
click at [939, 80] on html "RE 2 13 Tableau de bord Actions Resp. Dvpt : [PERSON_NAME] Encours client Voir …" at bounding box center [784, 365] width 1568 height 731
click at [1524, 87] on div "Tableau de bord Actions Resp. Dvpt : [PERSON_NAME]" at bounding box center [812, 59] width 1510 height 119
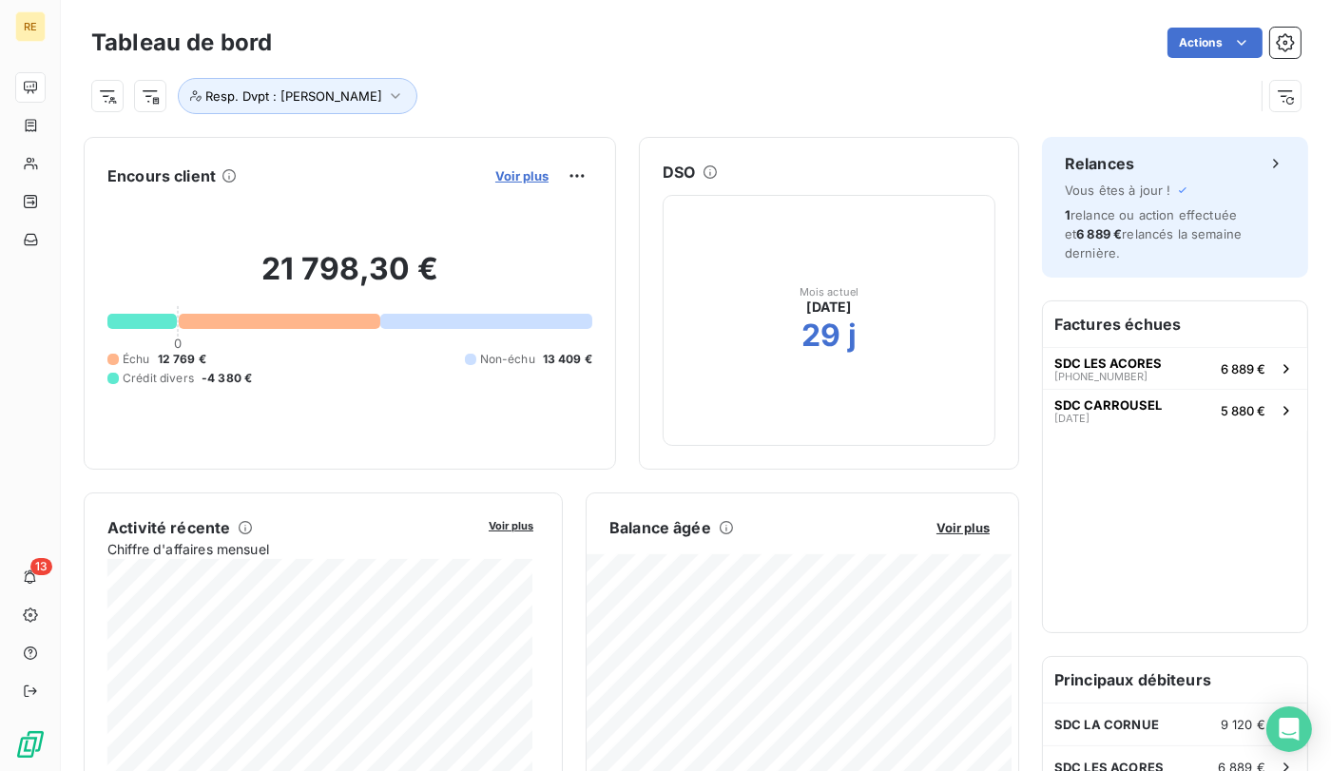
click at [507, 173] on span "Voir plus" at bounding box center [521, 175] width 53 height 15
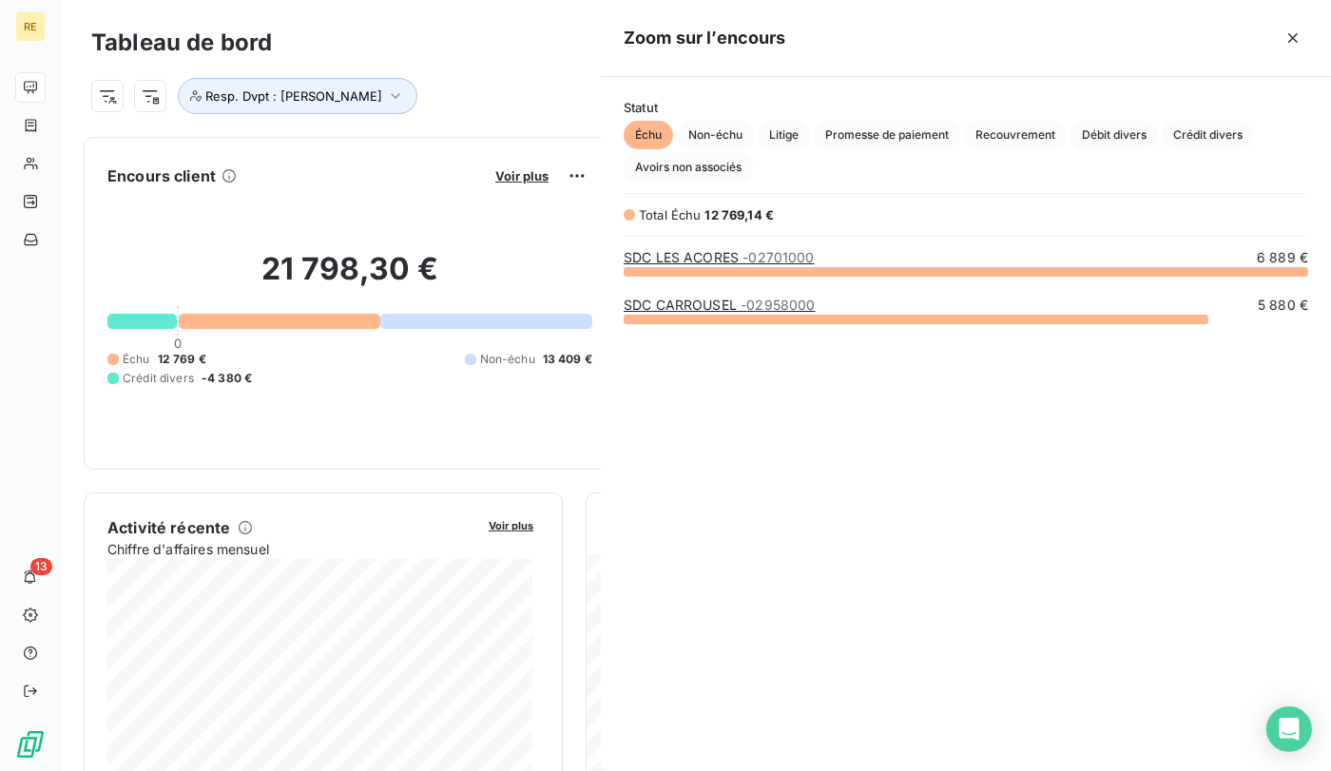
scroll to position [484, 715]
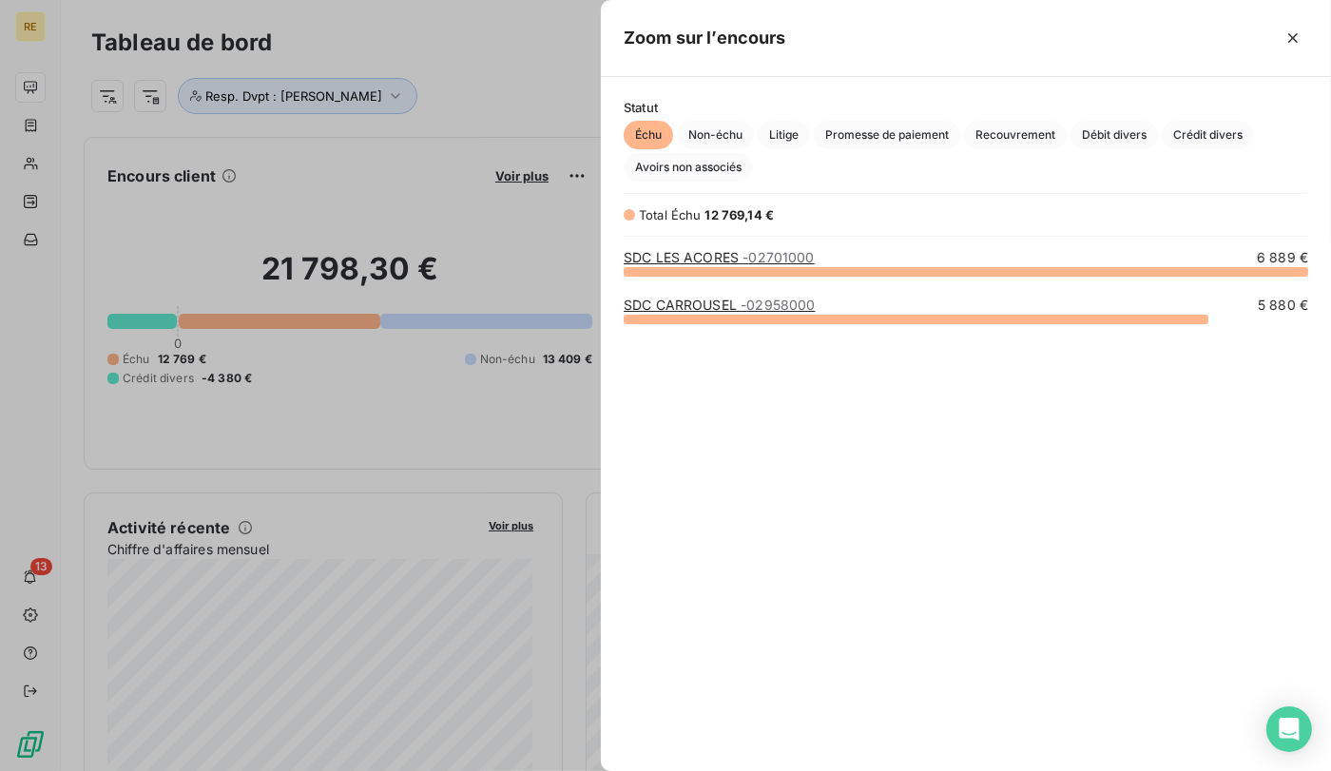
click at [330, 65] on div at bounding box center [665, 385] width 1331 height 771
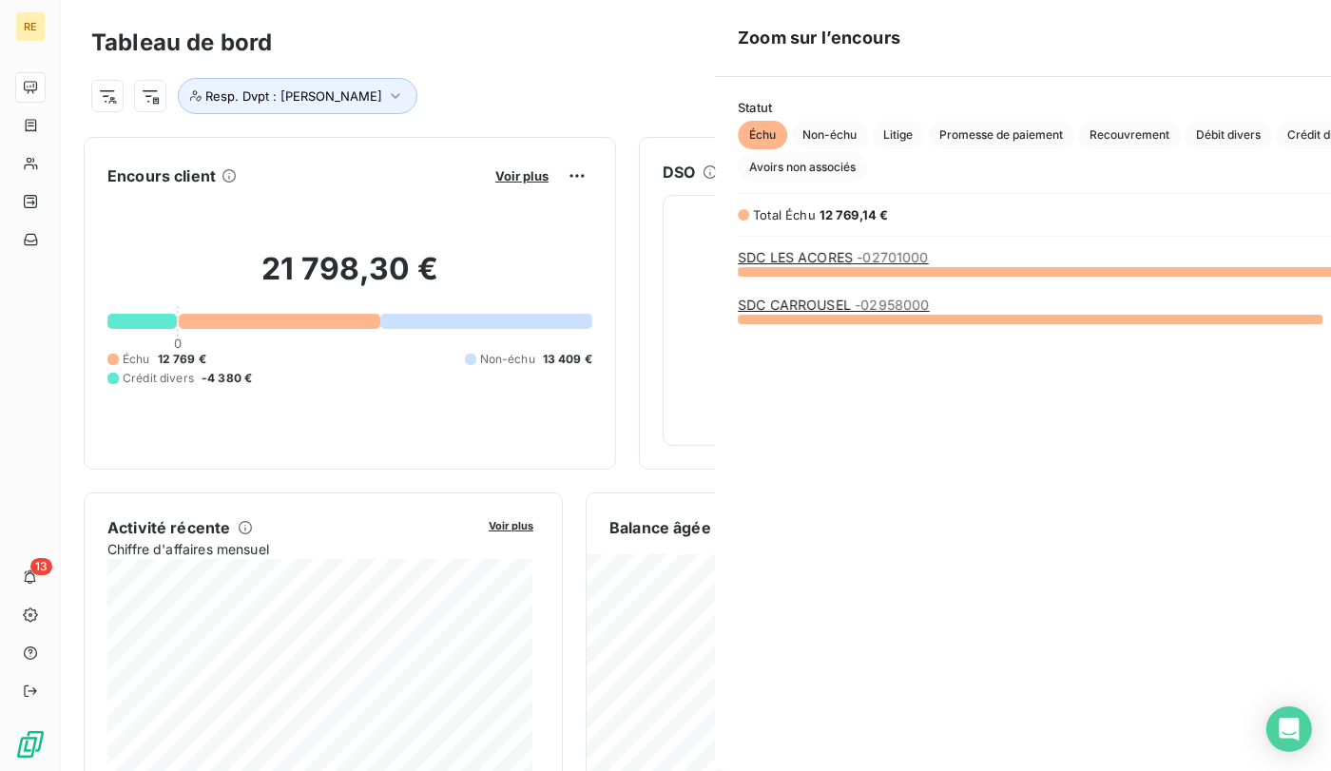
click at [350, 86] on div at bounding box center [665, 385] width 1331 height 771
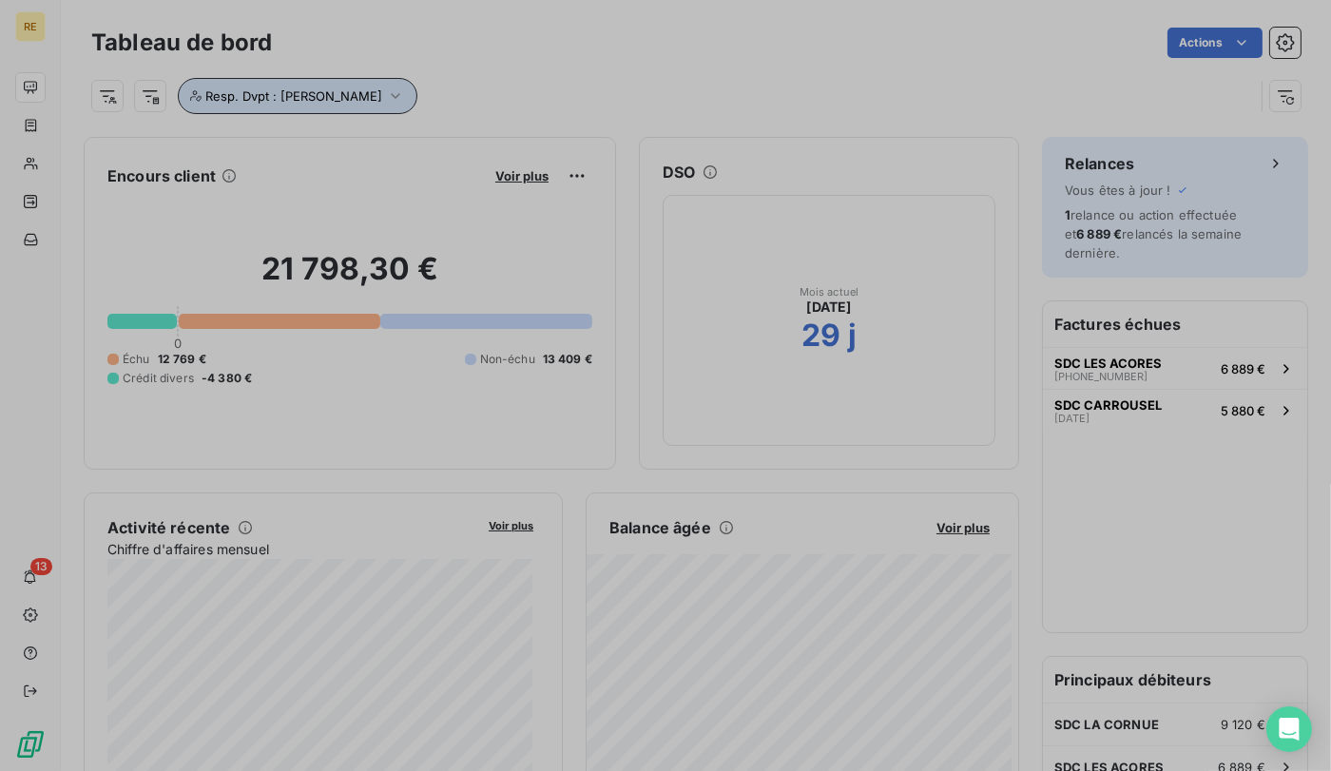
click at [367, 98] on span "Resp. Dvpt : [PERSON_NAME]" at bounding box center [293, 95] width 177 height 15
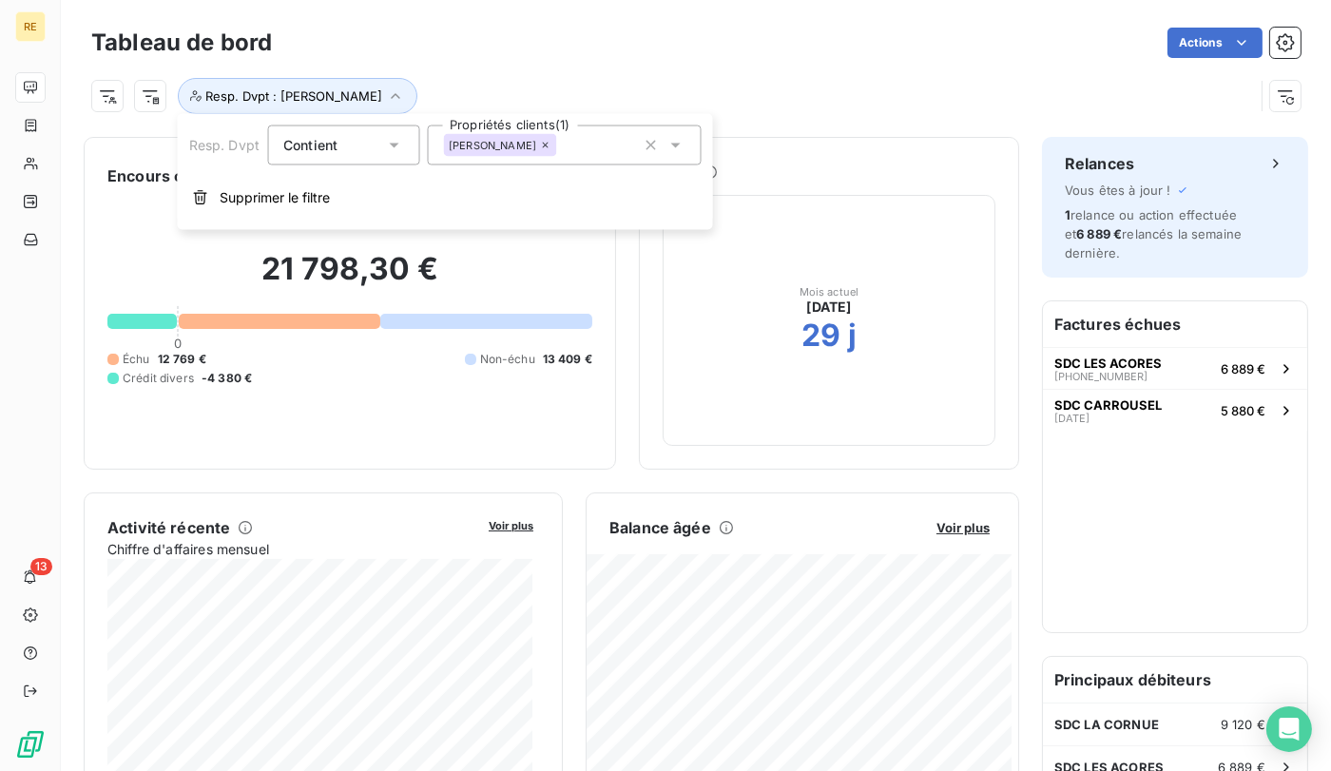
click at [465, 148] on span "[PERSON_NAME]" at bounding box center [492, 145] width 87 height 11
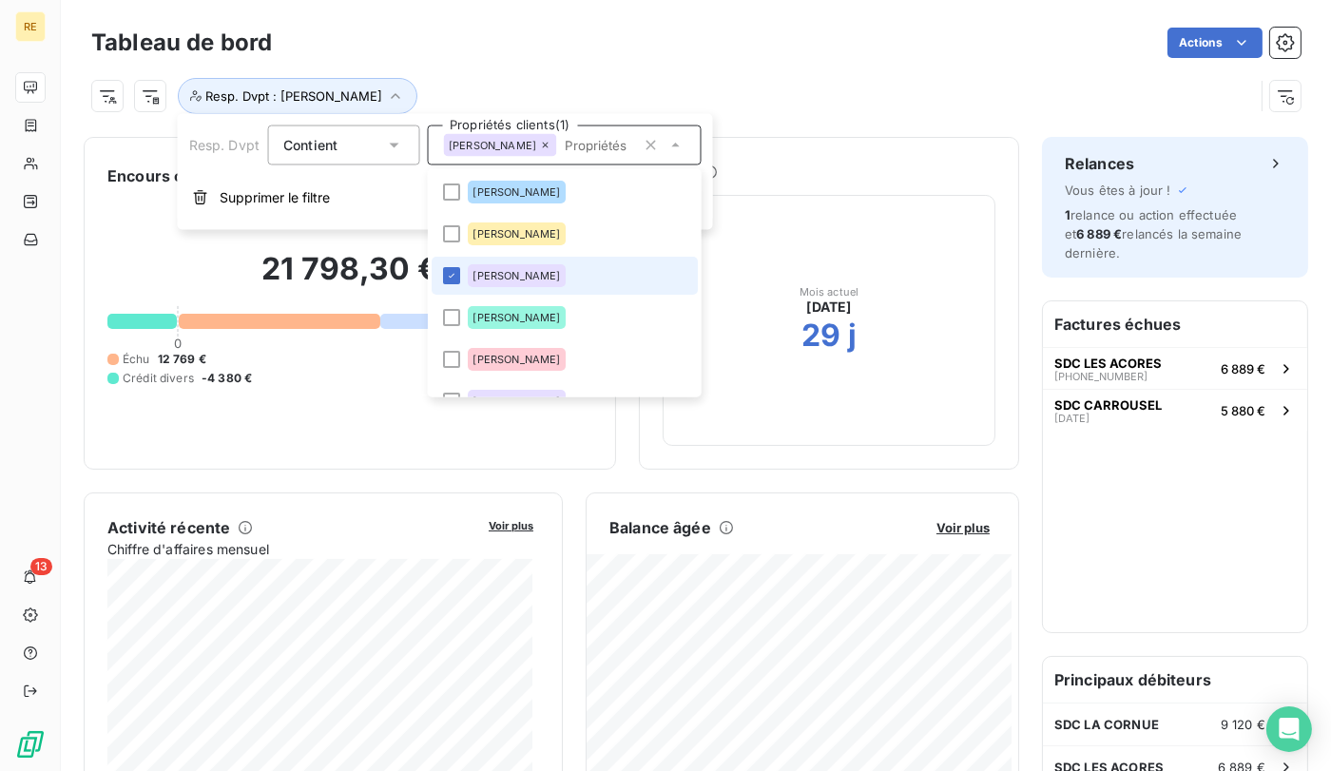
click at [489, 265] on div "[PERSON_NAME]" at bounding box center [516, 275] width 99 height 23
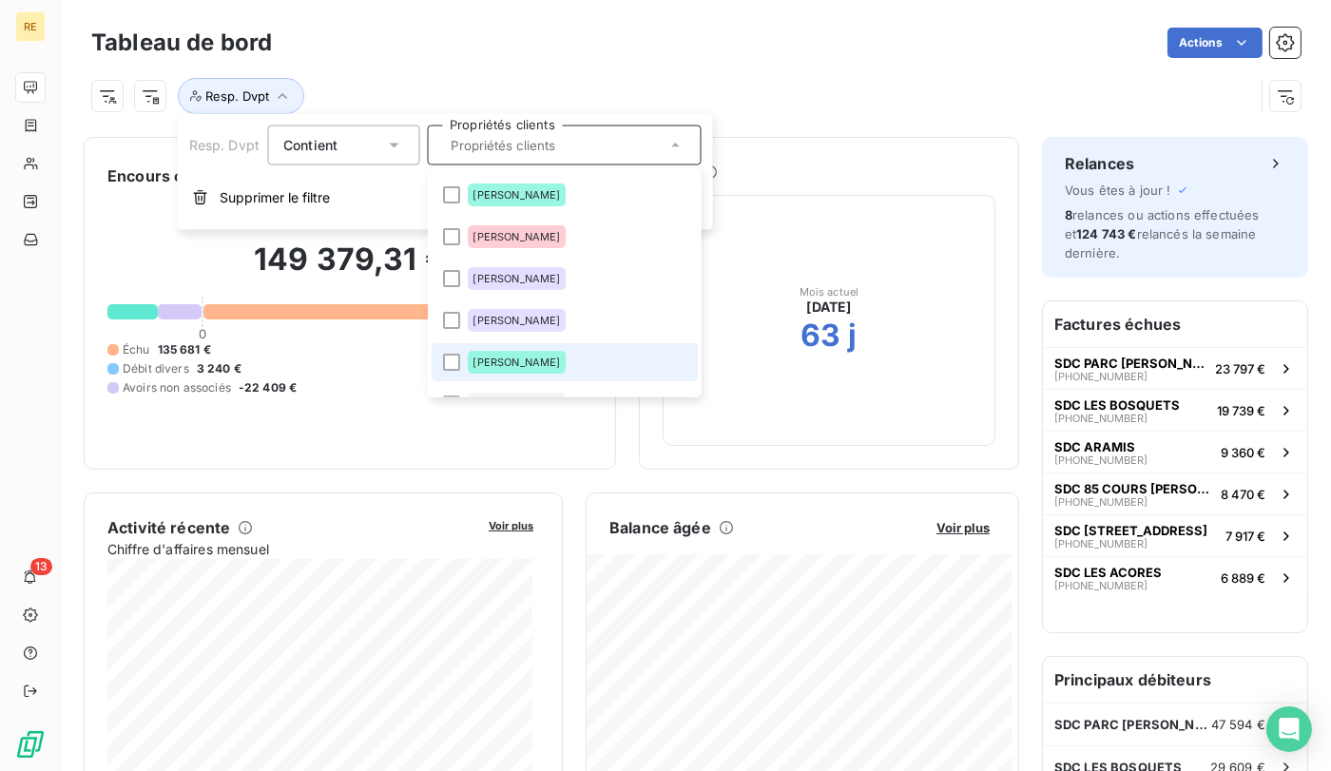
scroll to position [146, 0]
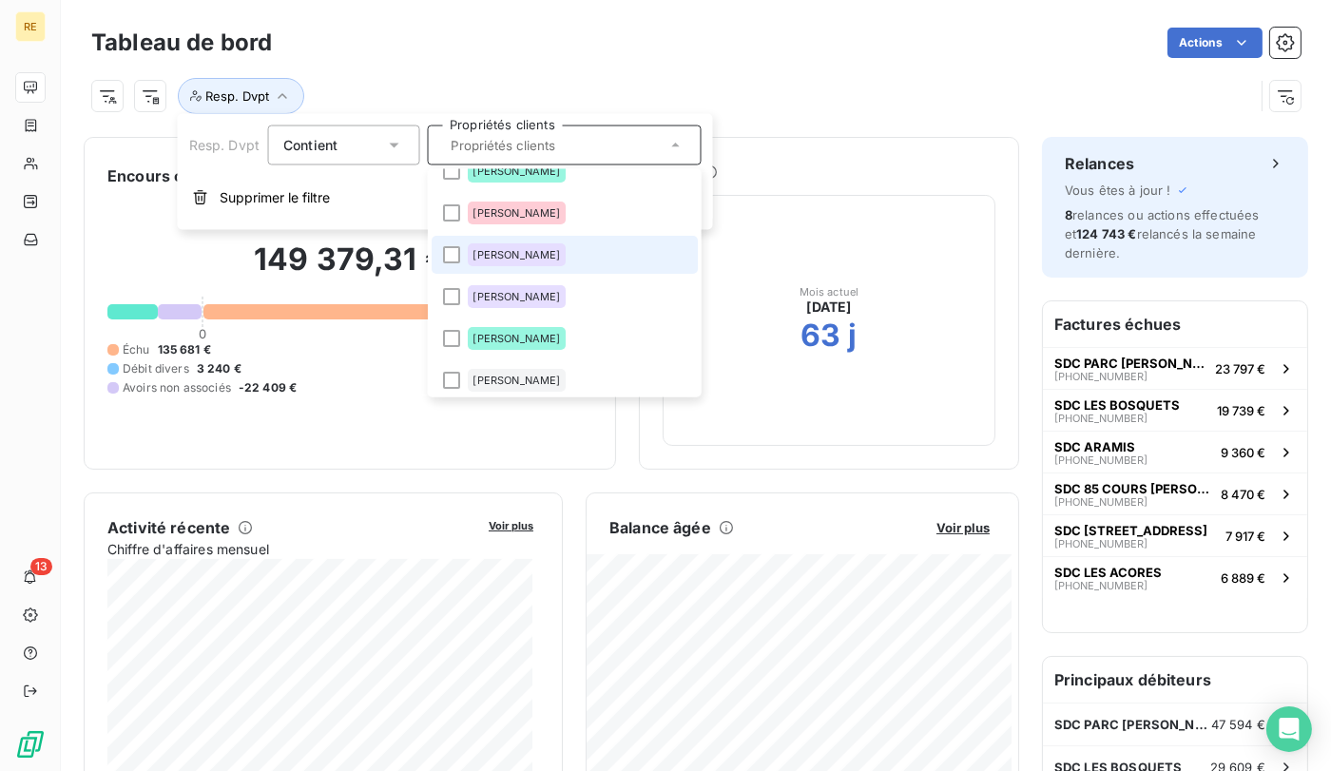
click at [535, 265] on li "[PERSON_NAME]" at bounding box center [564, 255] width 266 height 38
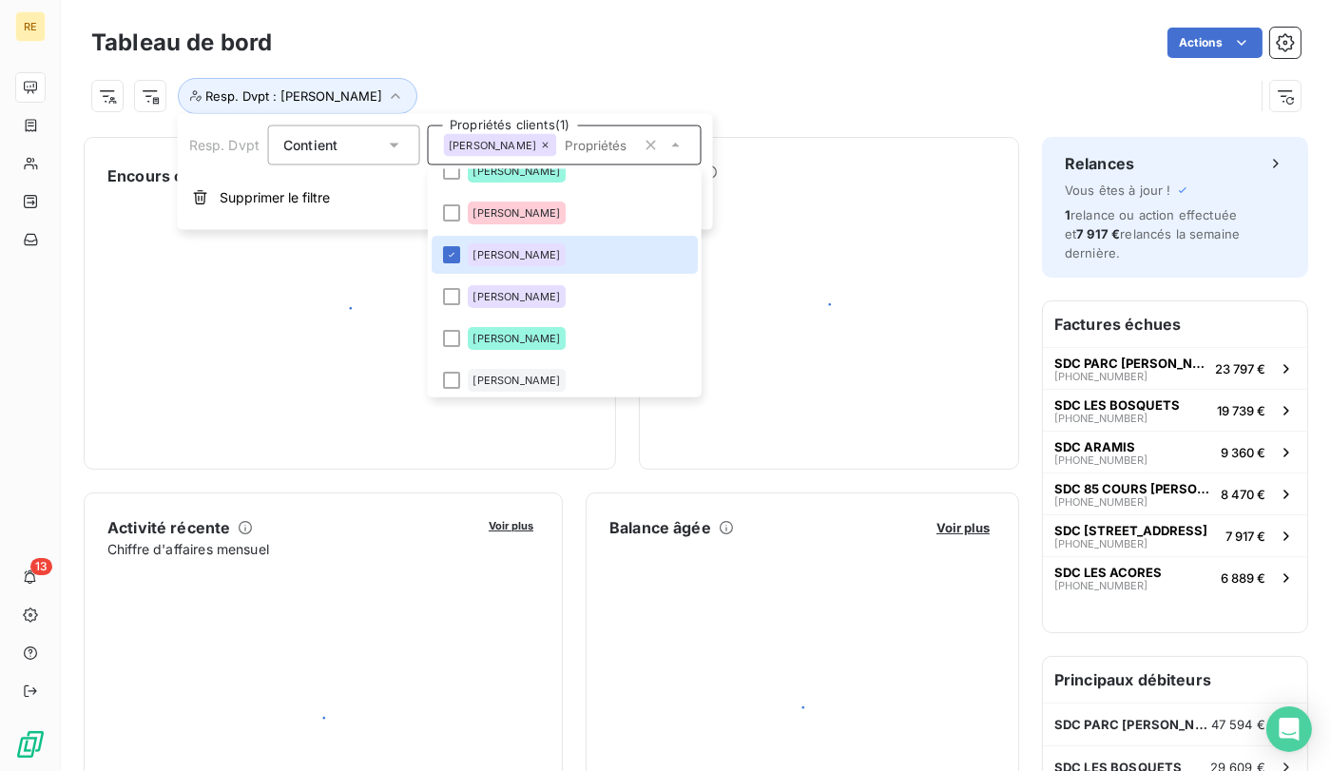
click at [529, 67] on div "Resp. Dvpt : Christophe Quenot" at bounding box center [695, 88] width 1209 height 51
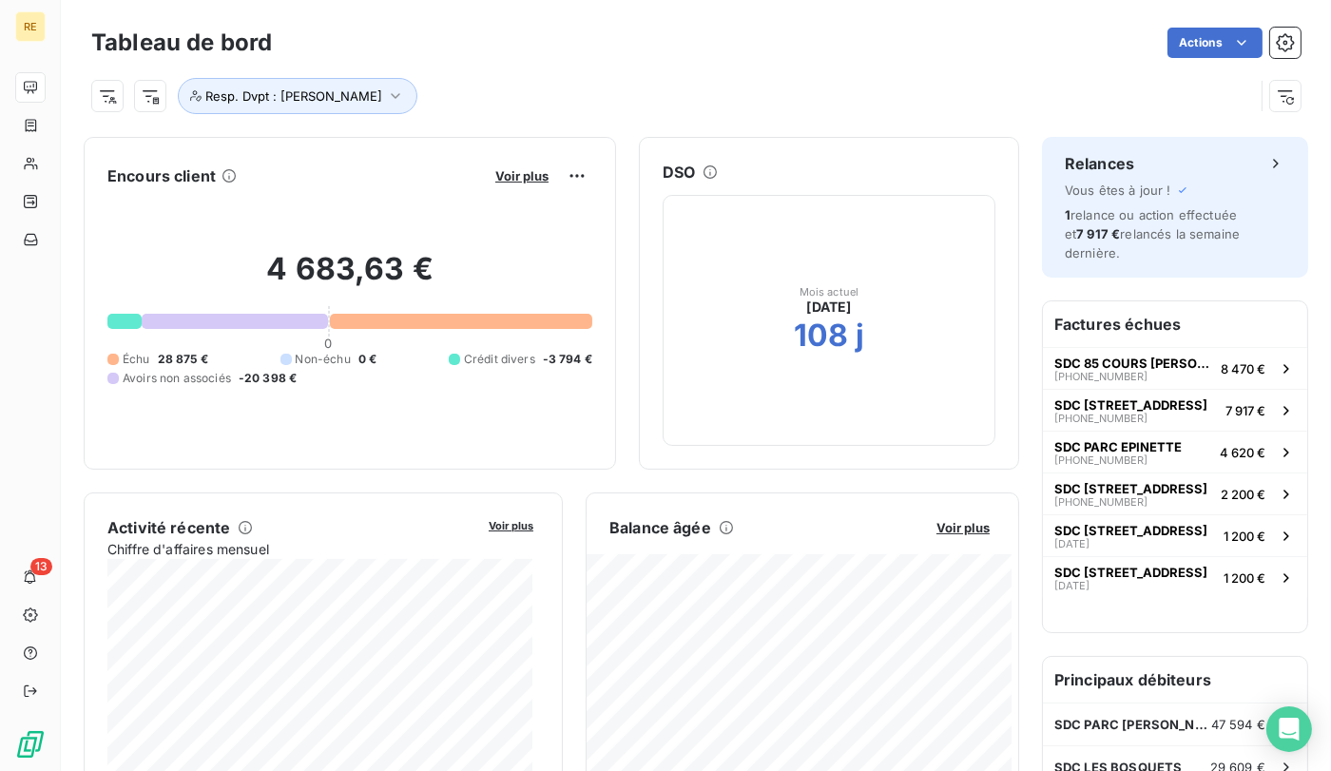
click at [501, 185] on div "Voir plus" at bounding box center [540, 176] width 103 height 30
click at [501, 176] on span "Voir plus" at bounding box center [521, 175] width 53 height 15
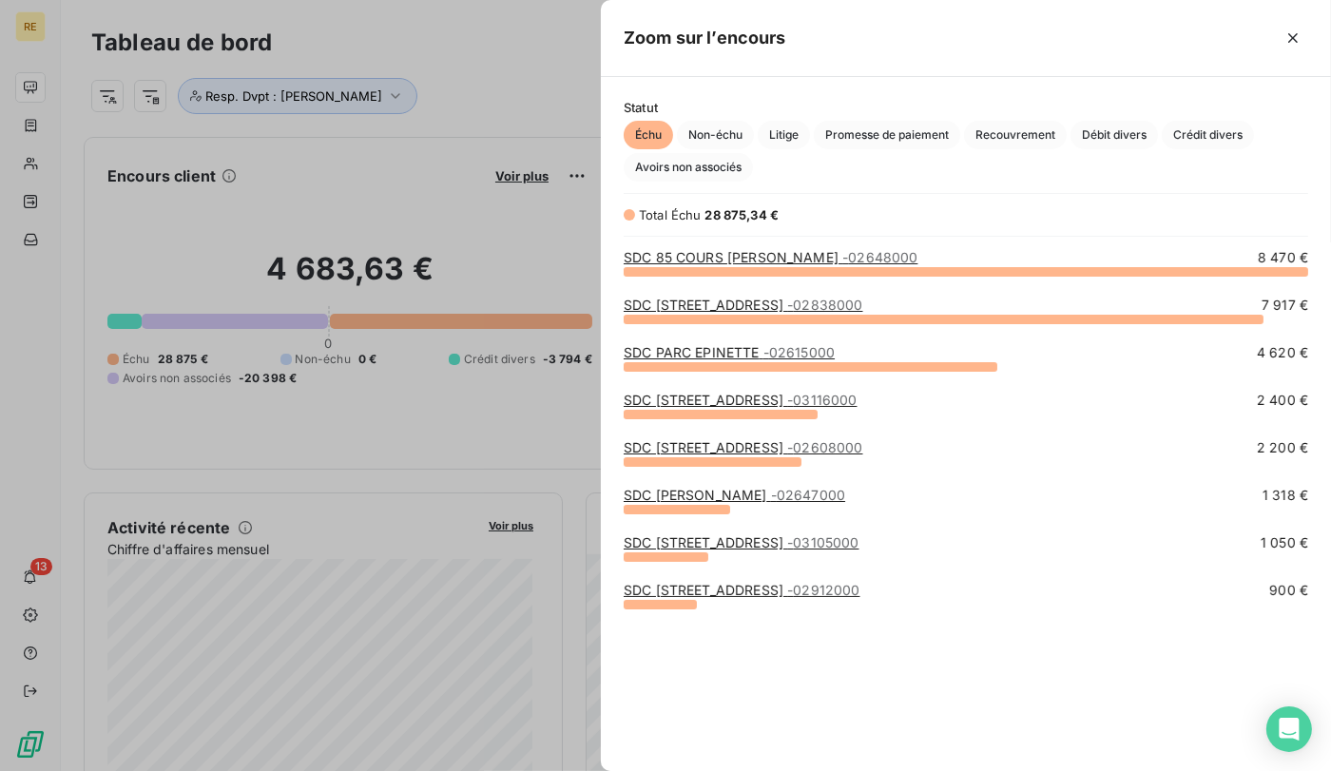
scroll to position [484, 715]
click at [742, 258] on link "SDC 85 COURS VICTOR HUGO - 02648000" at bounding box center [770, 257] width 294 height 16
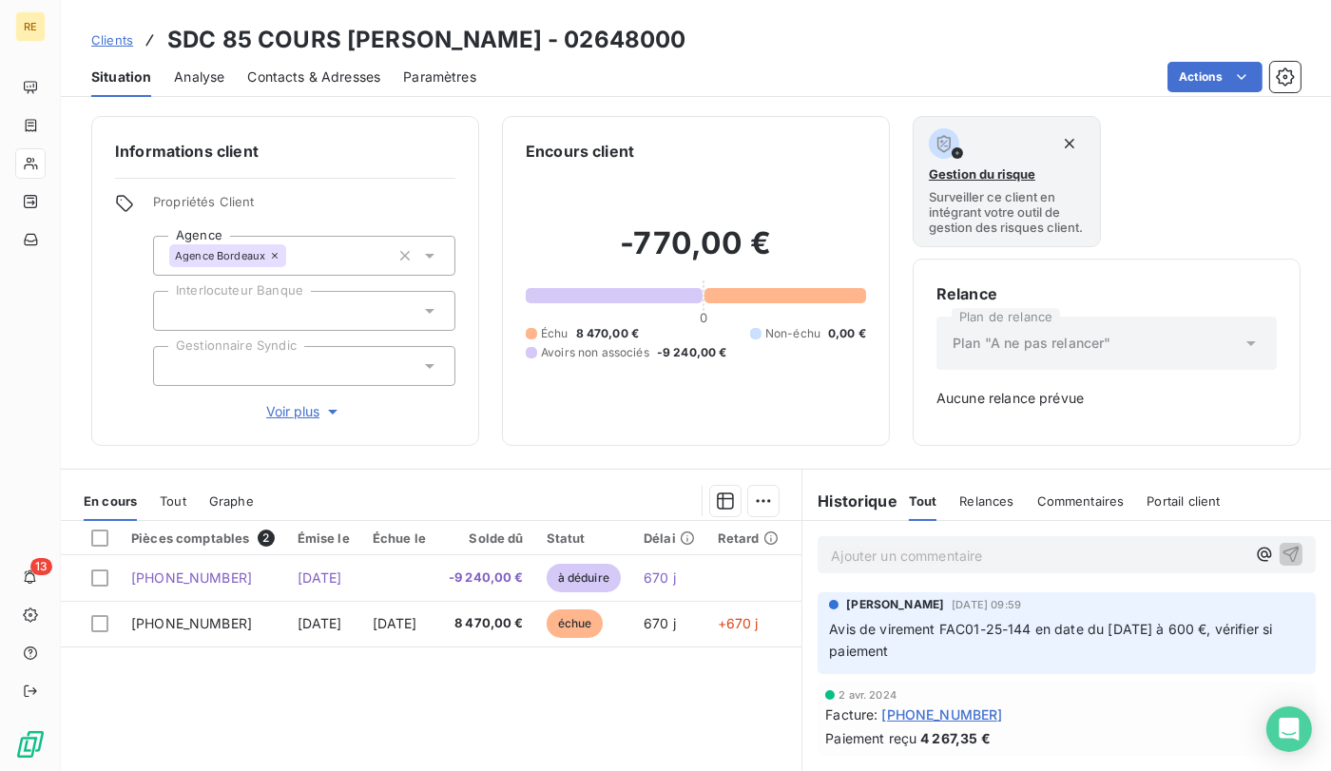
click at [830, 573] on div "Ajouter un commentaire ﻿" at bounding box center [1066, 554] width 498 height 37
click at [881, 567] on p "Ajouter un commentaire ﻿" at bounding box center [1038, 556] width 414 height 24
click at [885, 565] on p "@micae" at bounding box center [1038, 555] width 414 height 22
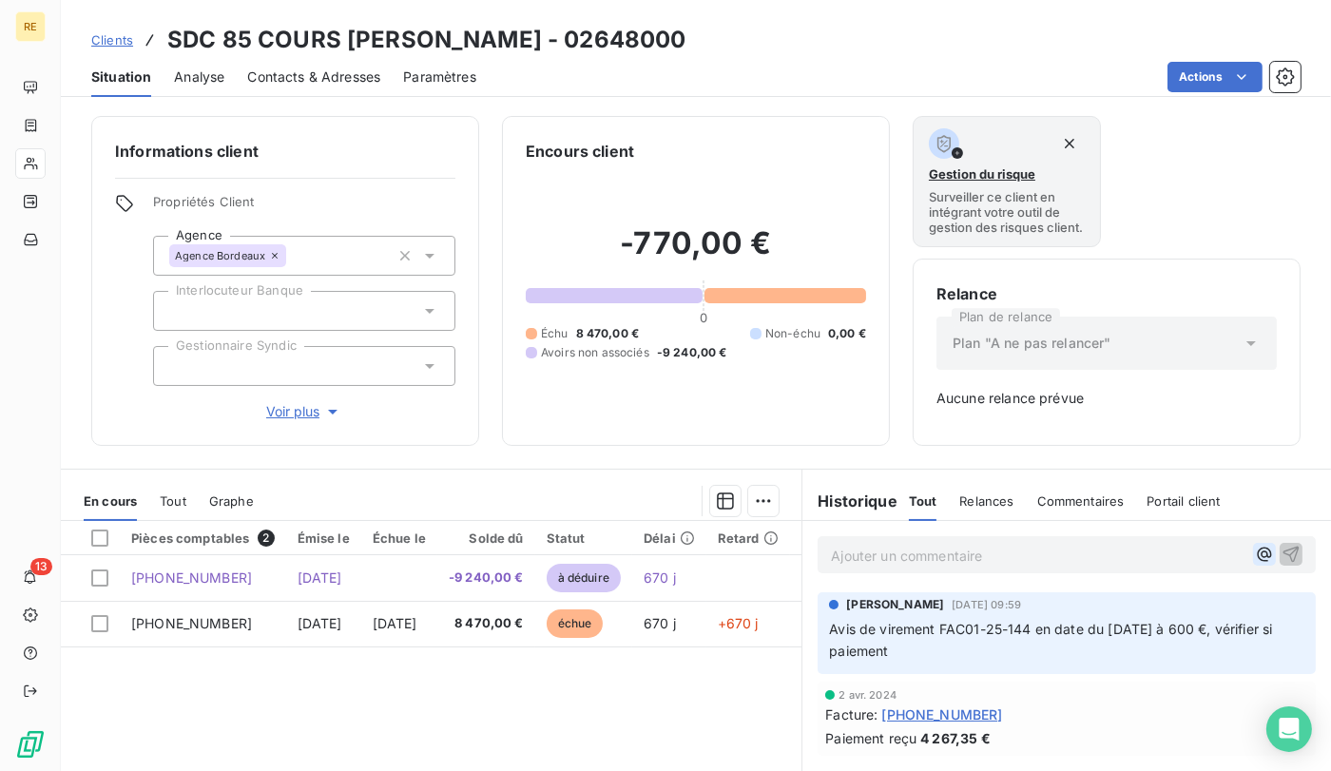
click at [1254, 564] on icon "button" at bounding box center [1263, 554] width 19 height 19
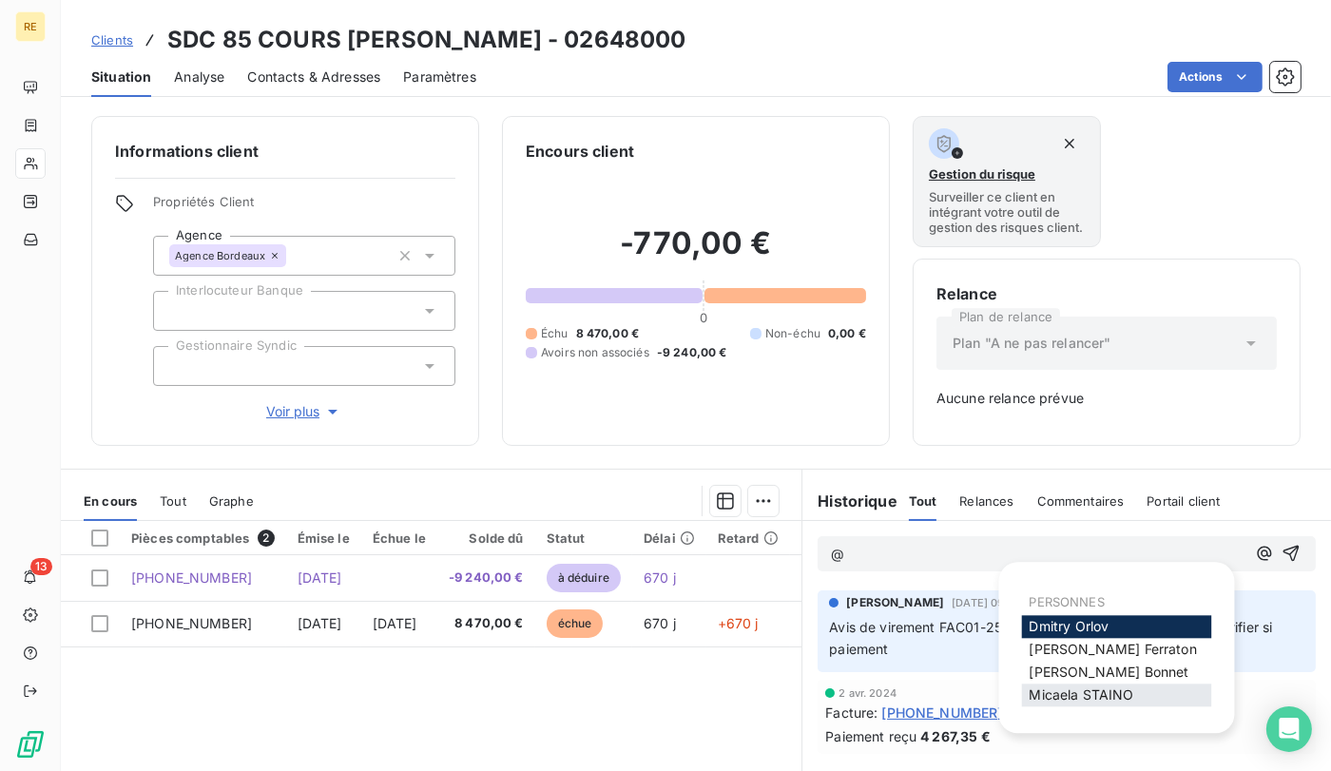
click at [1131, 688] on span "Micaela STAINO" at bounding box center [1081, 694] width 105 height 16
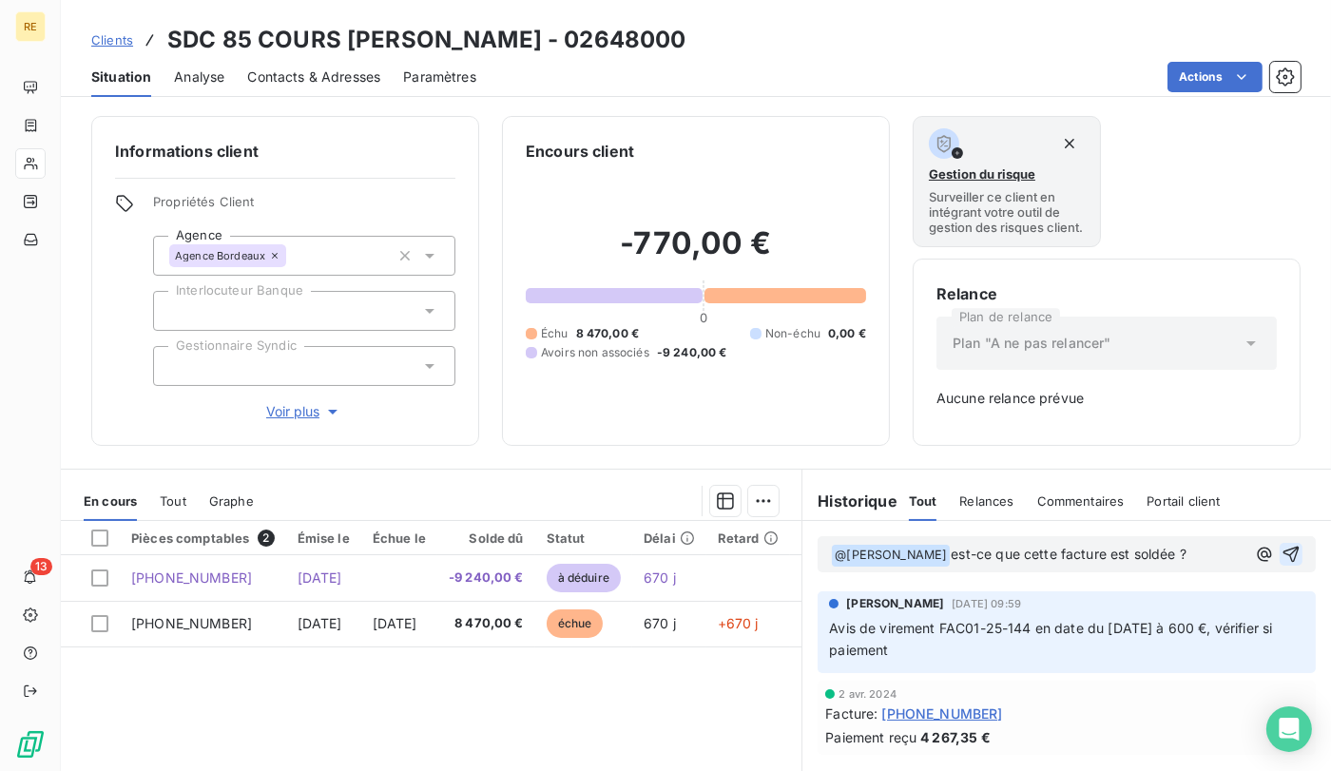
click at [1283, 557] on icon "button" at bounding box center [1291, 554] width 16 height 16
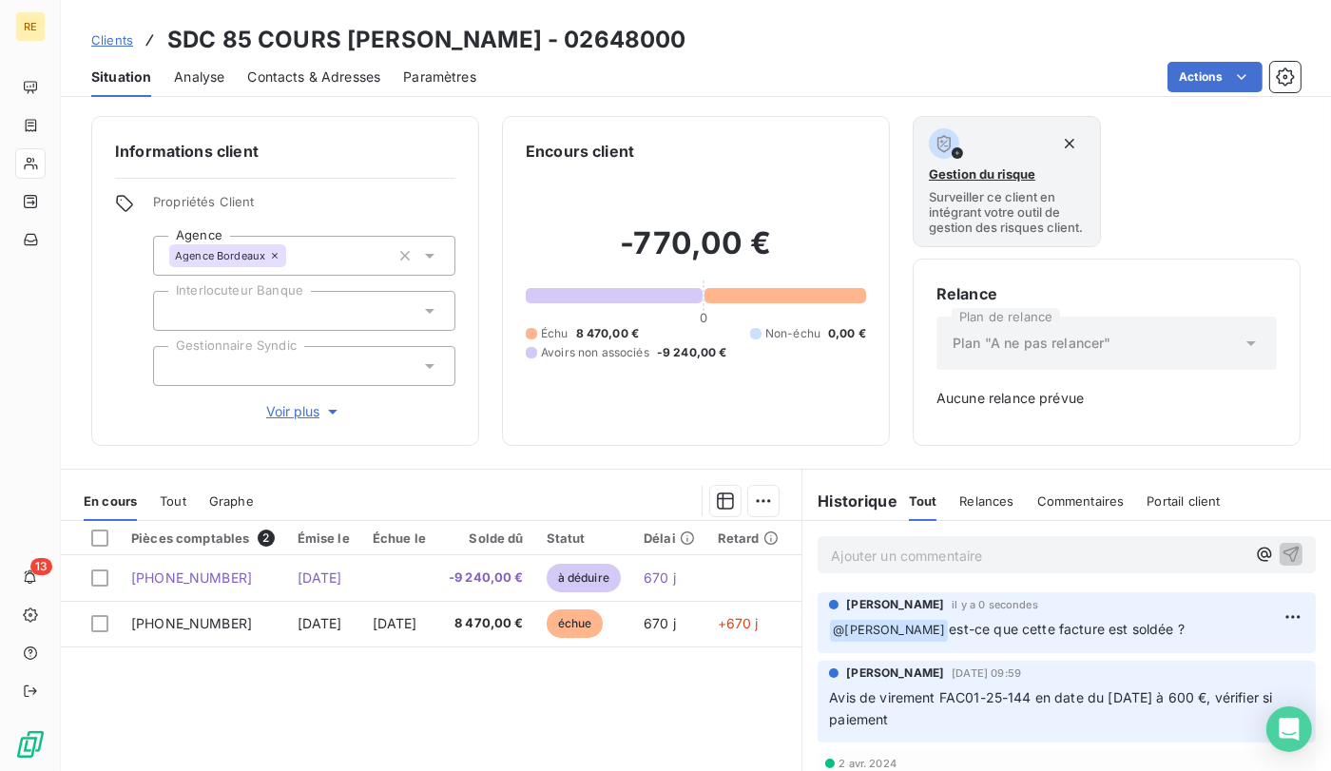
click at [127, 40] on span "Clients" at bounding box center [112, 39] width 42 height 15
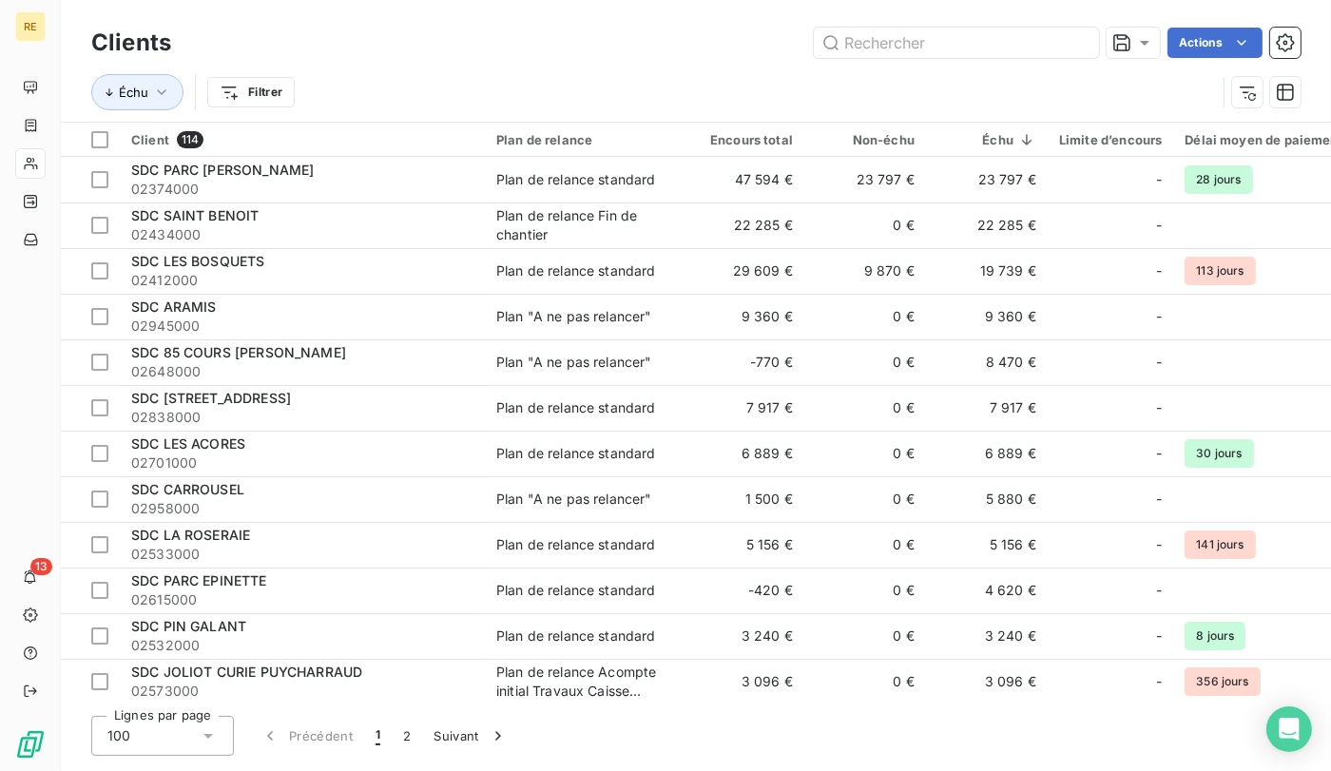
click at [937, 59] on div "Clients Actions" at bounding box center [695, 43] width 1209 height 40
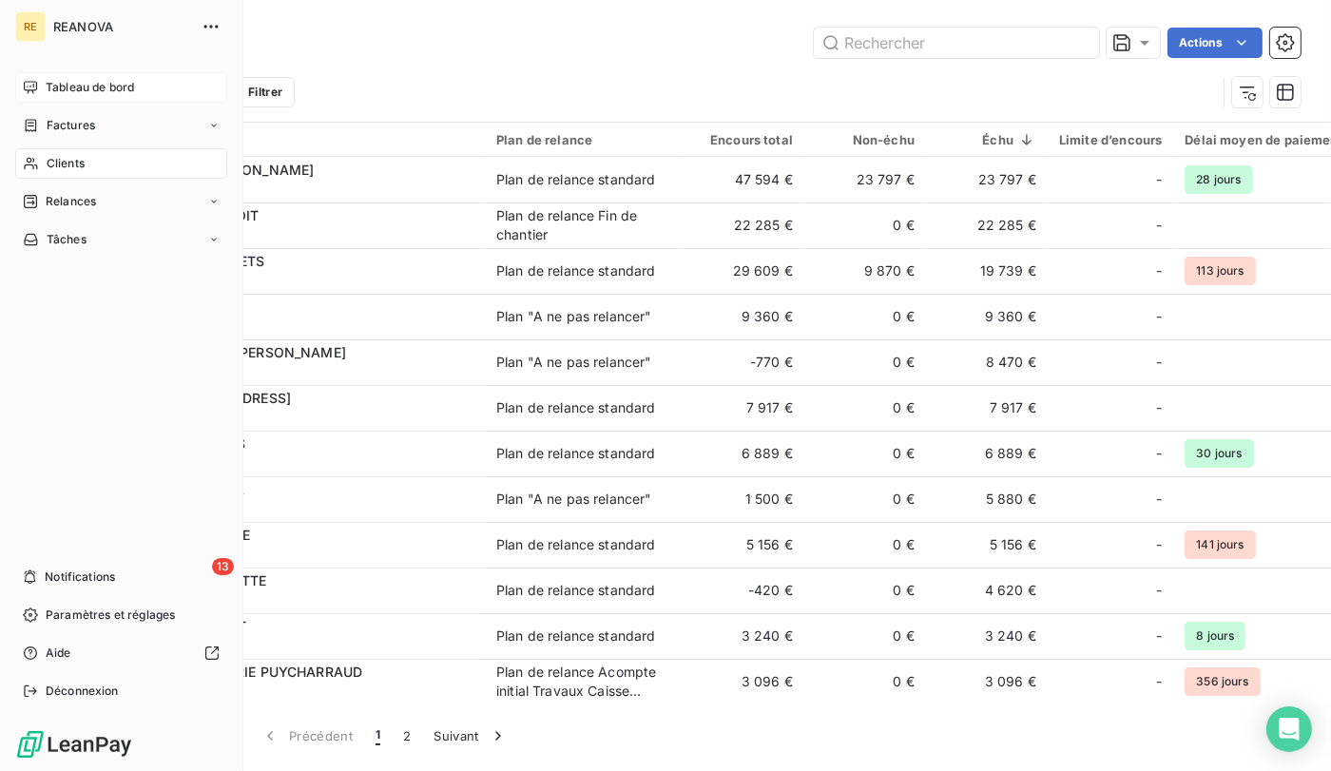
click at [113, 81] on span "Tableau de bord" at bounding box center [90, 87] width 88 height 17
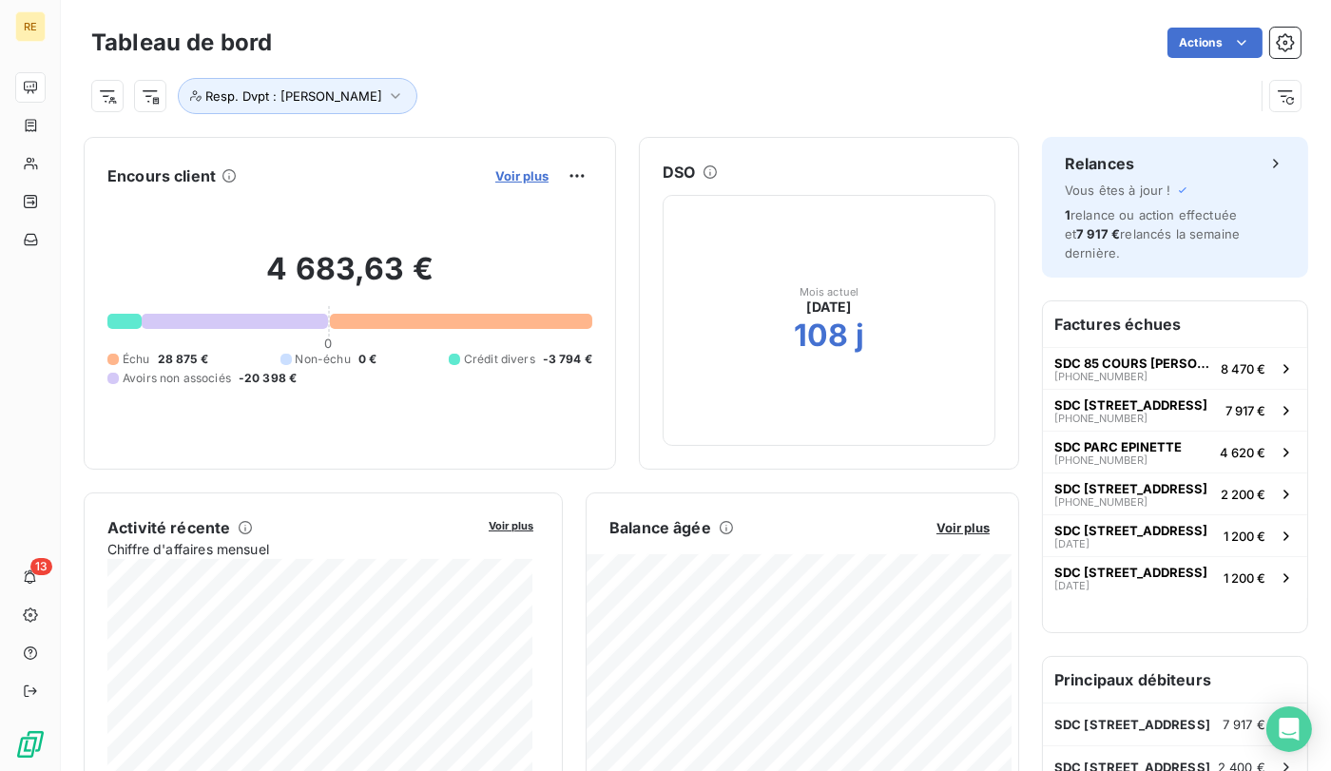
click at [525, 169] on span "Voir plus" at bounding box center [521, 175] width 53 height 15
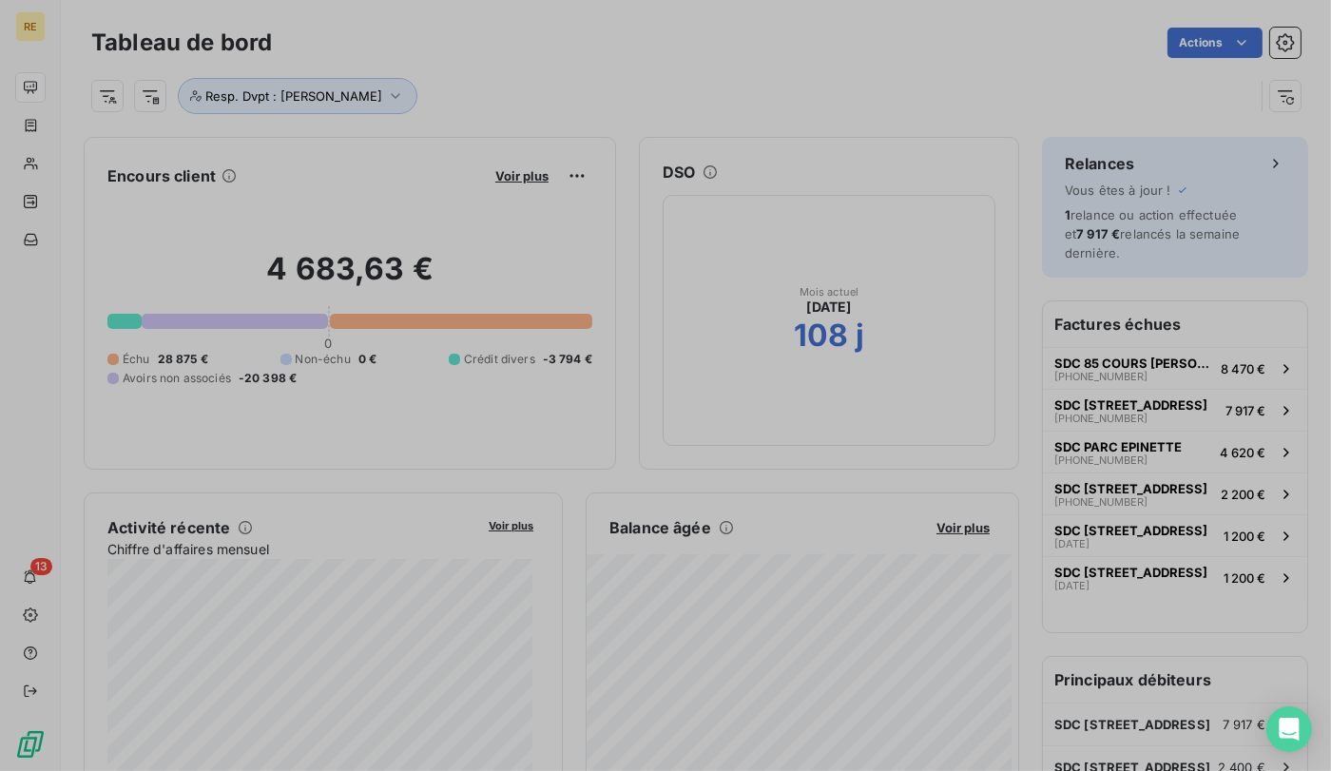
scroll to position [756, 715]
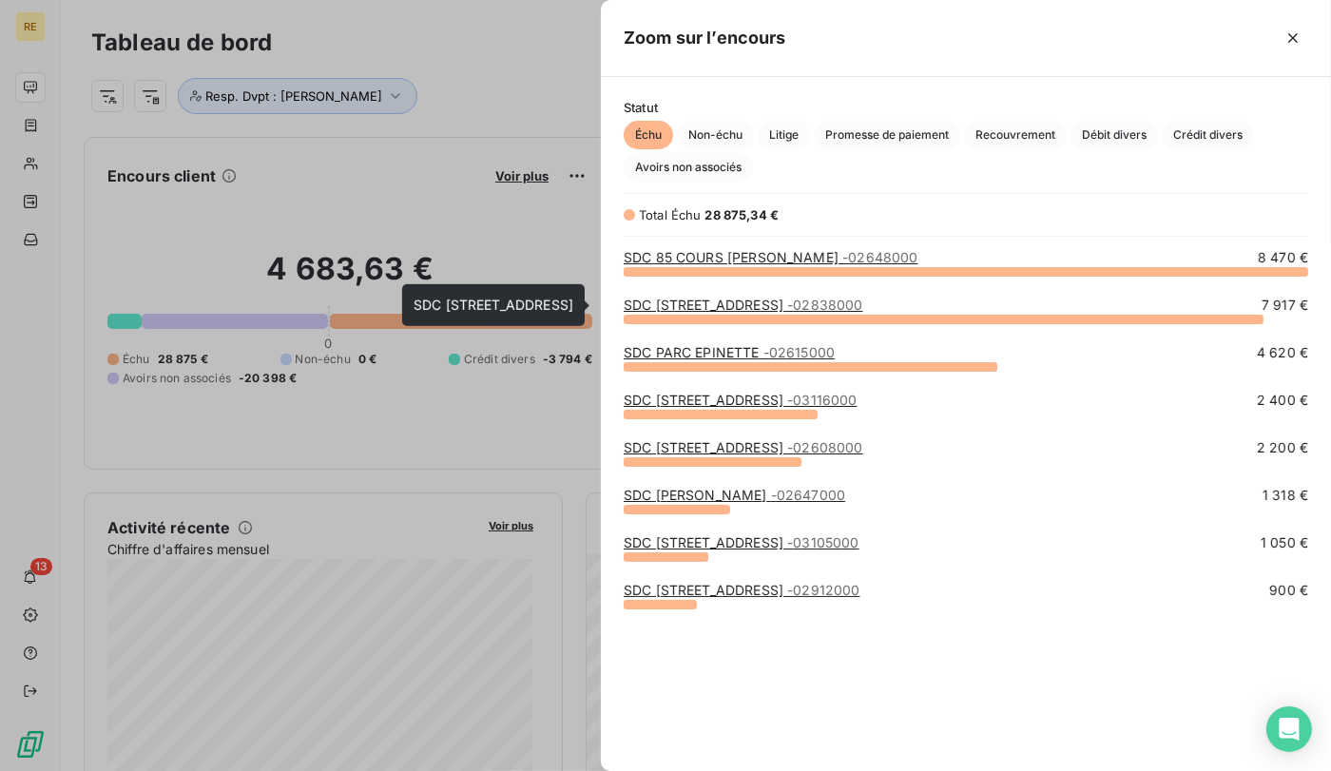
click at [794, 305] on link "SDC 1 RUE DES BOUCHERIES - 02838000" at bounding box center [742, 305] width 239 height 16
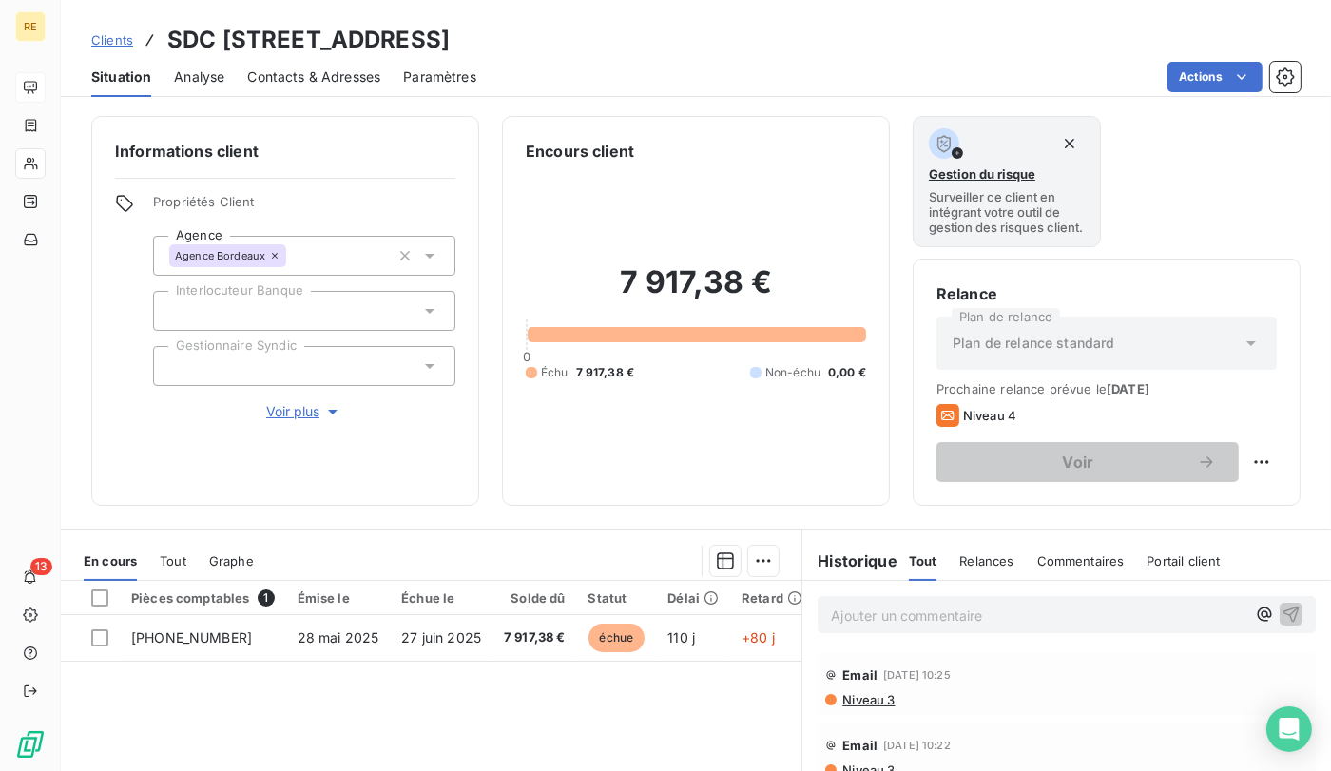
click at [122, 32] on span "Clients" at bounding box center [112, 39] width 42 height 15
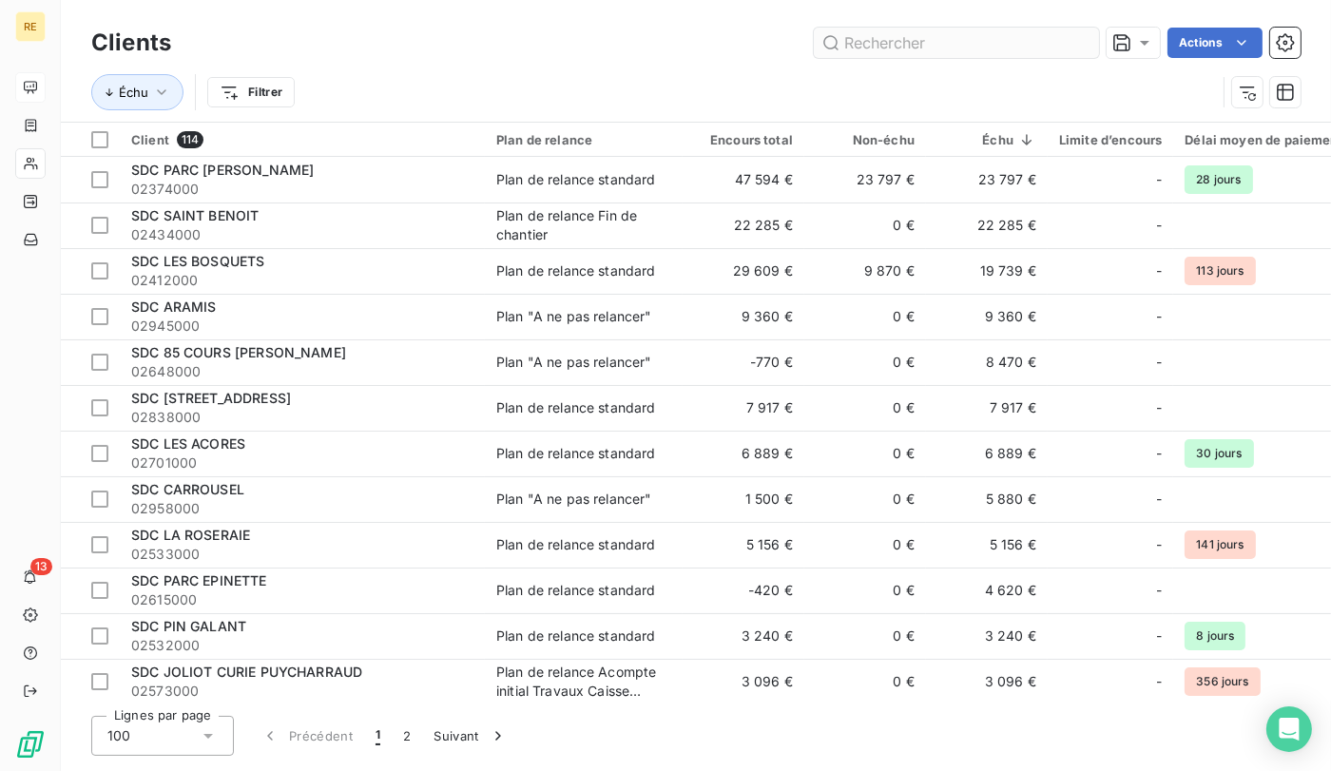
click at [887, 46] on input "text" at bounding box center [956, 43] width 285 height 30
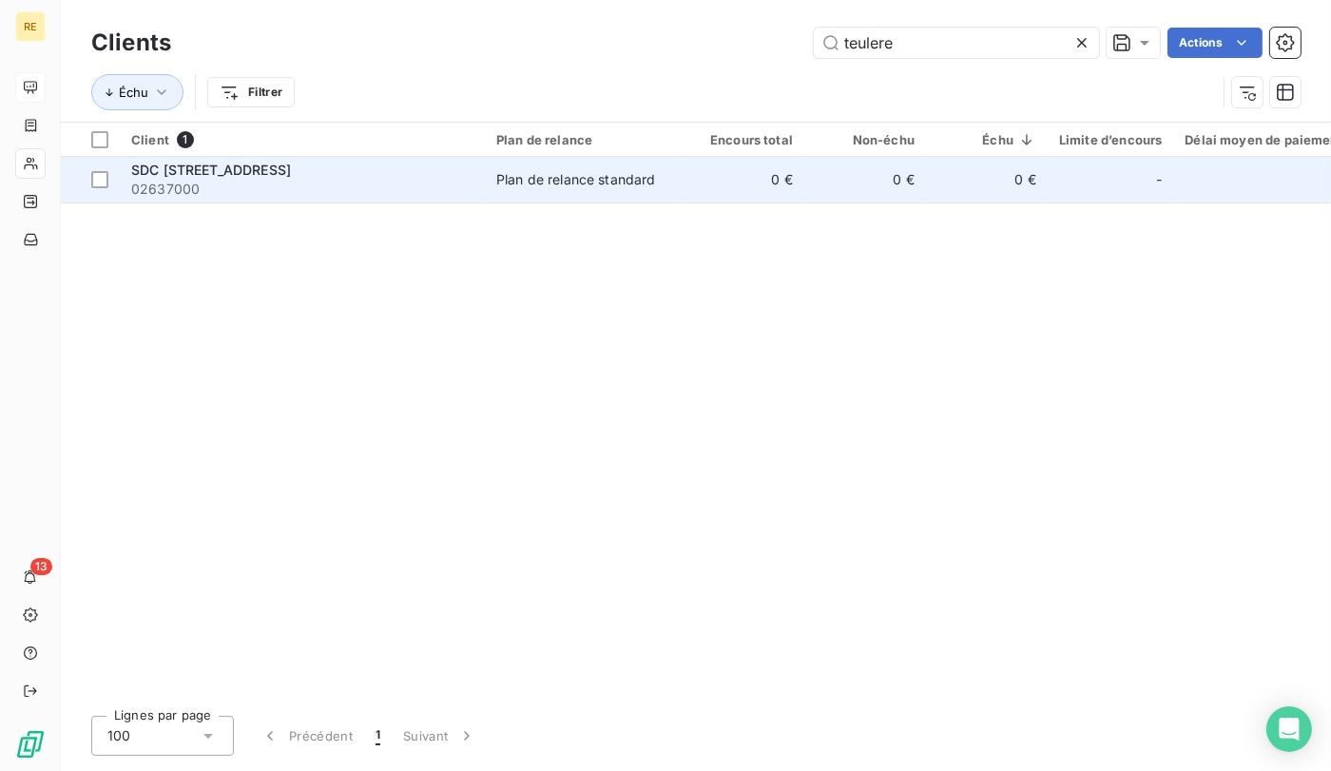
type input "teulere"
click at [193, 177] on span "SDC [STREET_ADDRESS]" at bounding box center [211, 170] width 160 height 16
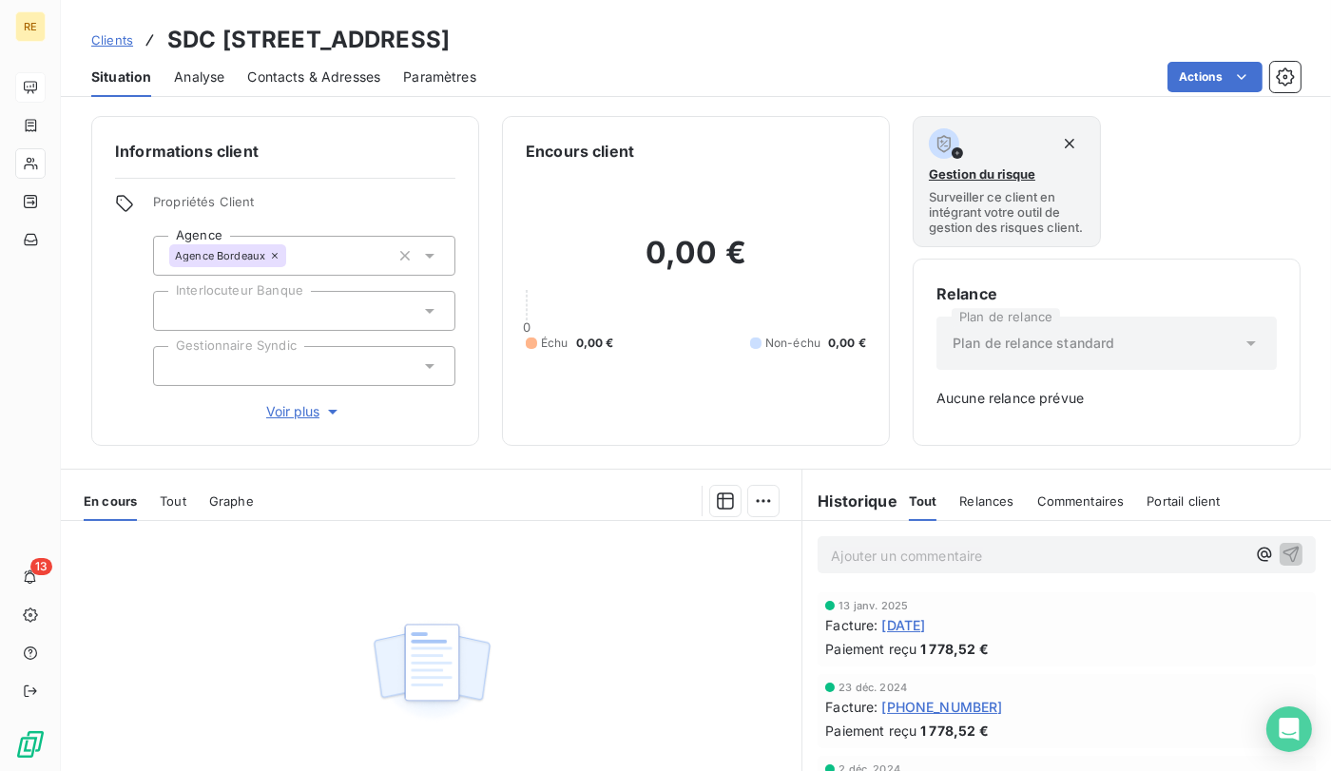
click at [145, 517] on div "En cours Tout Graphe" at bounding box center [431, 501] width 740 height 40
click at [161, 508] on span "Tout" at bounding box center [173, 500] width 27 height 15
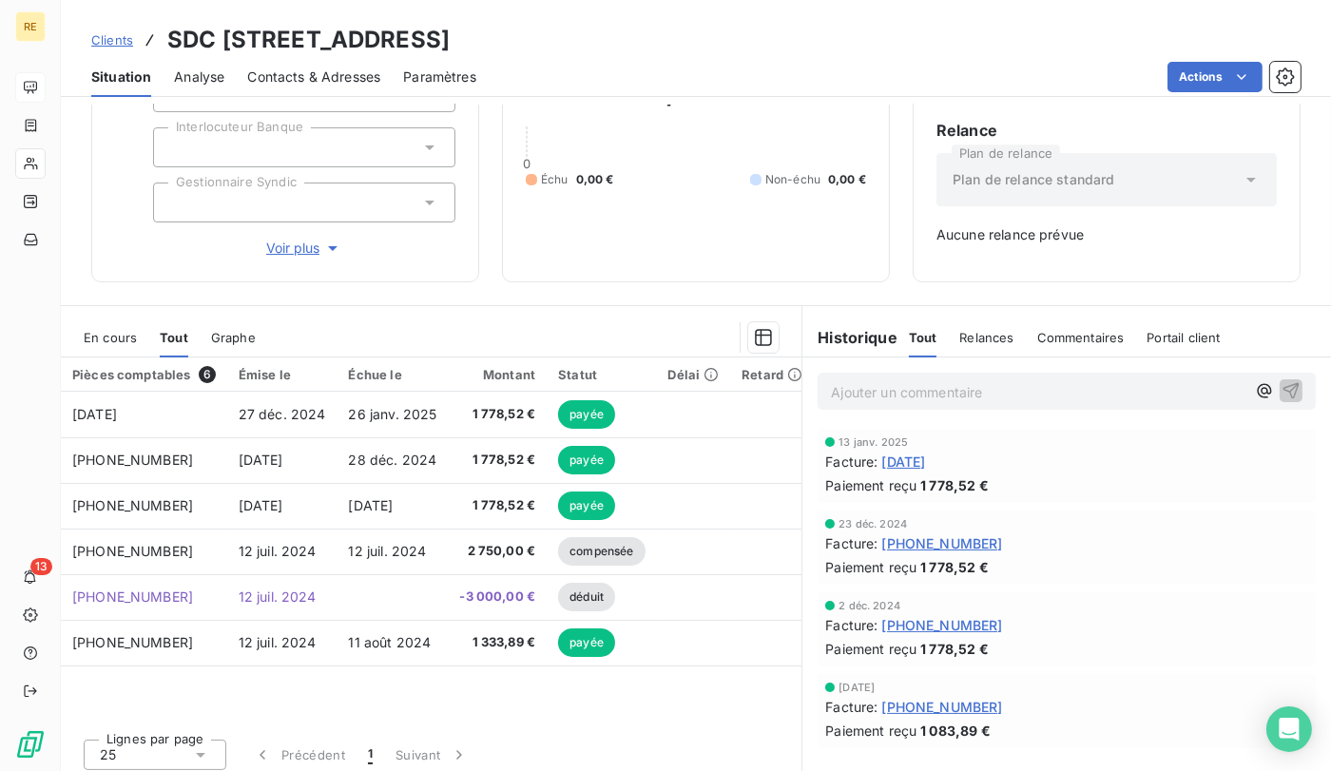
scroll to position [181, 0]
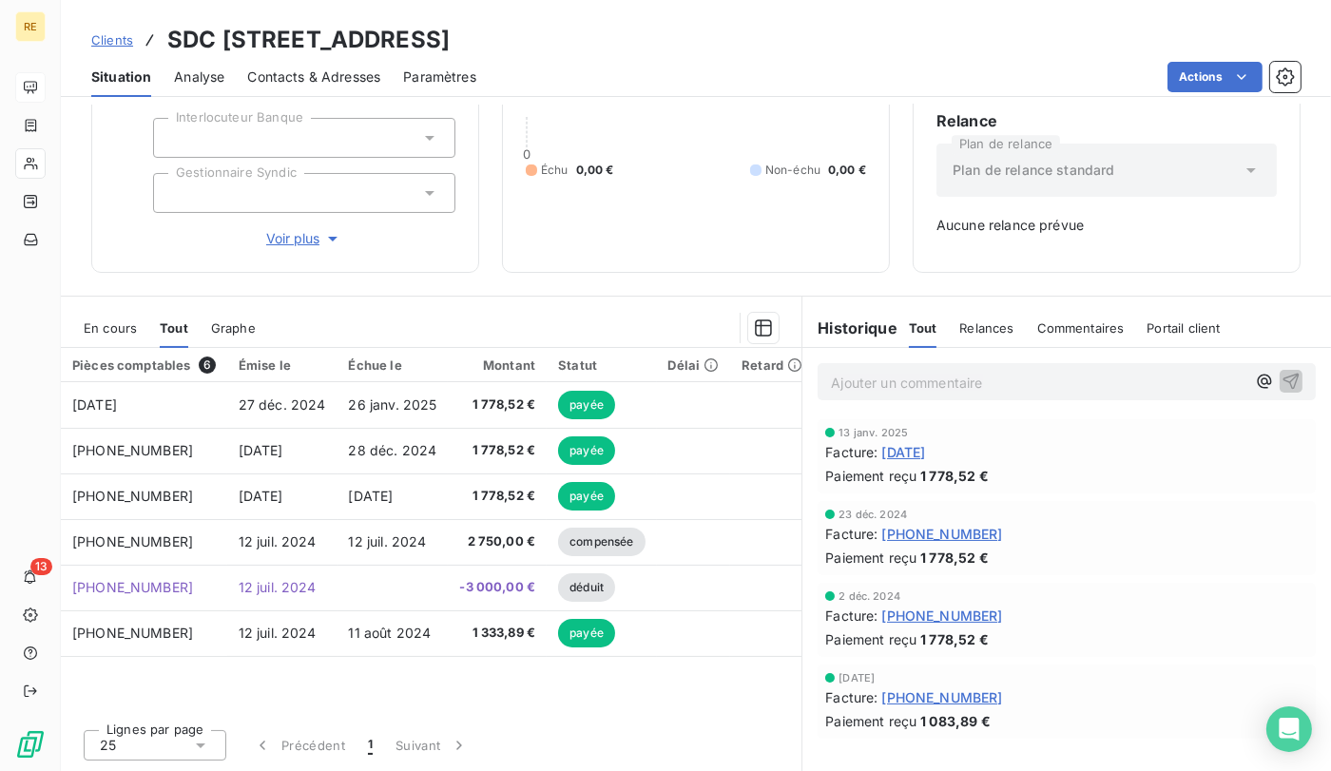
click at [110, 44] on span "Clients" at bounding box center [112, 39] width 42 height 15
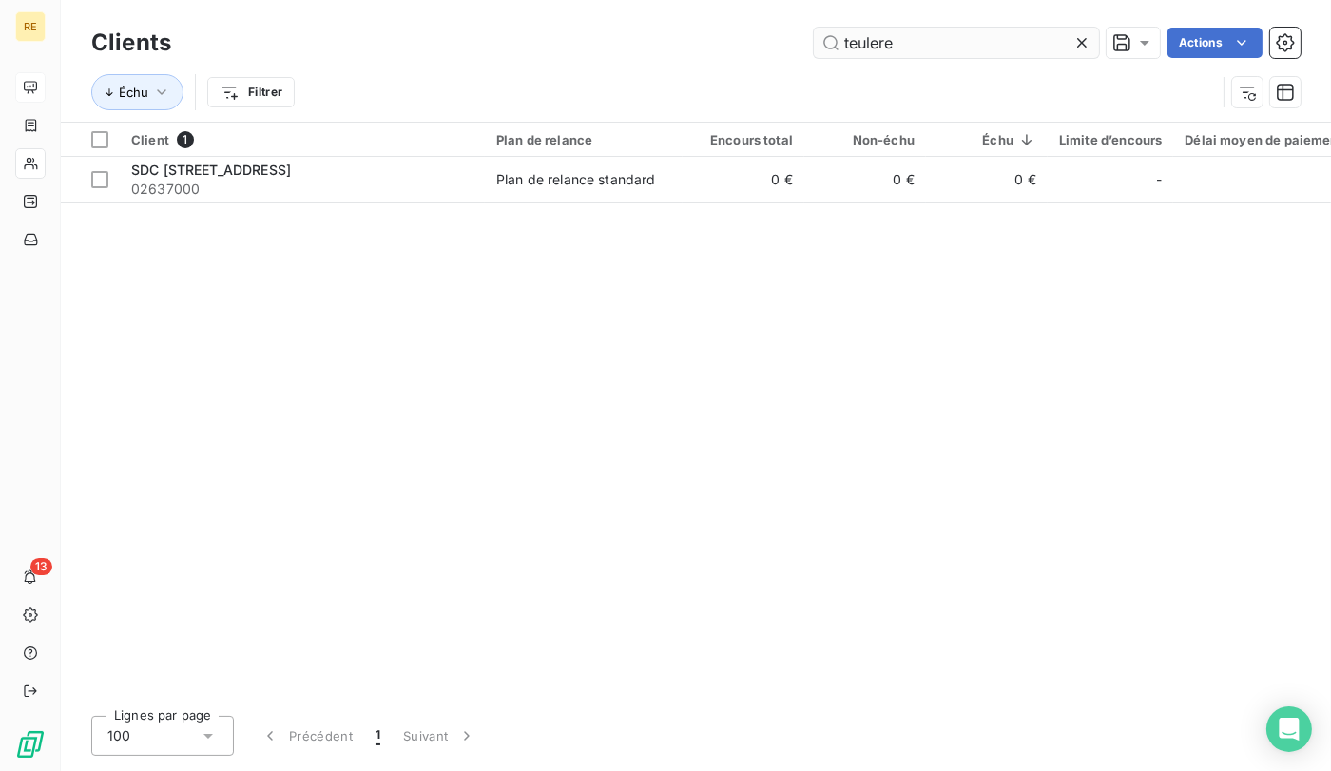
click at [921, 40] on input "teulere" at bounding box center [956, 43] width 285 height 30
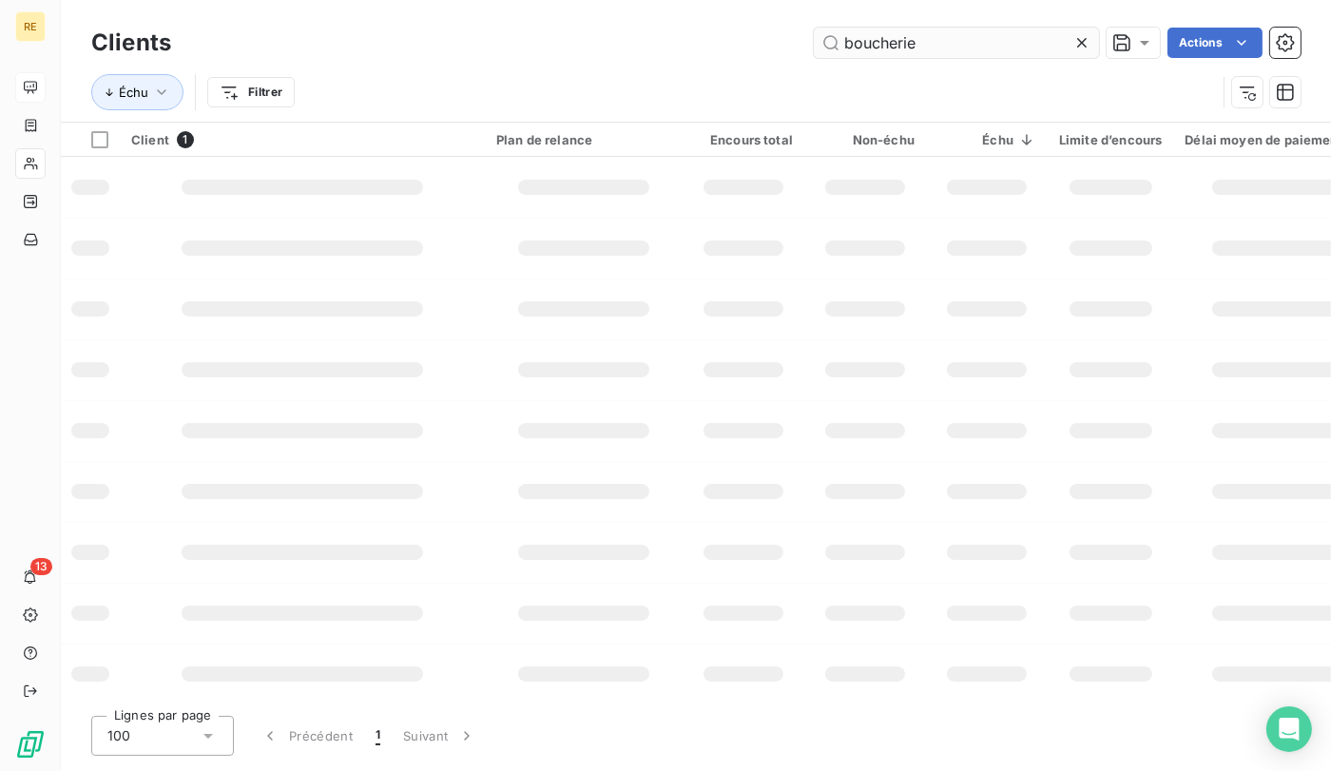
type input "boucherie"
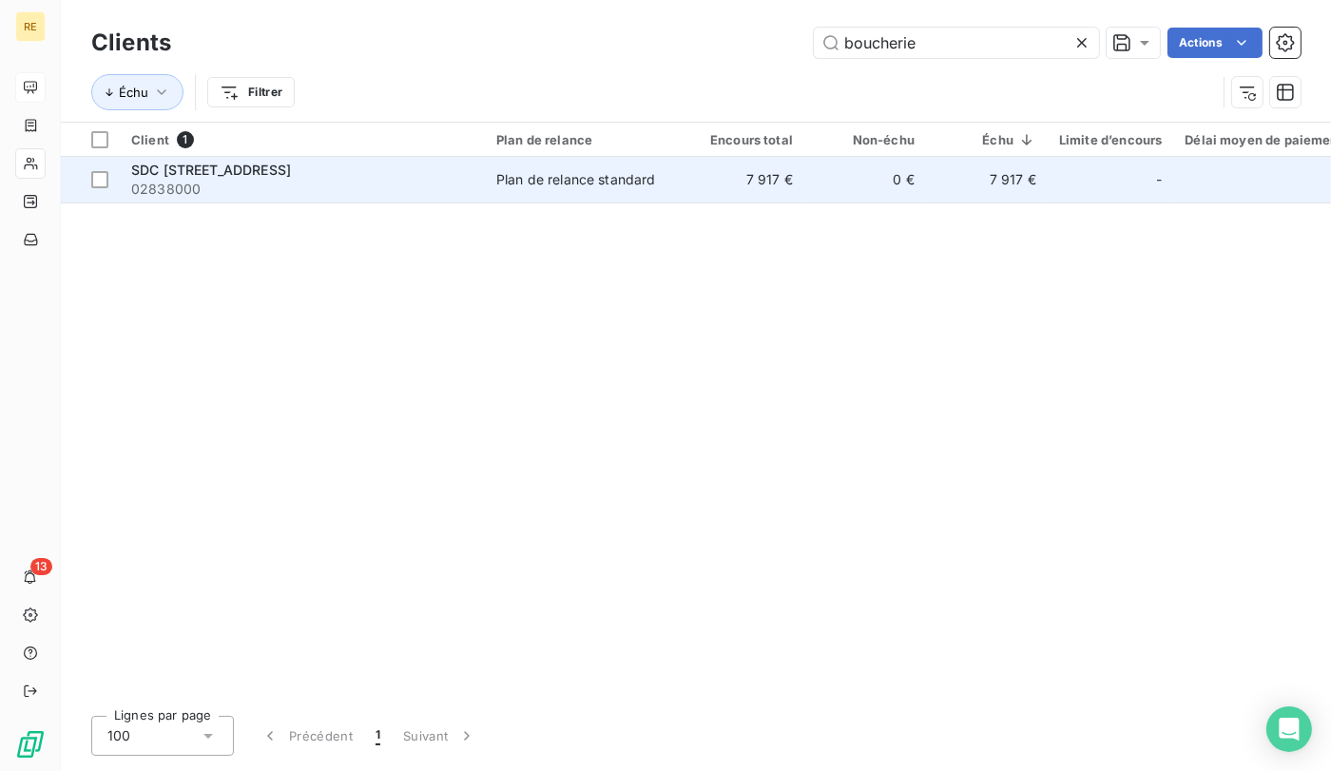
click at [264, 165] on span "SDC [STREET_ADDRESS]" at bounding box center [211, 170] width 160 height 16
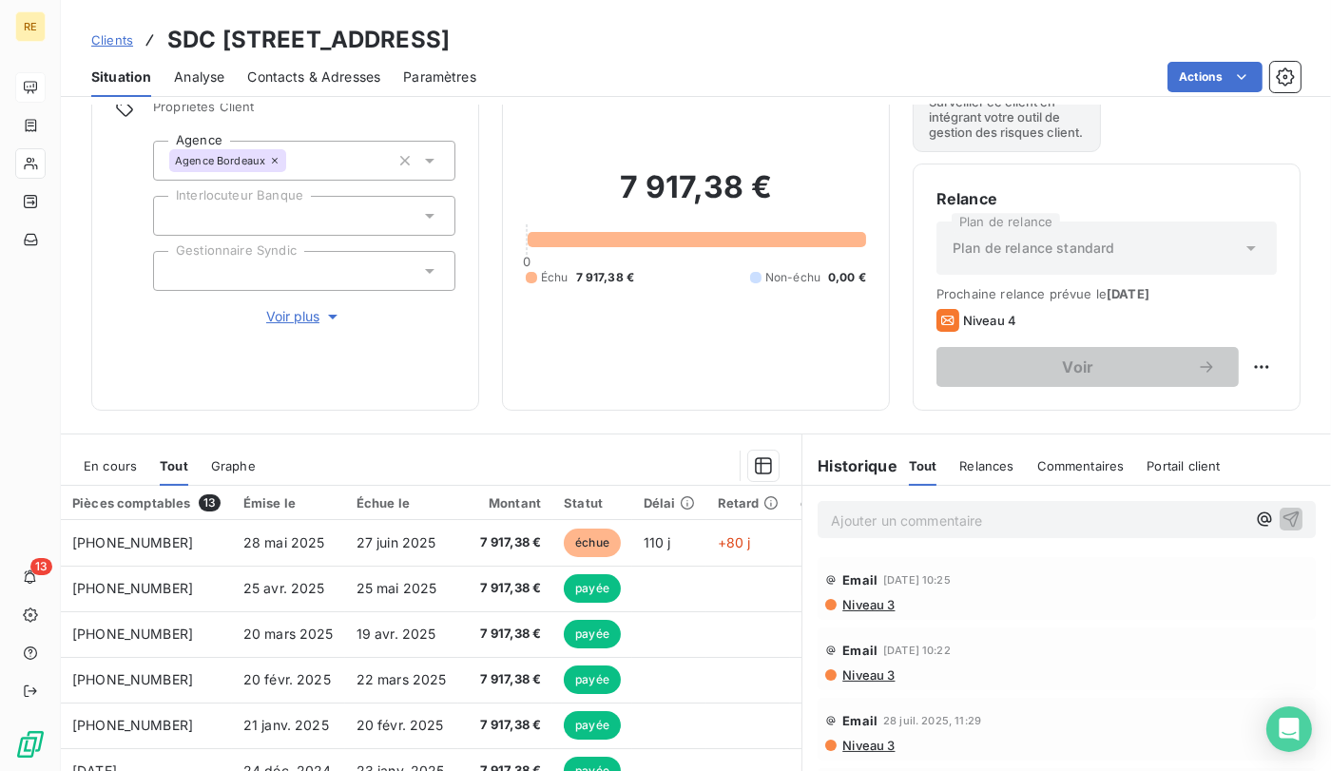
scroll to position [104, 0]
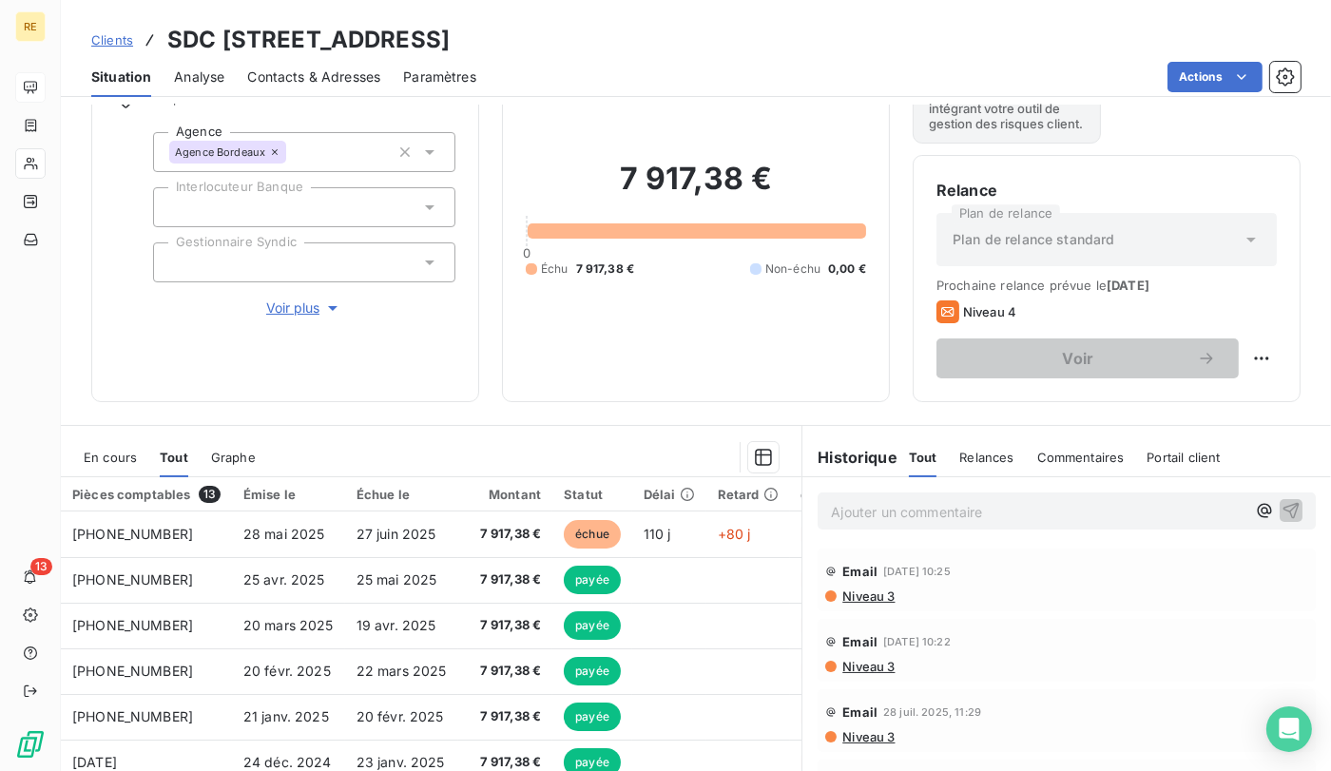
click at [136, 39] on div "Clients SDC 1 RUE DES BOUCHERIES - 02838000" at bounding box center [270, 40] width 358 height 34
click at [117, 39] on span "Clients" at bounding box center [112, 39] width 42 height 15
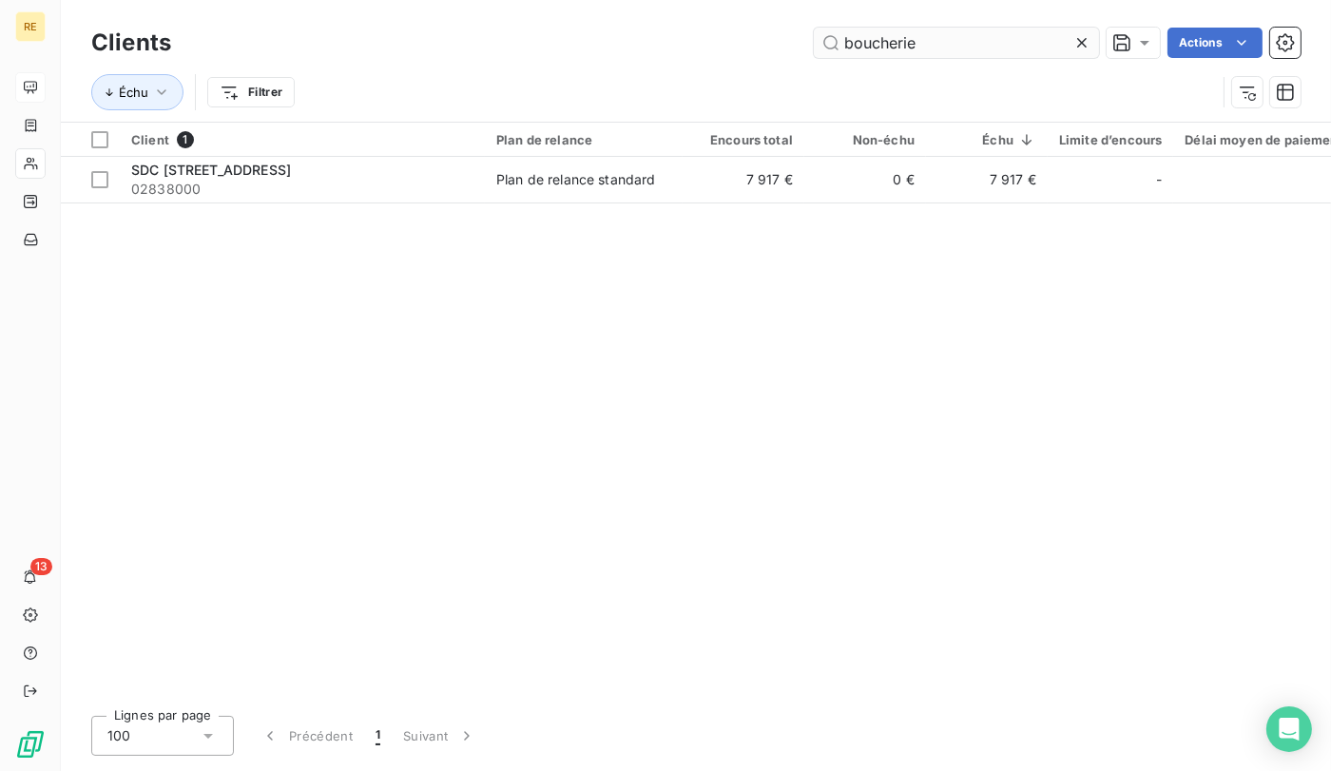
click at [959, 54] on input "boucherie" at bounding box center [956, 43] width 285 height 30
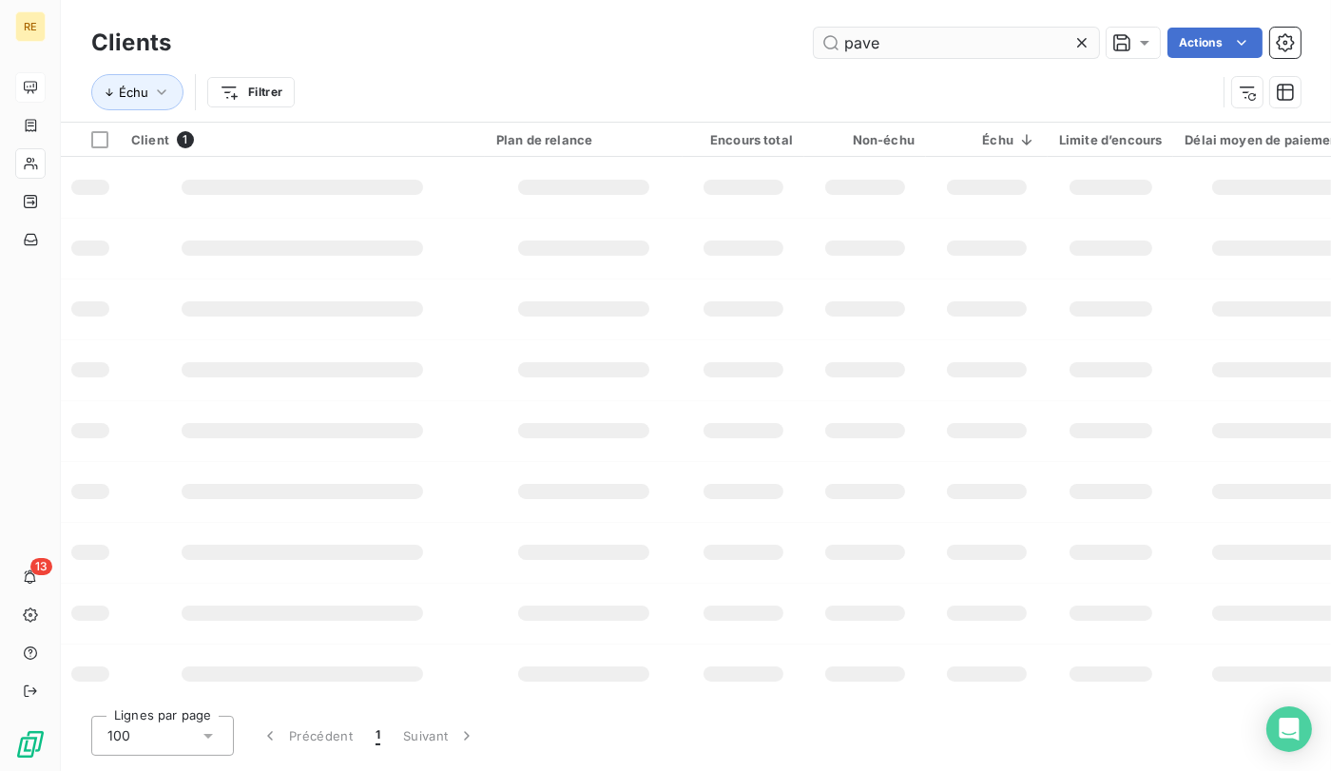
type input "pave"
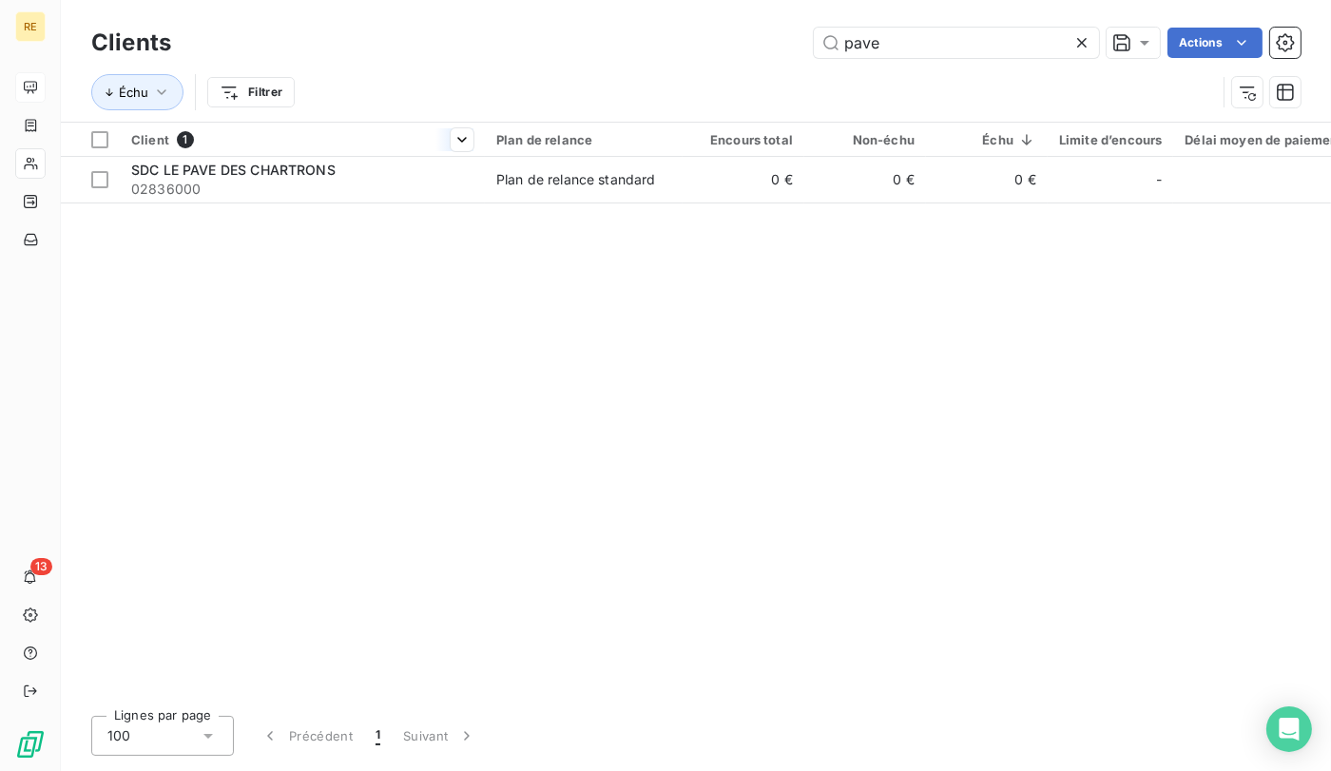
click at [285, 152] on th "Client 1" at bounding box center [302, 140] width 365 height 34
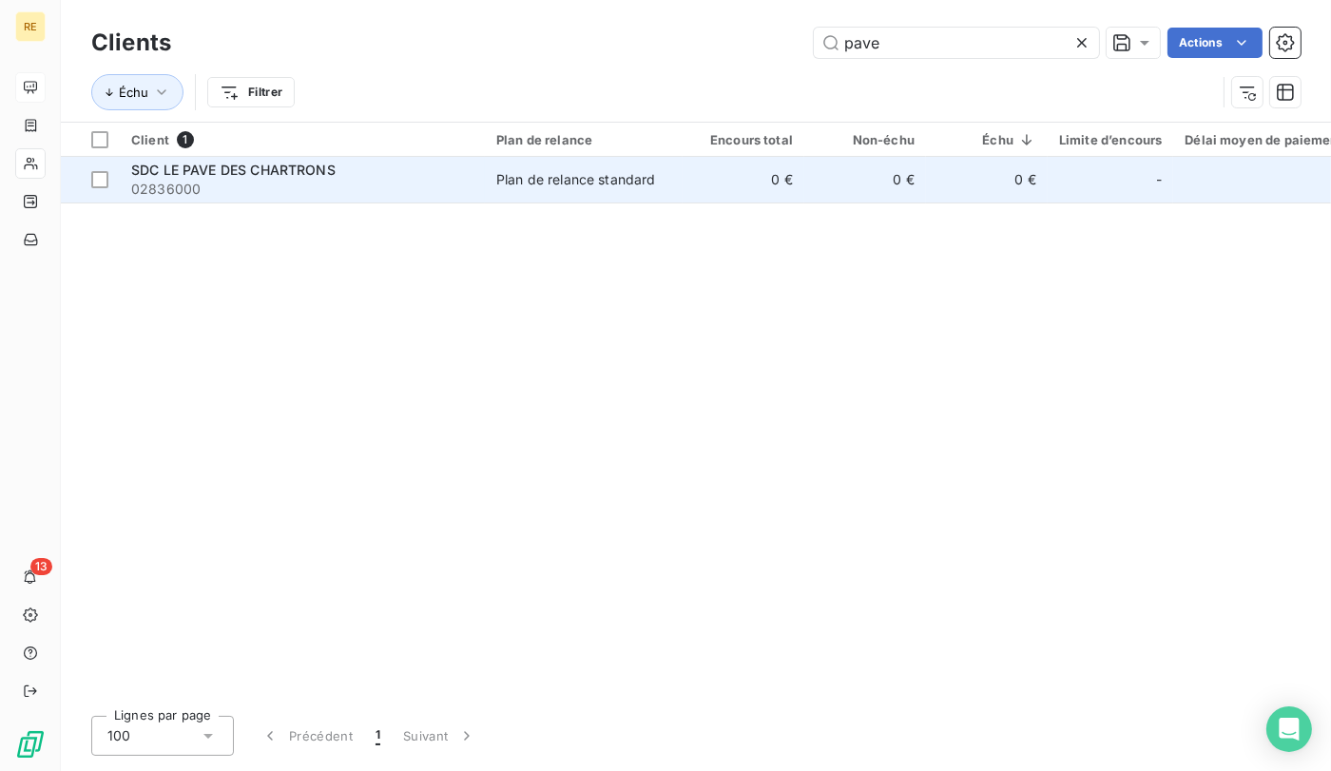
click at [289, 176] on span "SDC LE PAVE DES CHARTRONS" at bounding box center [233, 170] width 204 height 16
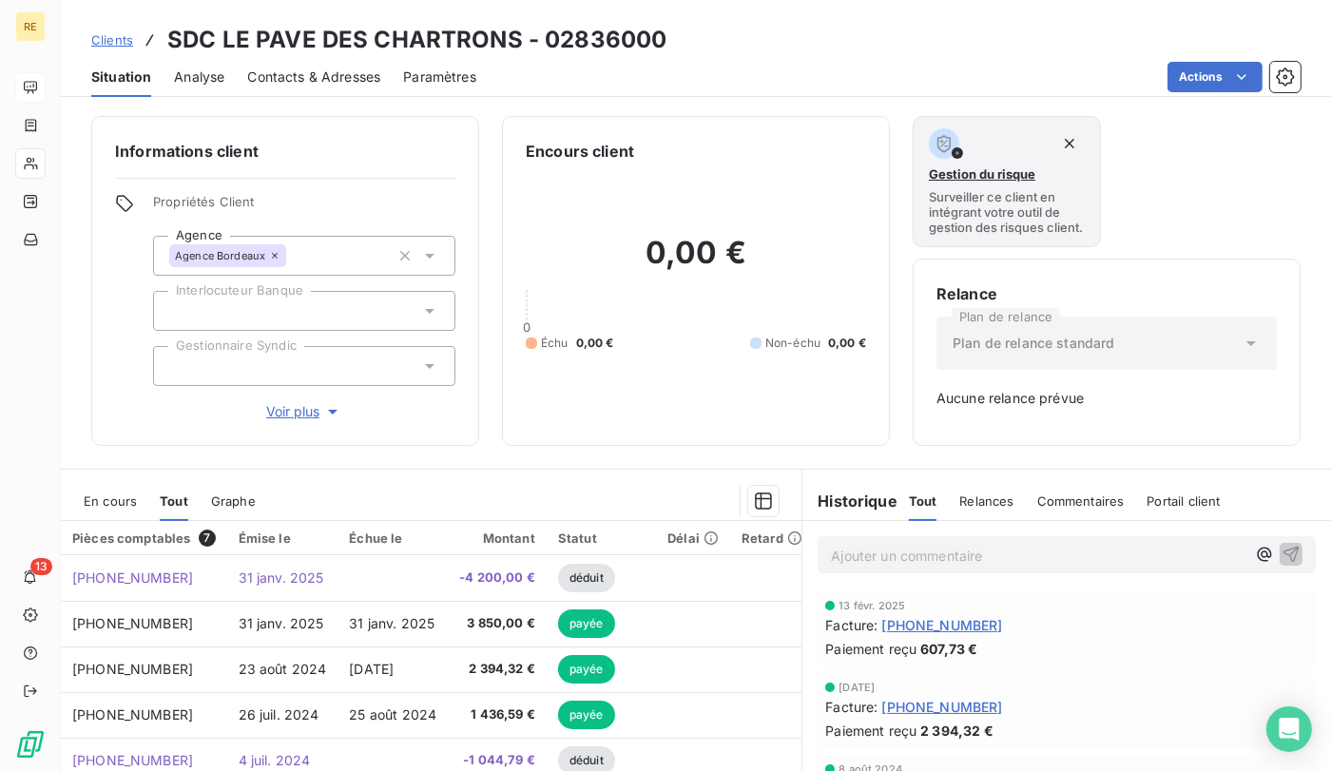
click at [115, 40] on span "Clients" at bounding box center [112, 39] width 42 height 15
